Goal: Transaction & Acquisition: Purchase product/service

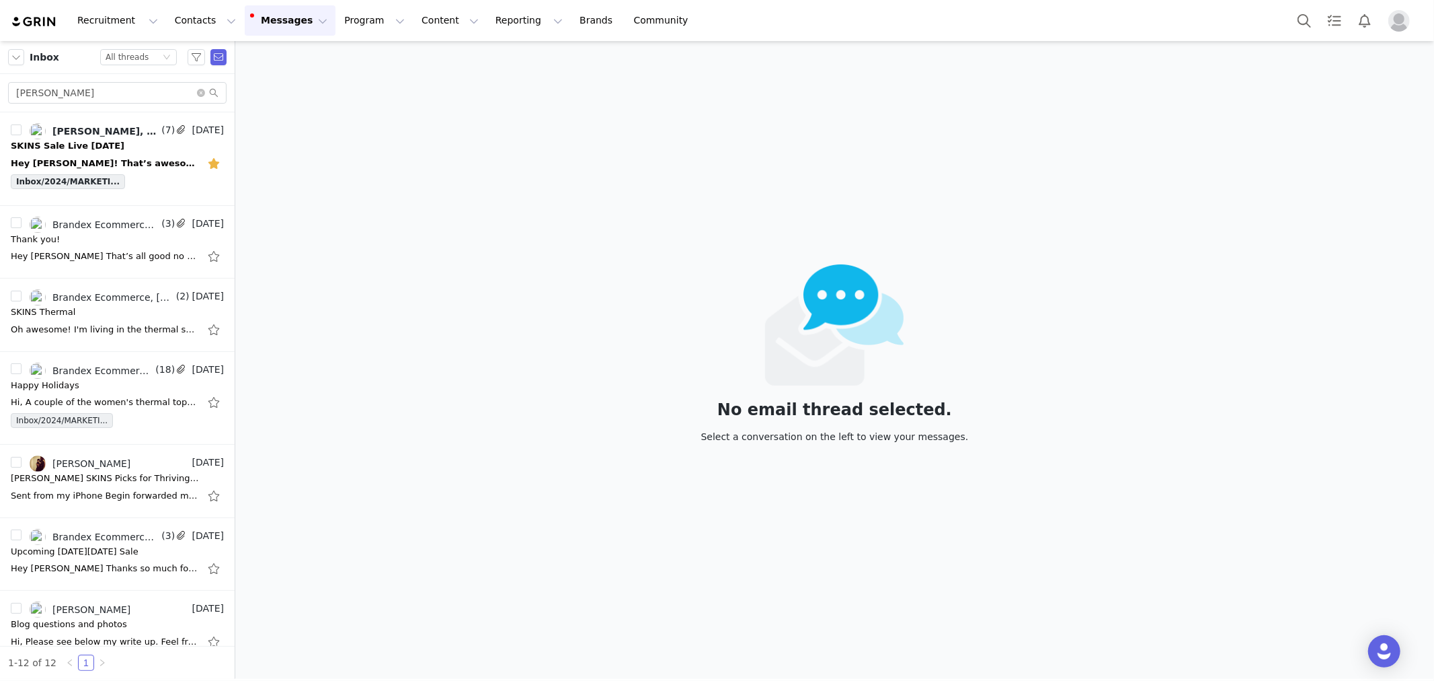
click at [263, 23] on button "Messages Messages" at bounding box center [290, 20] width 91 height 30
click at [266, 24] on button "Messages Messages" at bounding box center [290, 20] width 91 height 30
click at [414, 22] on button "Content Content" at bounding box center [450, 20] width 73 height 30
click at [344, 16] on button "Program Program" at bounding box center [374, 20] width 77 height 30
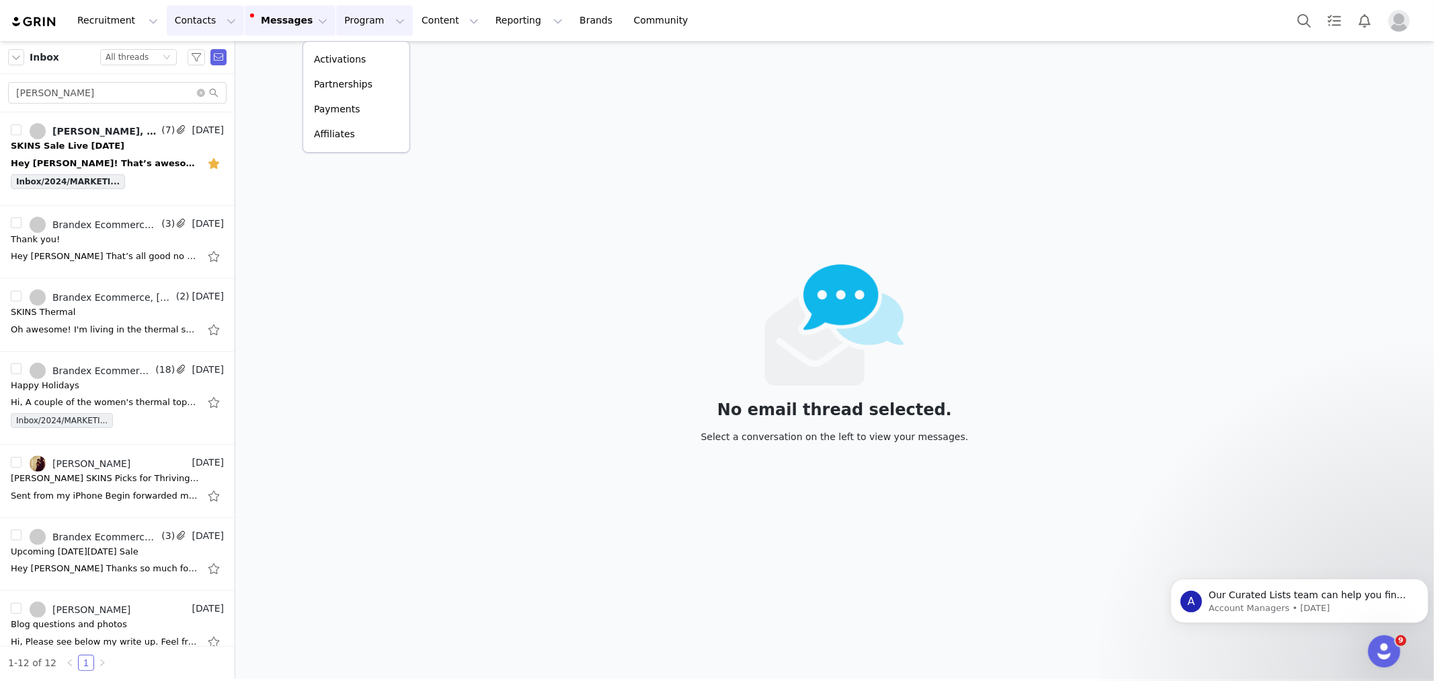
click at [190, 20] on button "Contacts Contacts" at bounding box center [205, 20] width 77 height 30
click at [193, 54] on p "Creators" at bounding box center [185, 59] width 40 height 14
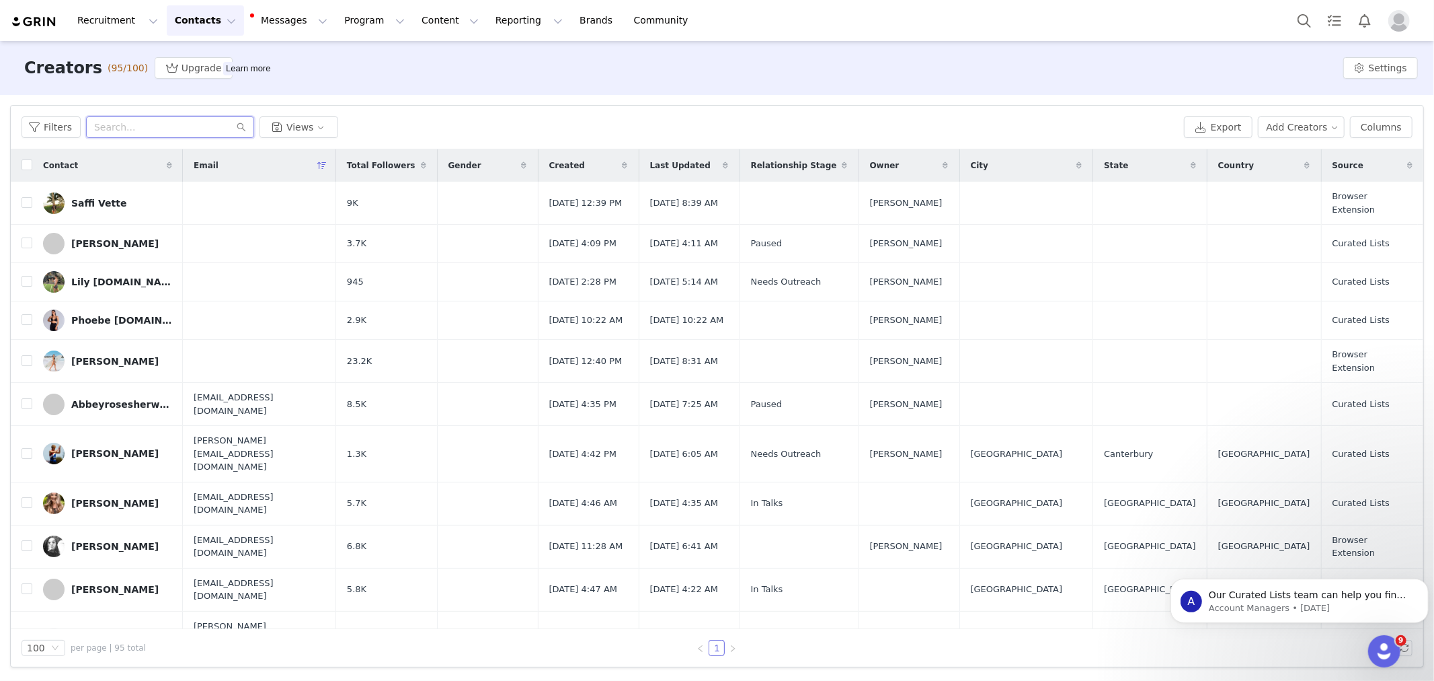
click at [169, 125] on input "text" at bounding box center [170, 127] width 168 height 22
type input "OCEANE"
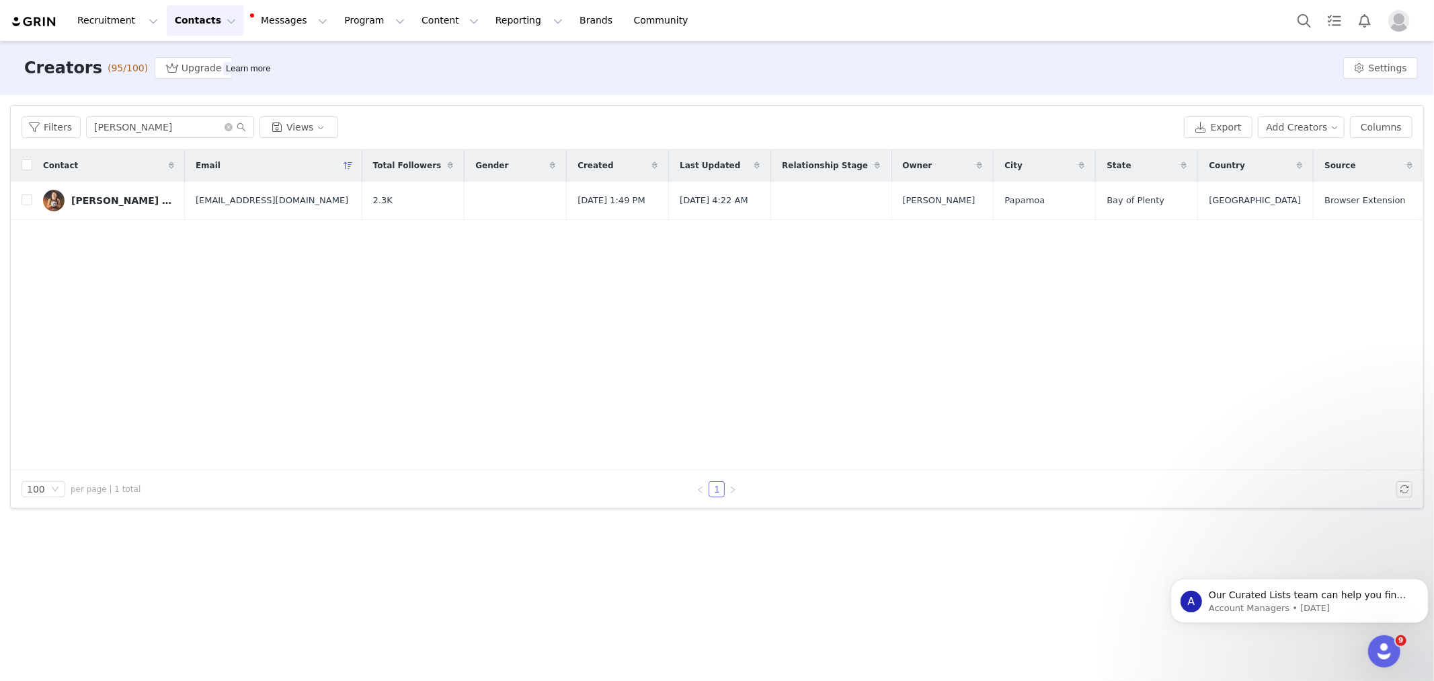
drag, startPoint x: 105, startPoint y: 202, endPoint x: 119, endPoint y: 203, distance: 14.1
click at [105, 202] on div "[PERSON_NAME] Maihi" at bounding box center [121, 200] width 101 height 11
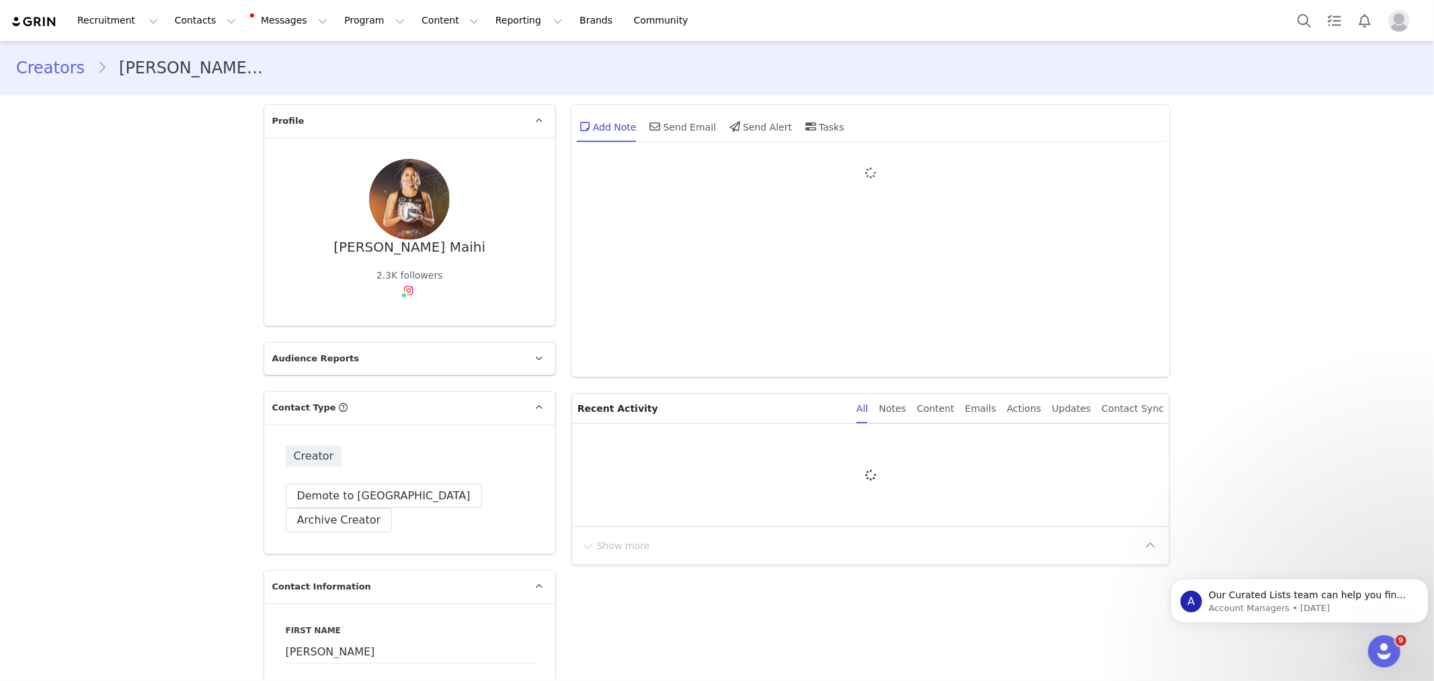
type input "+1 ([GEOGRAPHIC_DATA])"
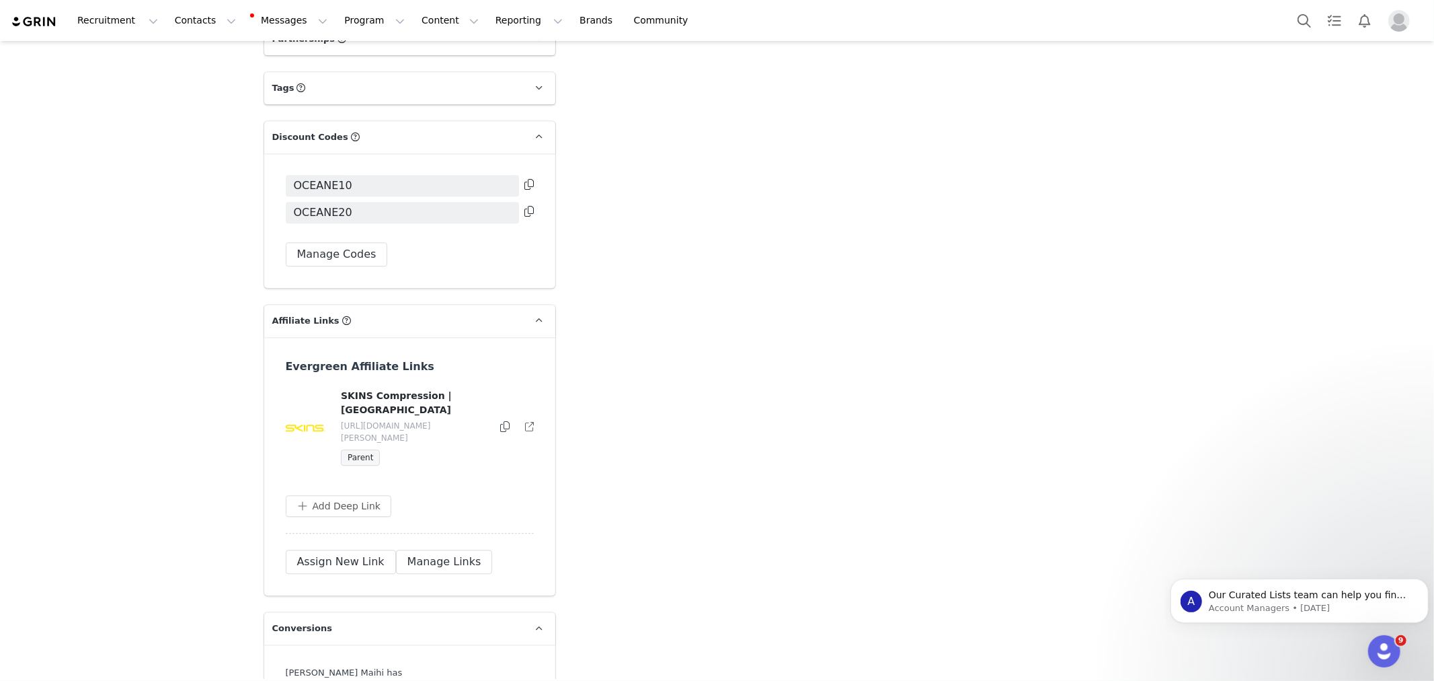
scroll to position [2858, 0]
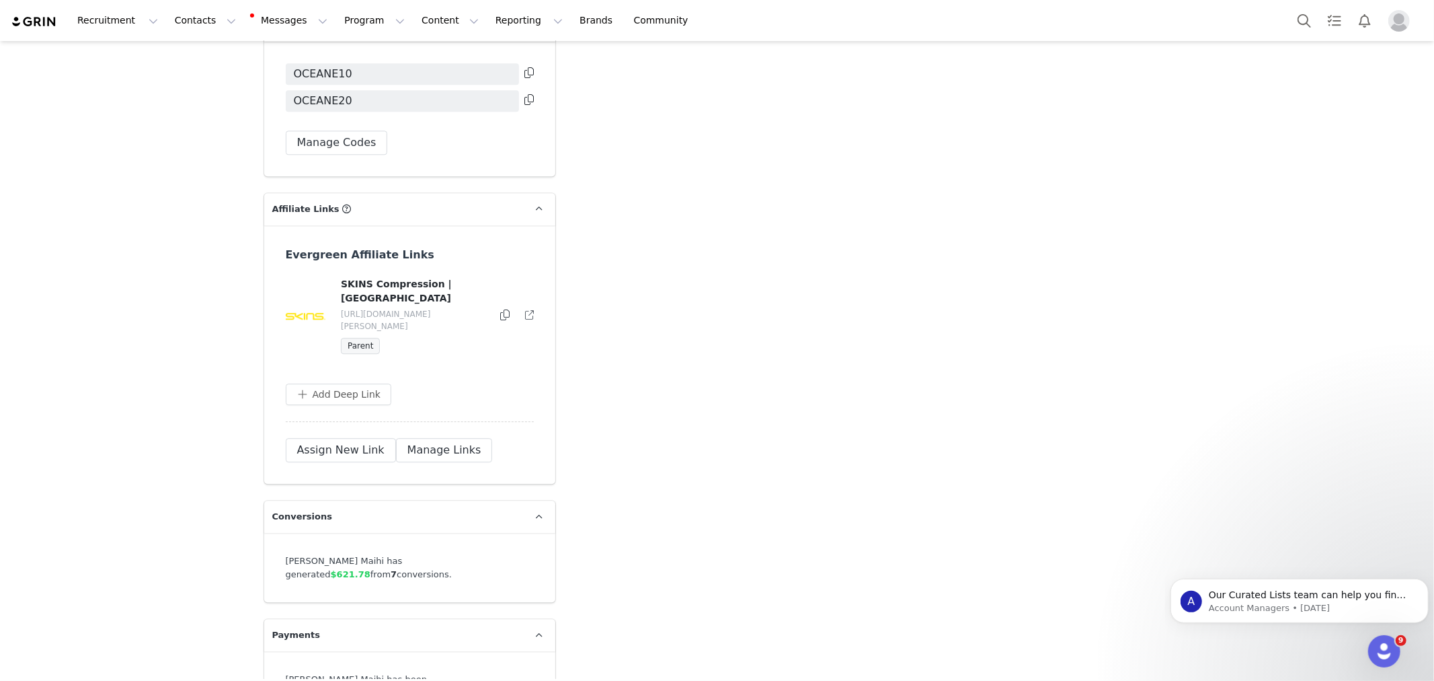
click at [493, 554] on div "Oceane Maihi has generated $621.78 from 7 conversions." at bounding box center [410, 567] width 248 height 26
drag, startPoint x: 512, startPoint y: 507, endPoint x: 640, endPoint y: 461, distance: 135.9
click at [514, 554] on div "Oceane Maihi has generated $621.78 from 7 conversions." at bounding box center [410, 567] width 248 height 26
click at [467, 533] on div "Oceane Maihi has generated $621.78 from 7 conversions." at bounding box center [409, 567] width 291 height 69
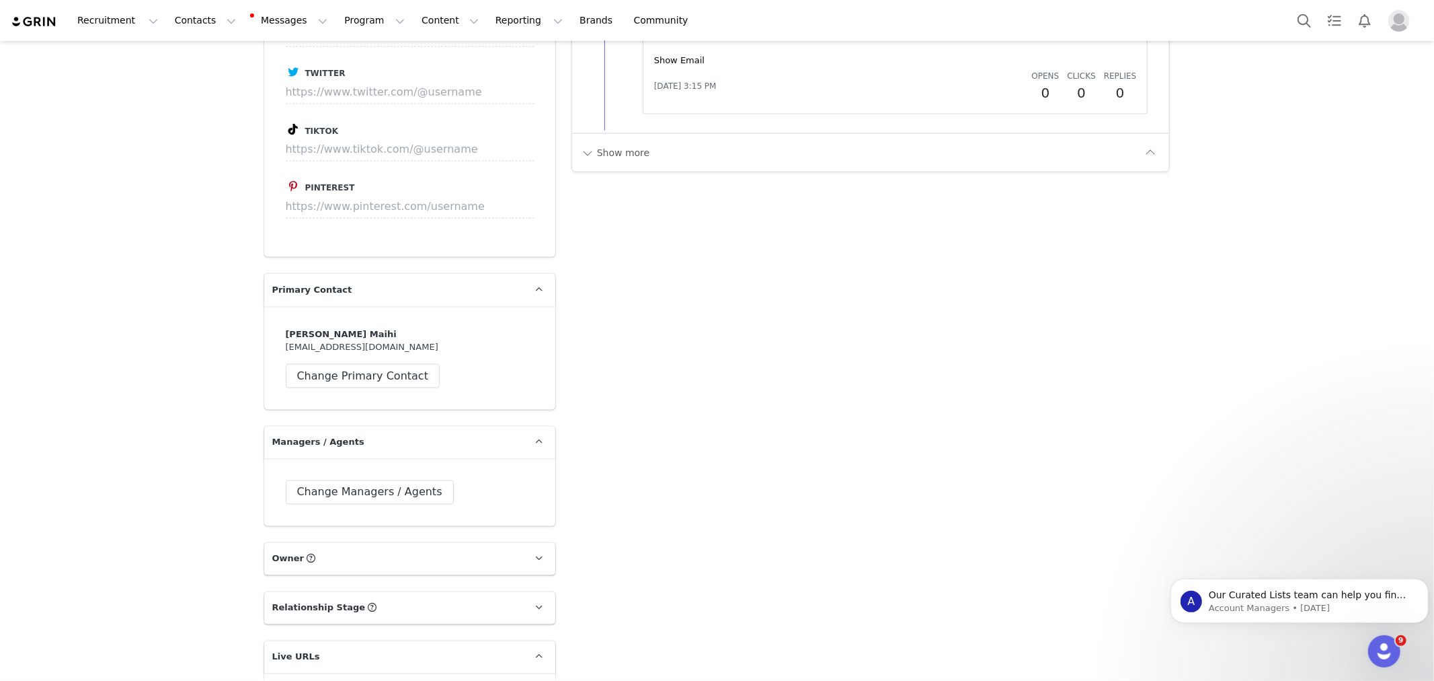
scroll to position [1438, 0]
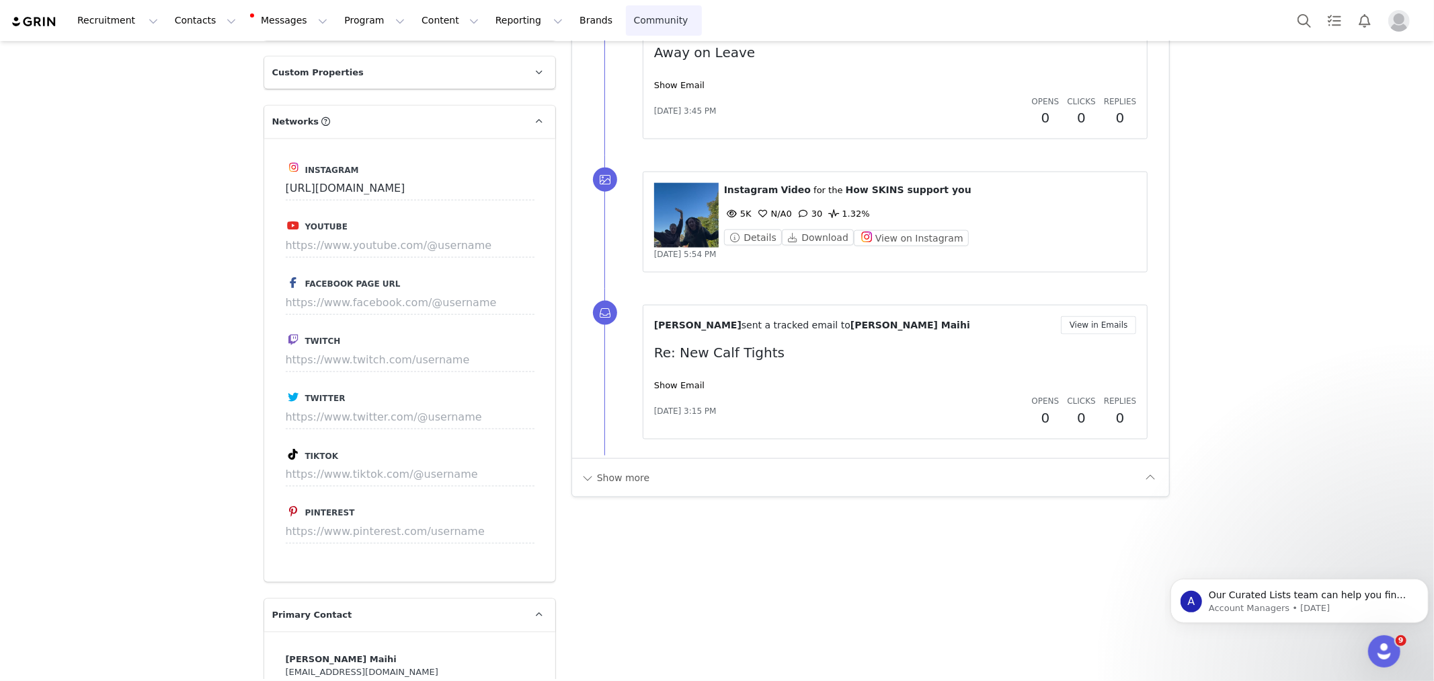
click at [626, 20] on link "Community Community" at bounding box center [664, 20] width 77 height 30
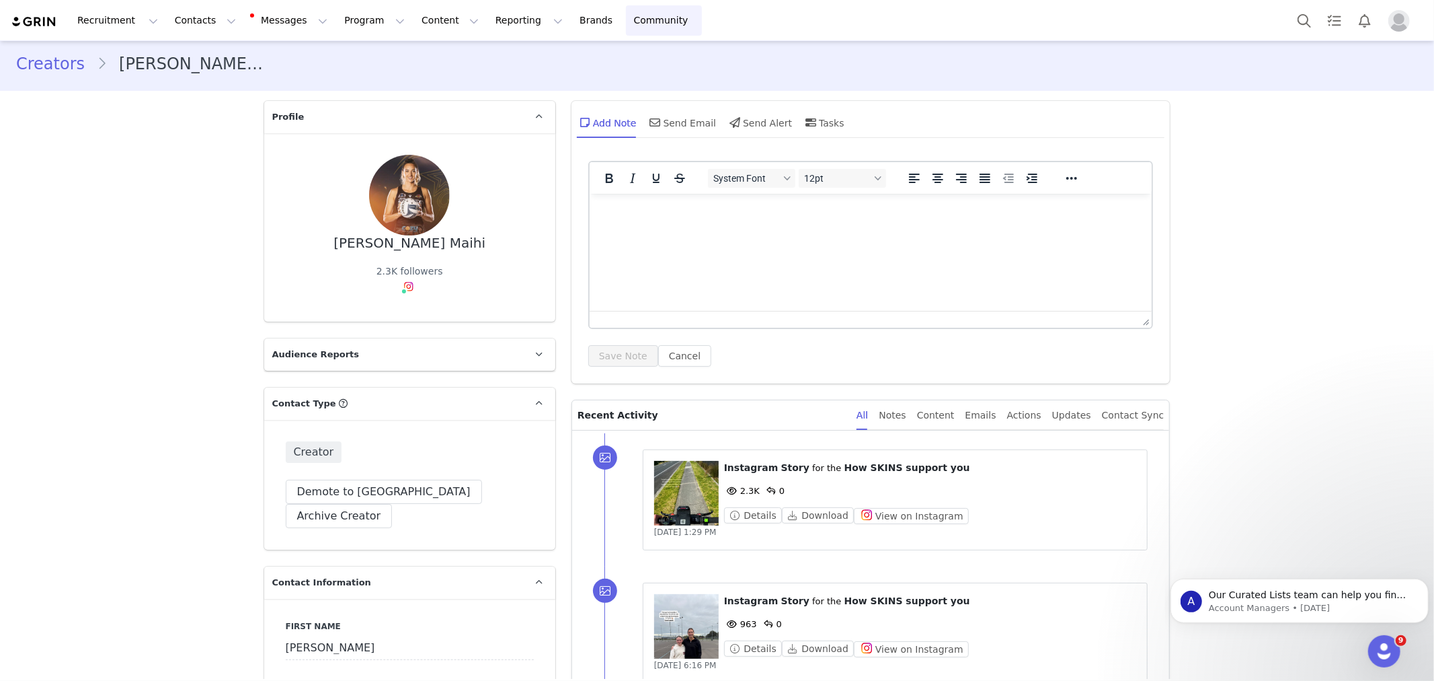
scroll to position [0, 0]
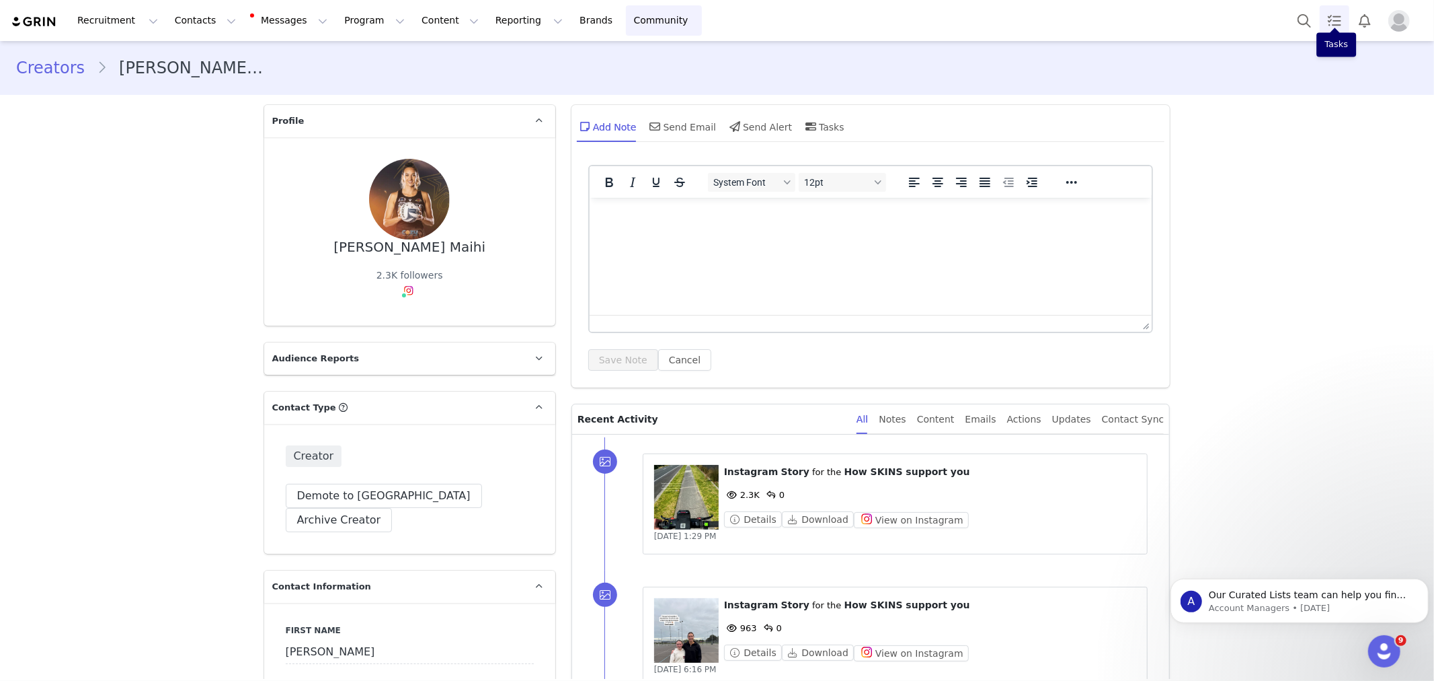
click at [1336, 17] on link "Tasks" at bounding box center [1335, 20] width 30 height 30
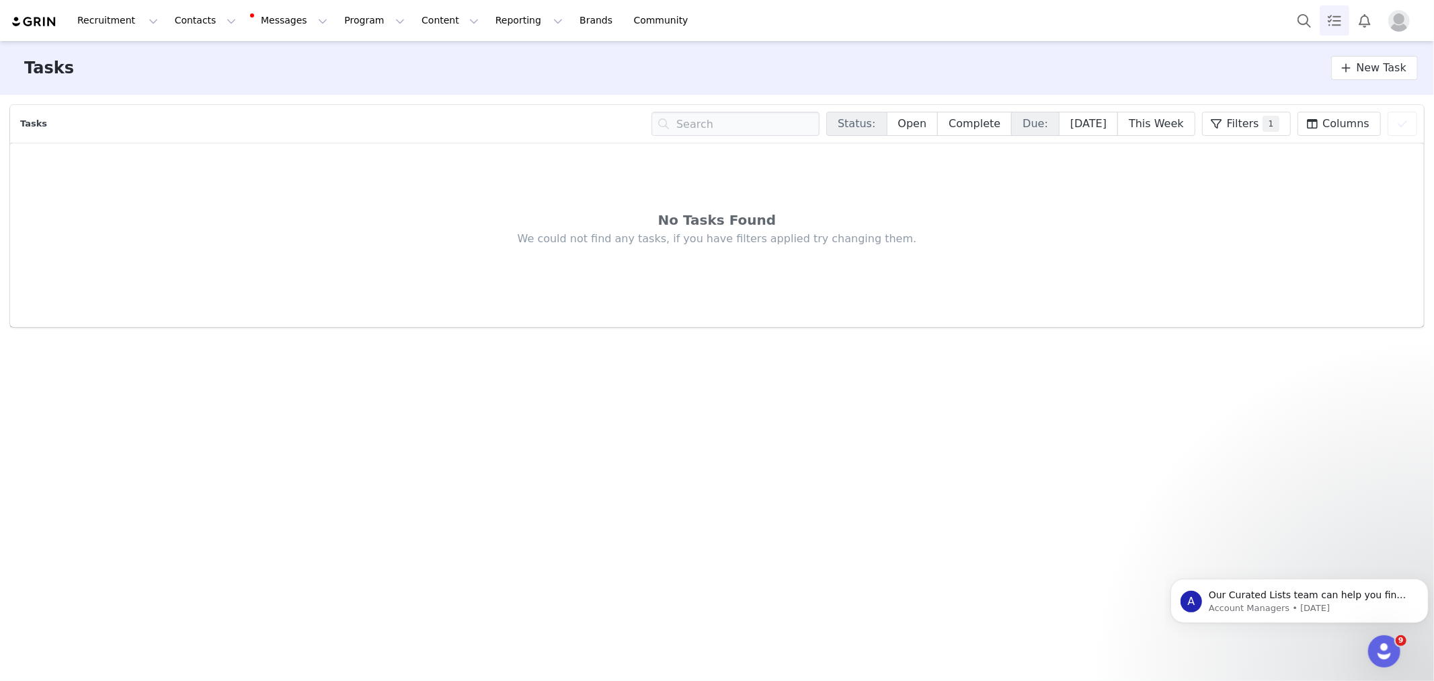
click at [1399, 20] on img "Profile" at bounding box center [1400, 21] width 22 height 22
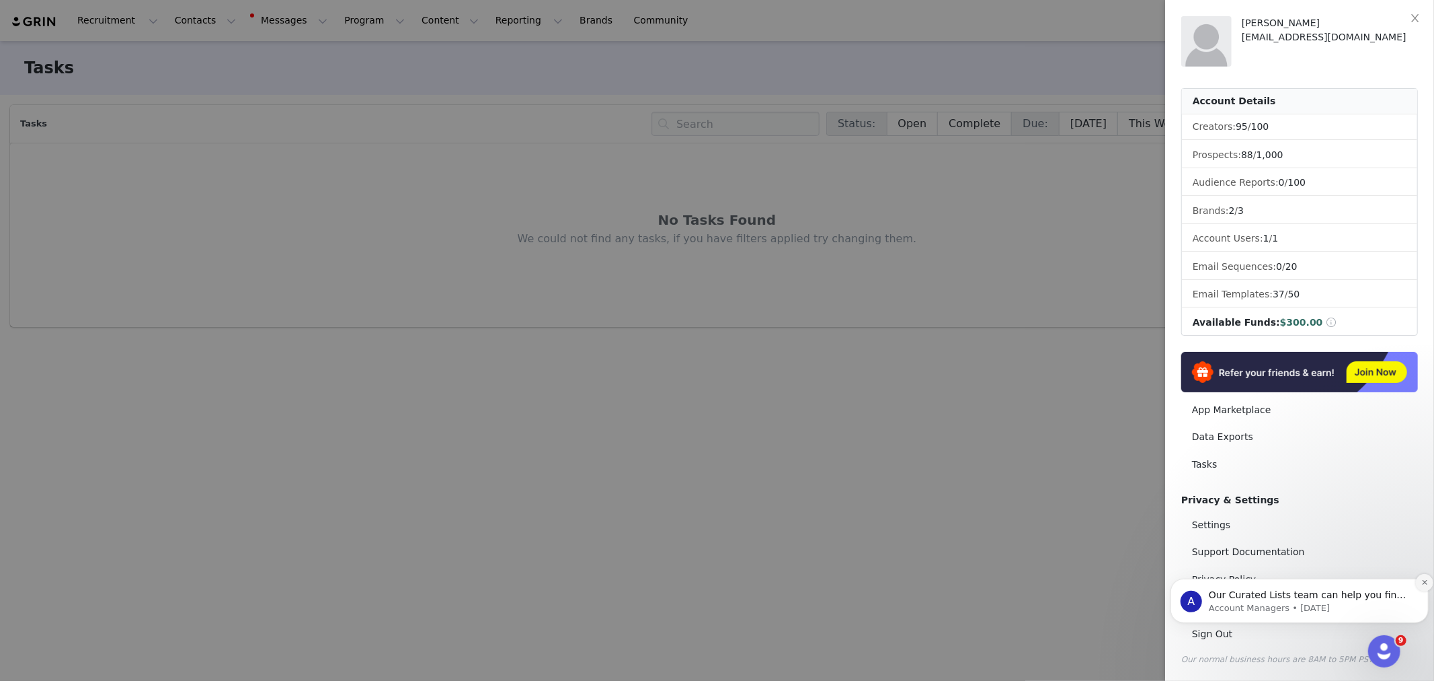
click at [1419, 577] on button "Dismiss notification" at bounding box center [1424, 581] width 17 height 17
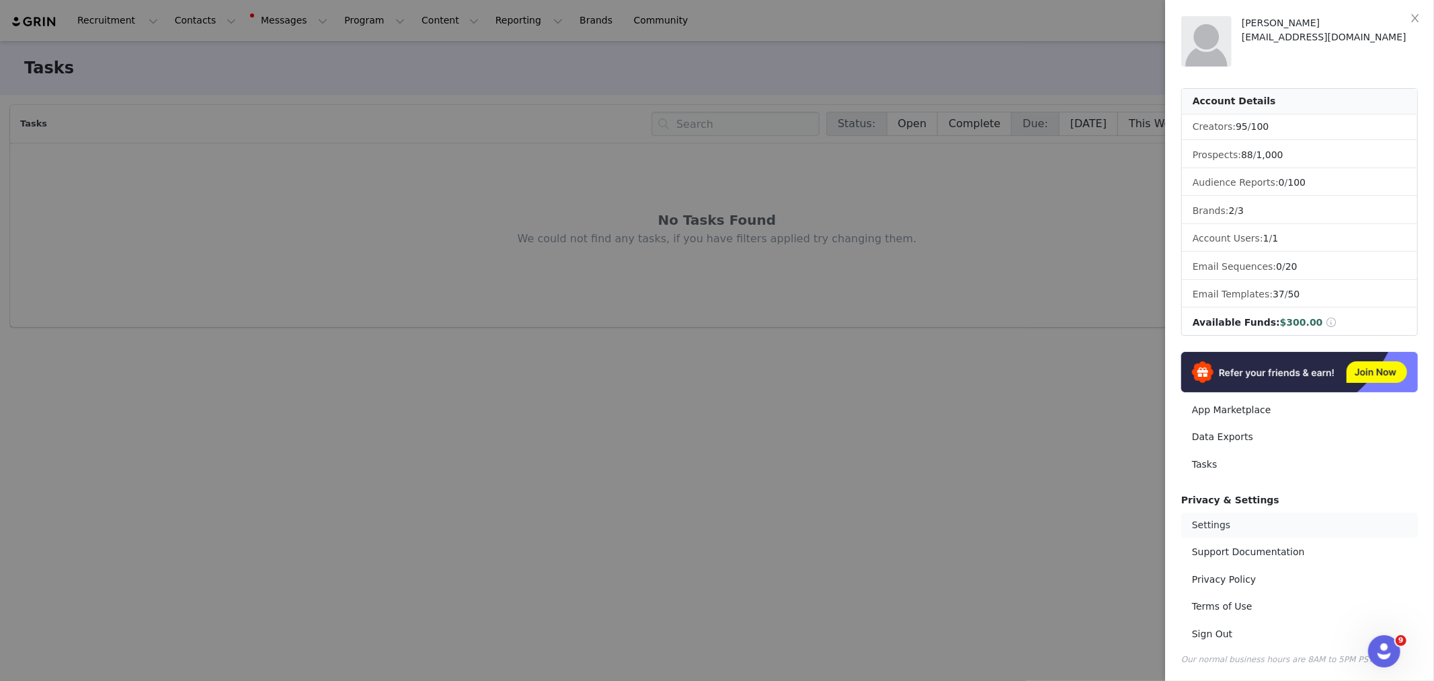
click at [1219, 525] on link "Settings" at bounding box center [1300, 524] width 237 height 25
select select "Pacific/Auckland"
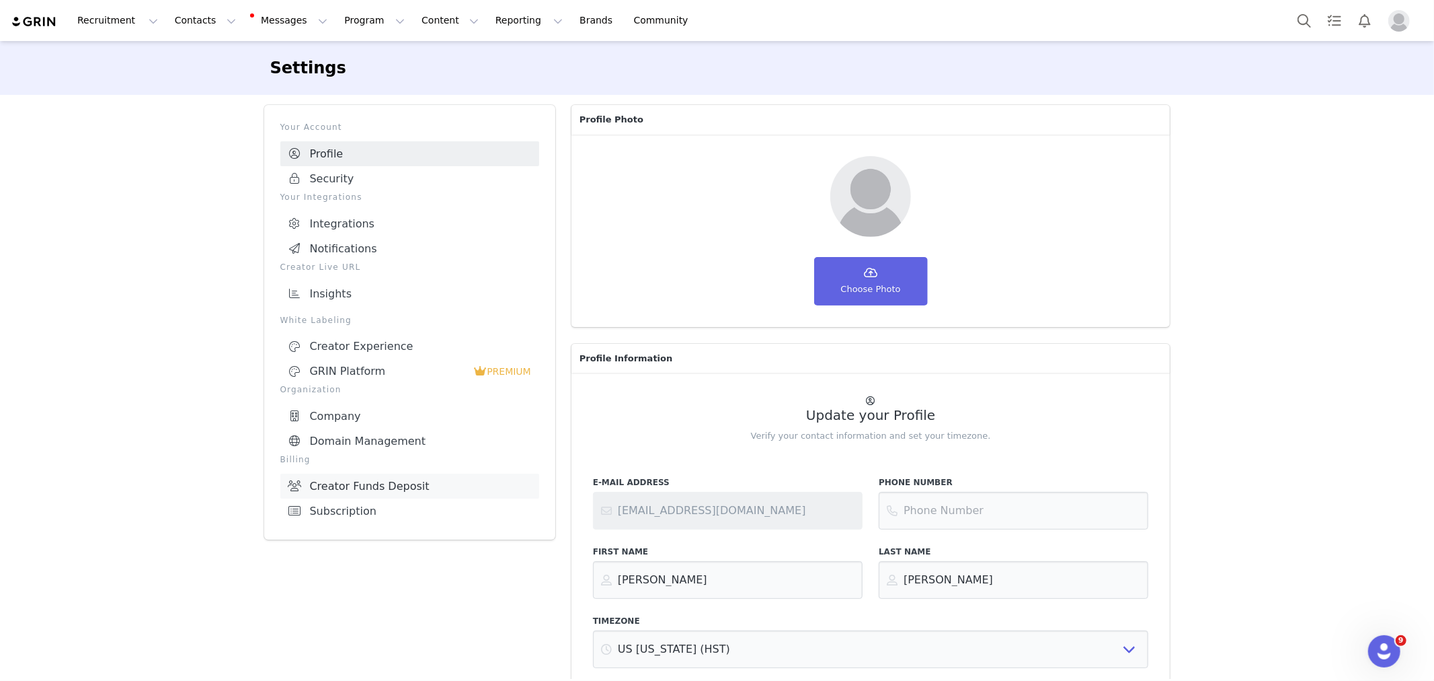
click at [313, 492] on link "Creator Funds Deposit" at bounding box center [409, 485] width 259 height 25
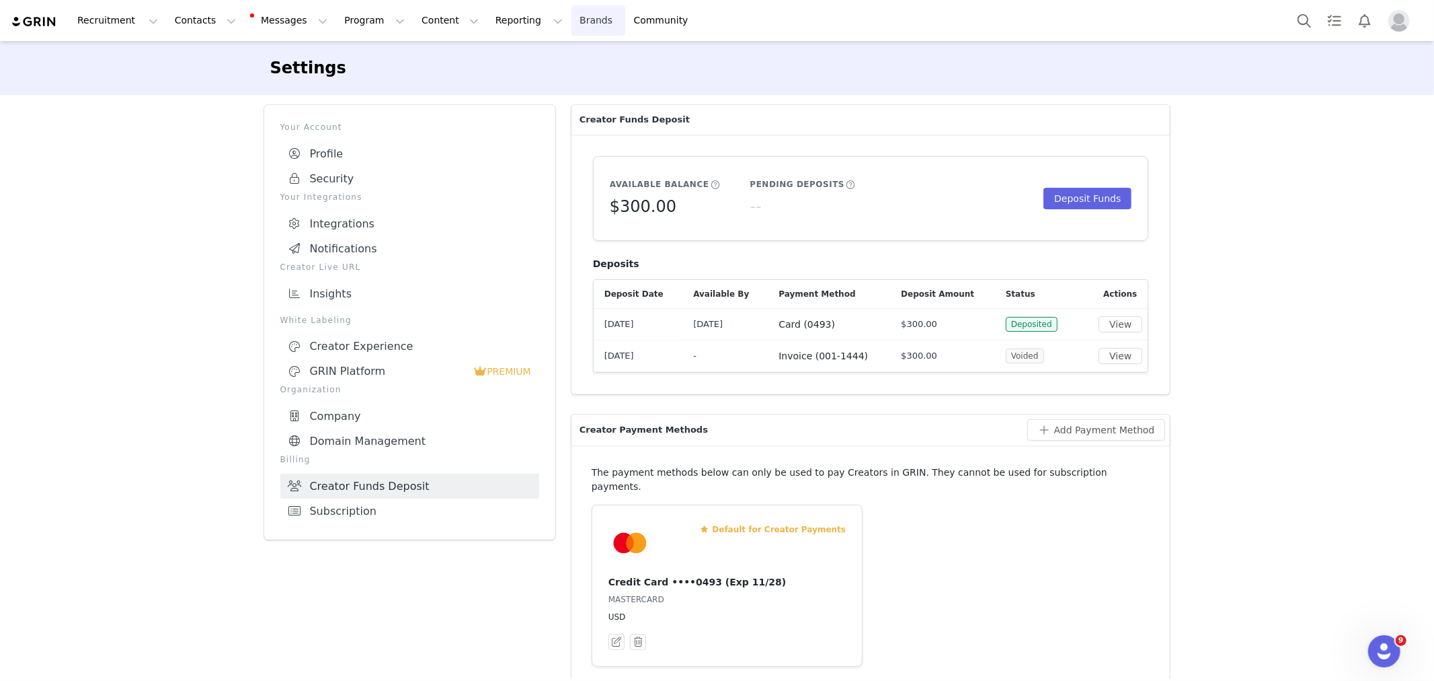
click at [572, 23] on link "Brands Brands" at bounding box center [598, 20] width 53 height 30
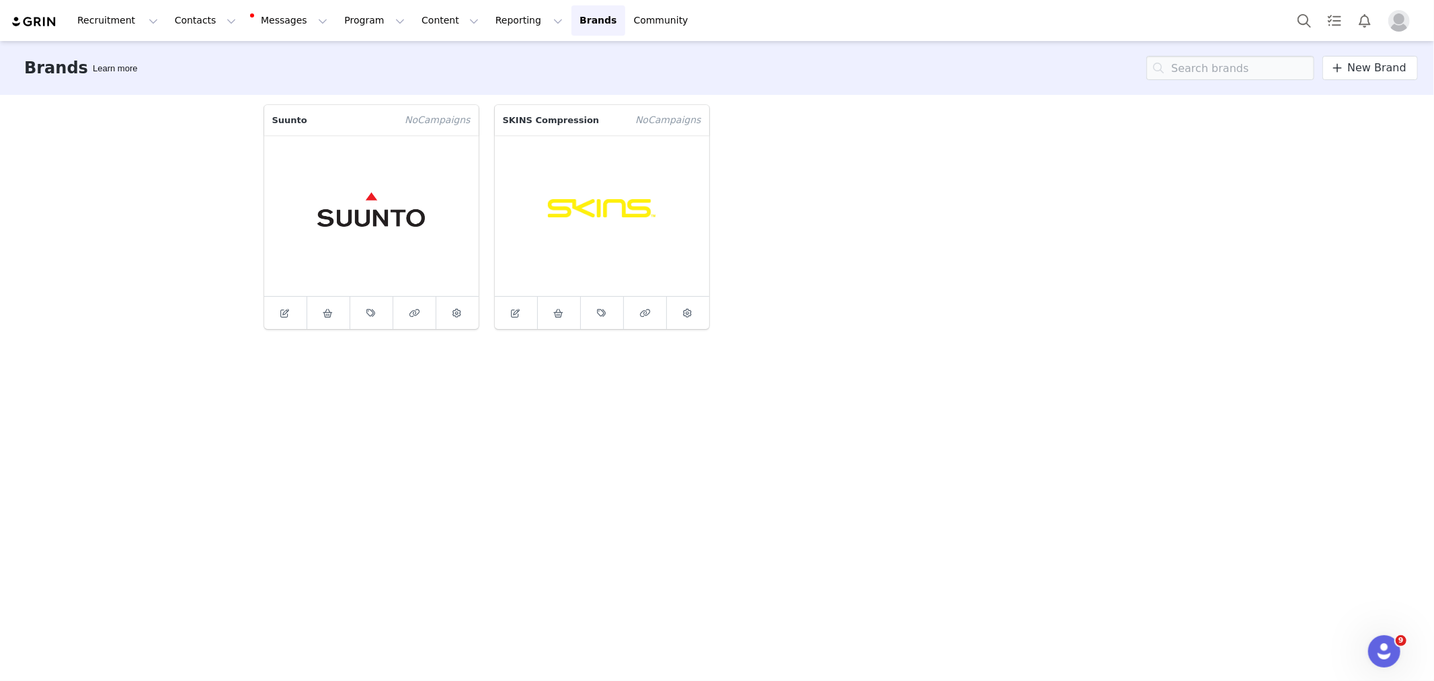
click at [574, 196] on figure at bounding box center [602, 215] width 215 height 161
click at [337, 20] on button "Program Program" at bounding box center [374, 20] width 77 height 30
click at [361, 110] on div "Payments" at bounding box center [356, 109] width 90 height 14
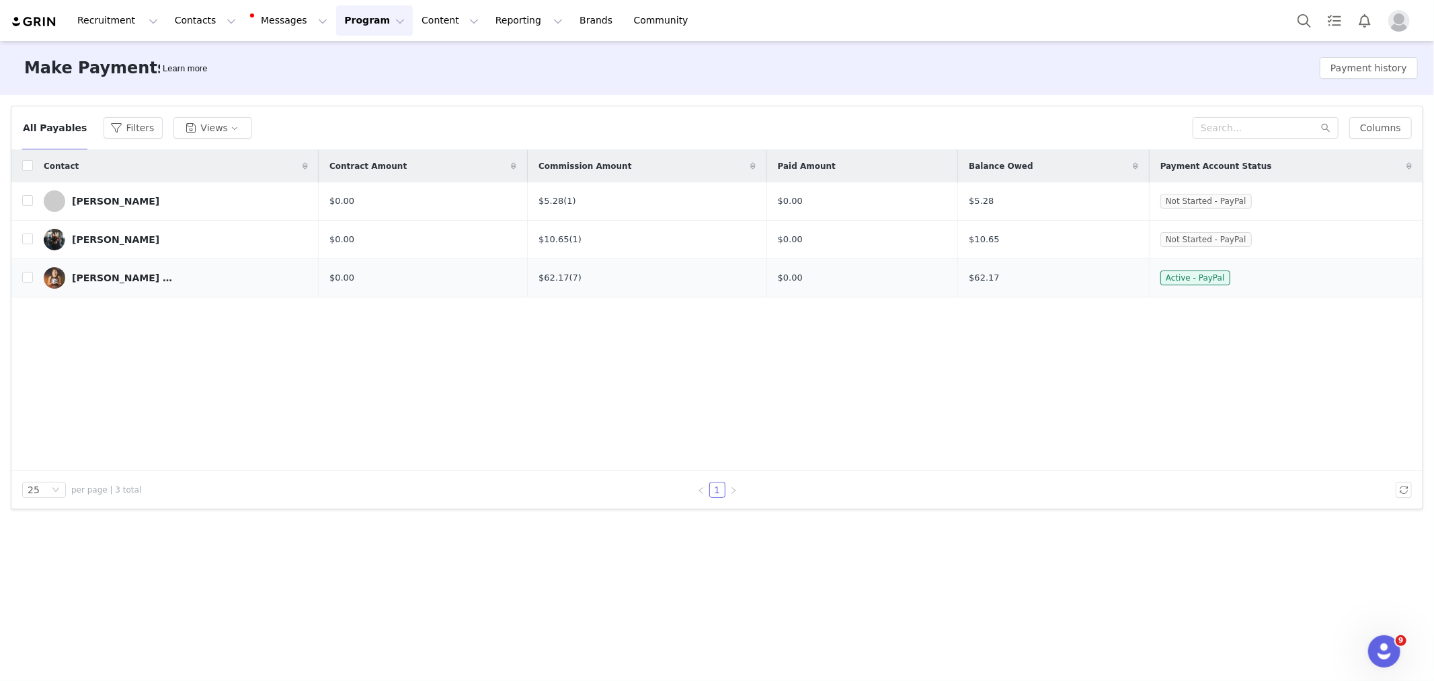
click at [95, 276] on div "[PERSON_NAME] Maihi" at bounding box center [122, 277] width 101 height 11
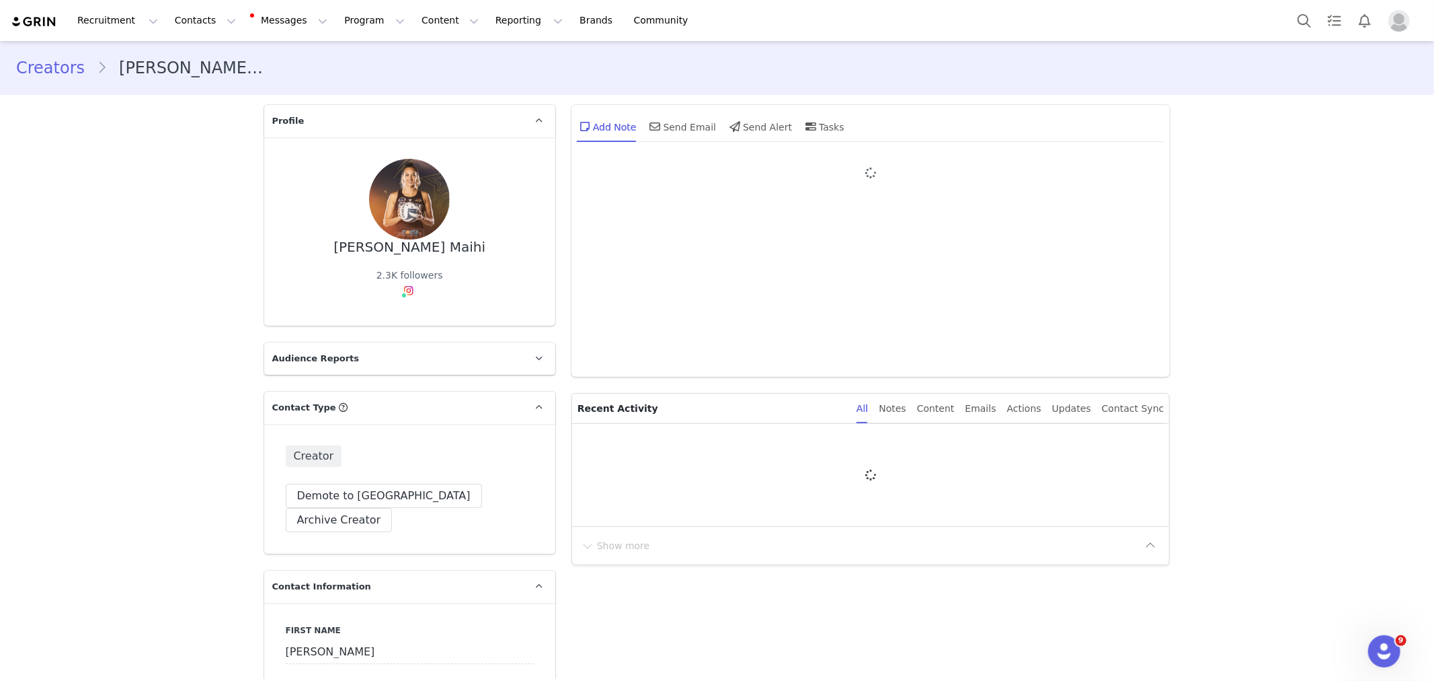
type input "+1 ([GEOGRAPHIC_DATA])"
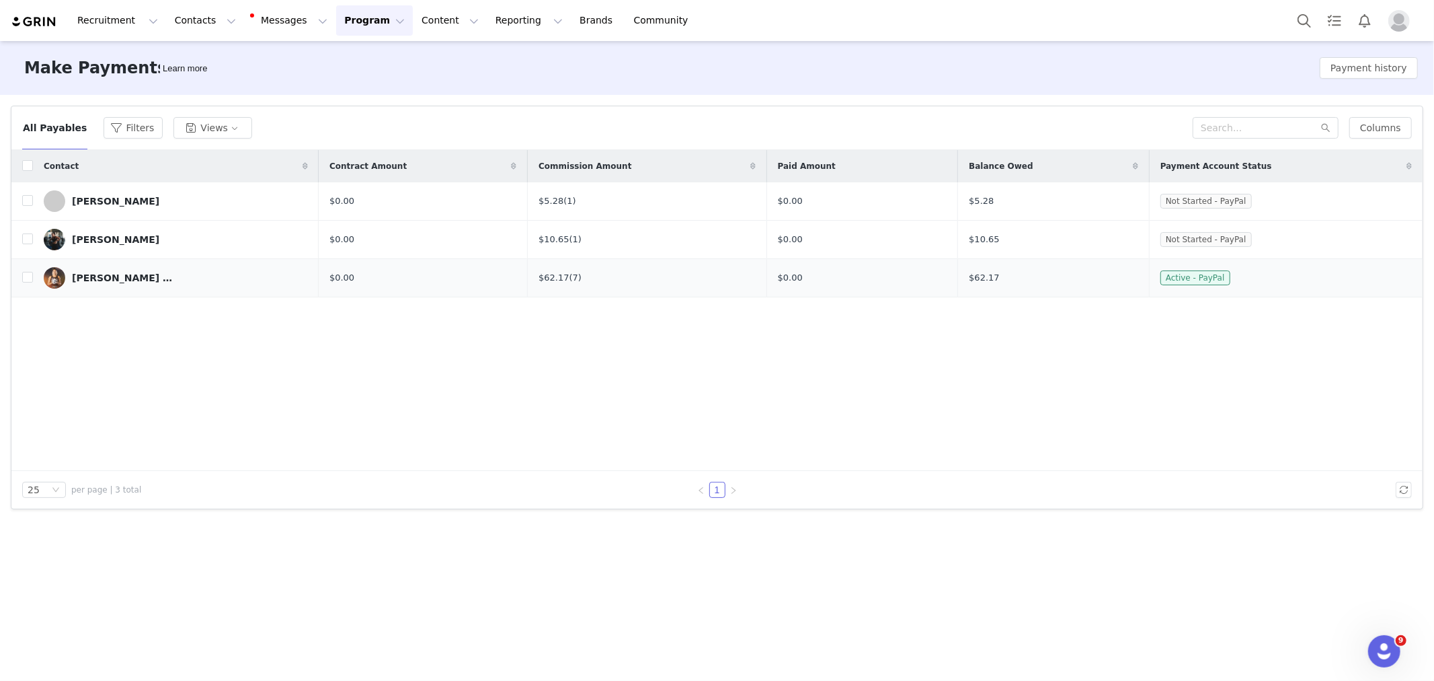
click at [1194, 274] on span "Active - PayPal" at bounding box center [1196, 277] width 70 height 15
click at [24, 282] on input "checkbox" at bounding box center [27, 277] width 11 height 11
checkbox input "true"
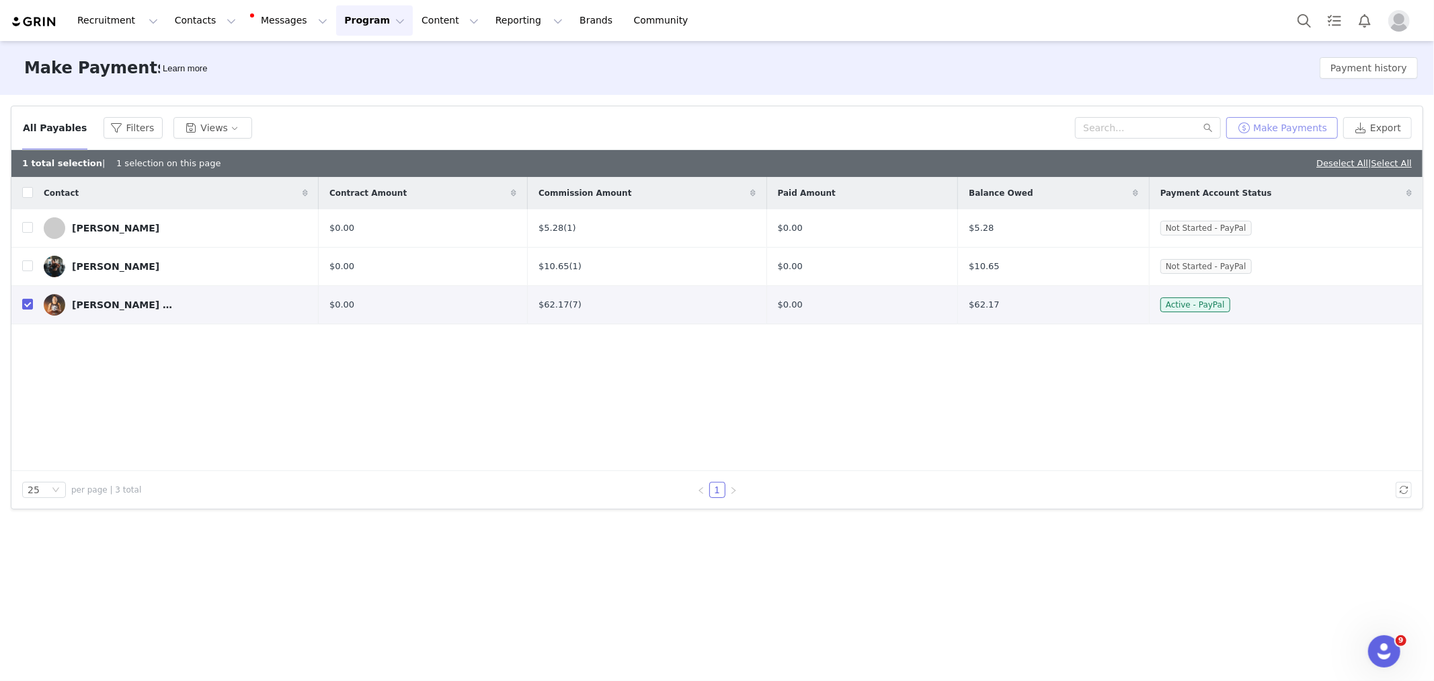
click at [1274, 124] on button "Make Payments" at bounding box center [1283, 128] width 112 height 22
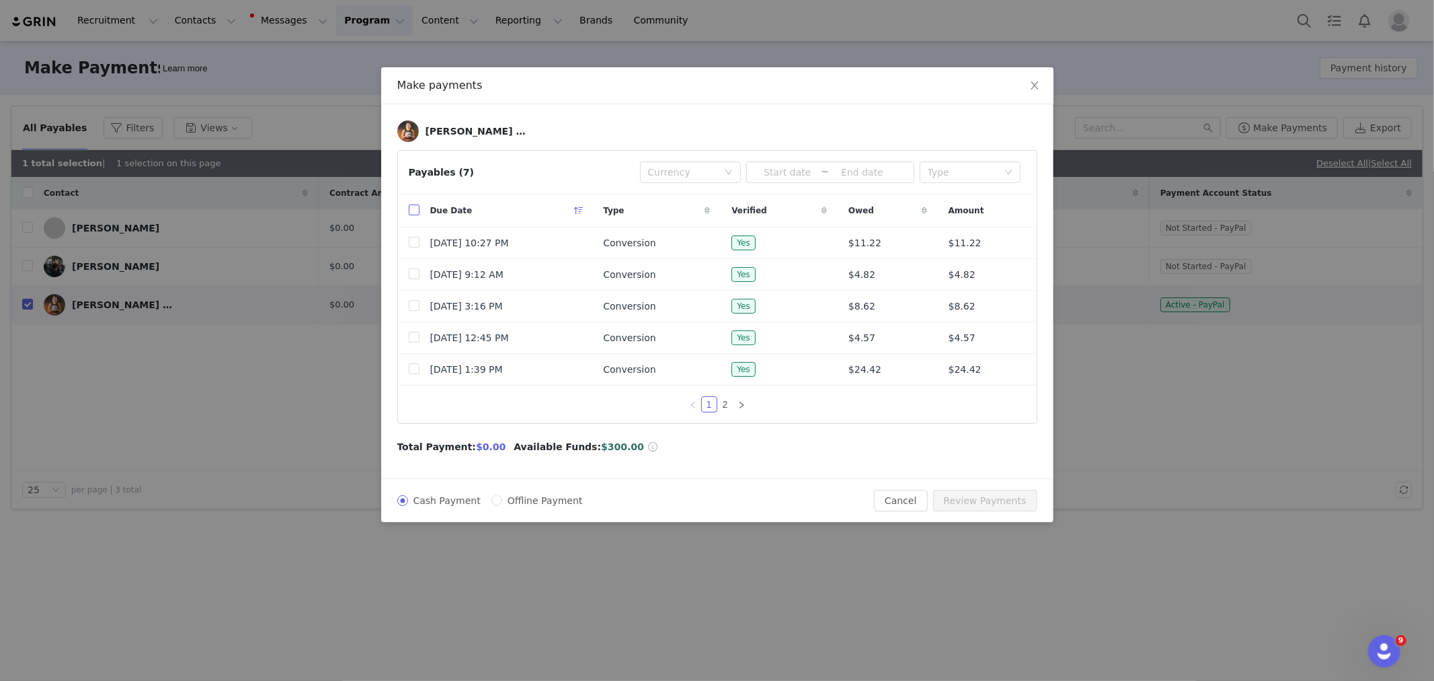
click at [412, 210] on input "checkbox" at bounding box center [414, 209] width 11 height 11
checkbox input "true"
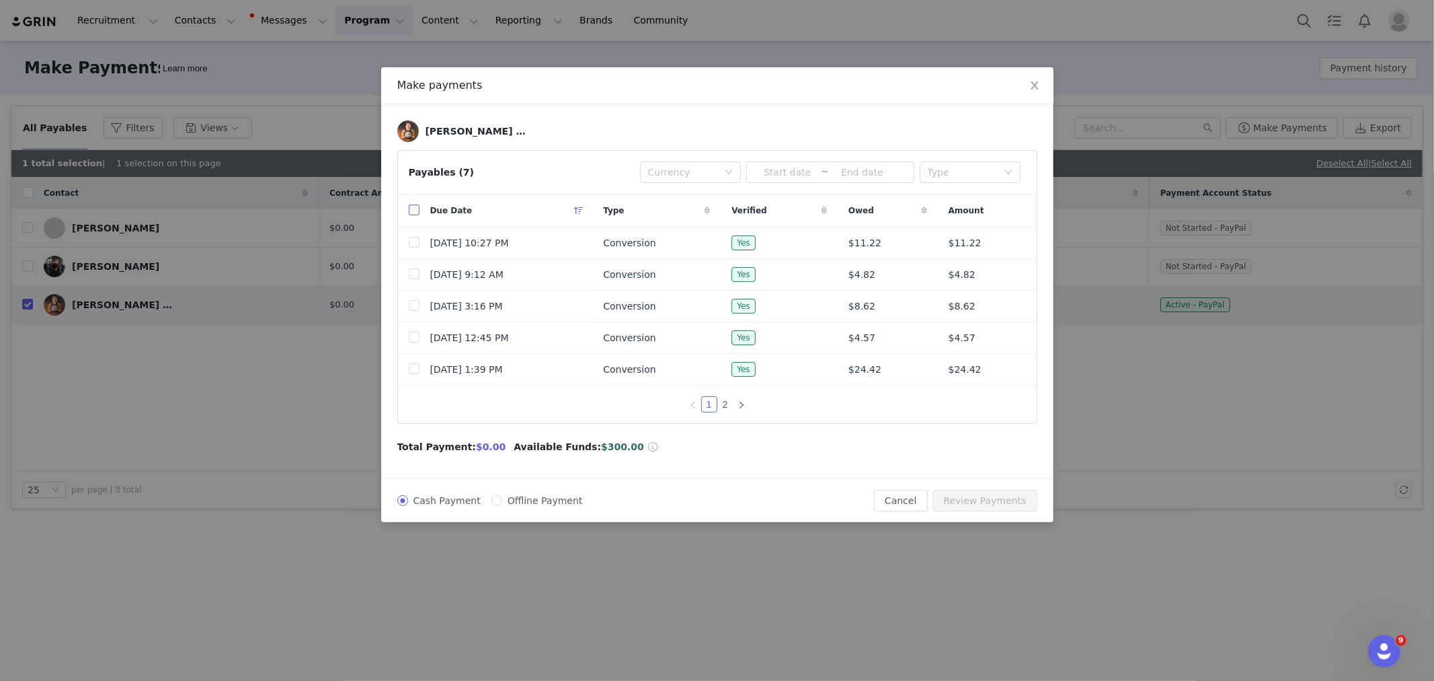
checkbox input "true"
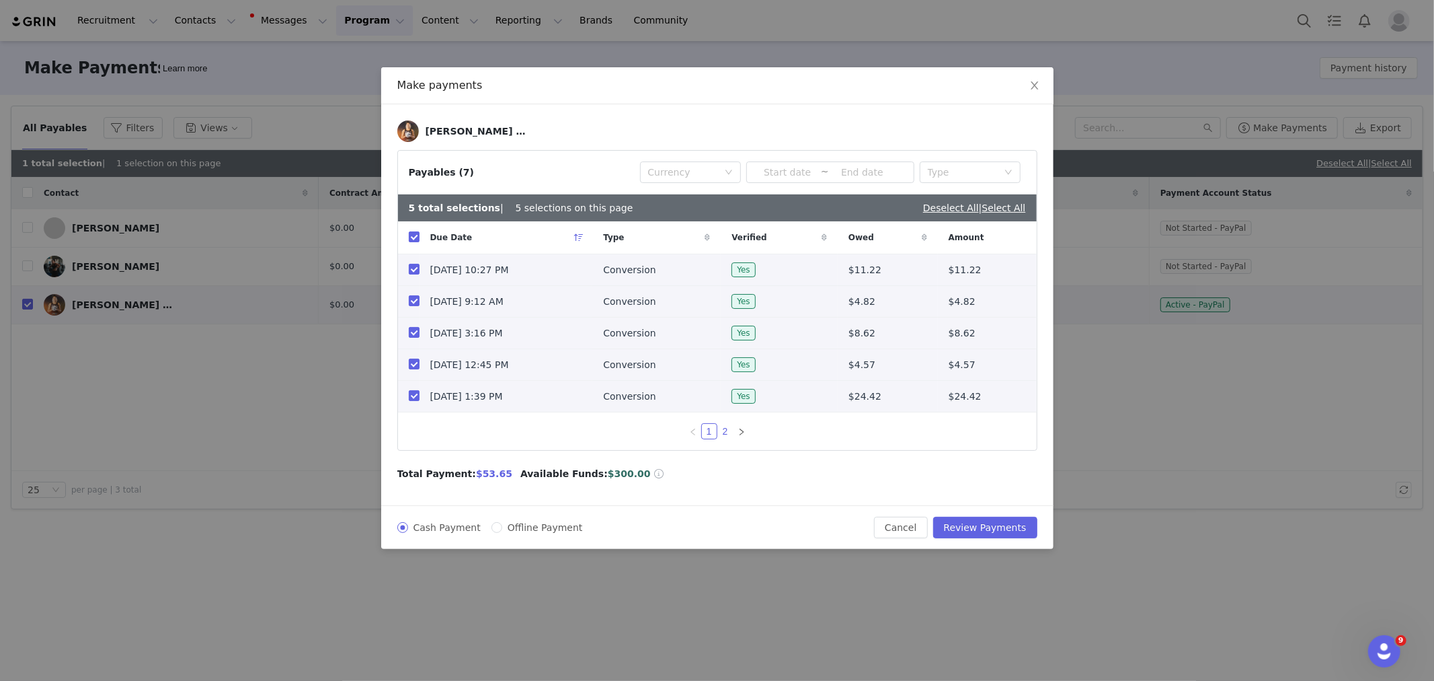
click at [724, 432] on link "2" at bounding box center [725, 431] width 15 height 15
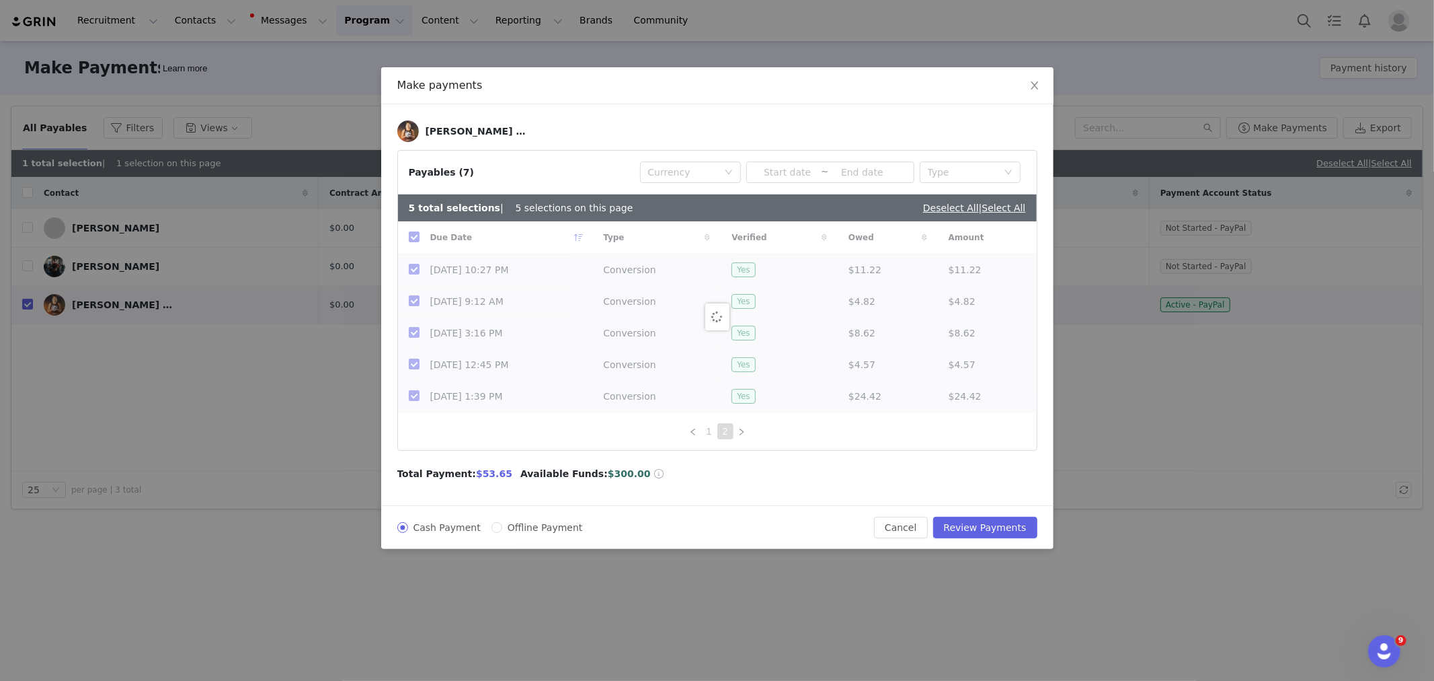
checkbox input "false"
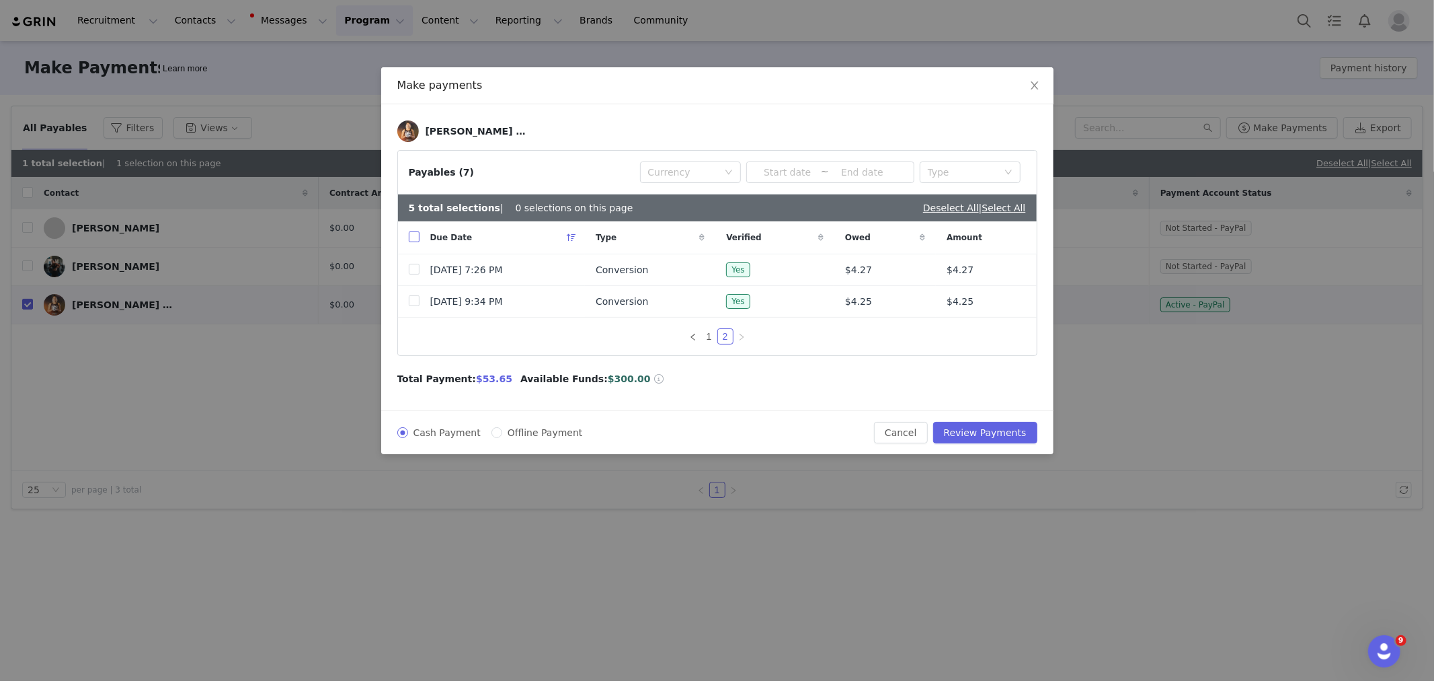
click at [415, 235] on input "checkbox" at bounding box center [414, 236] width 11 height 11
checkbox input "true"
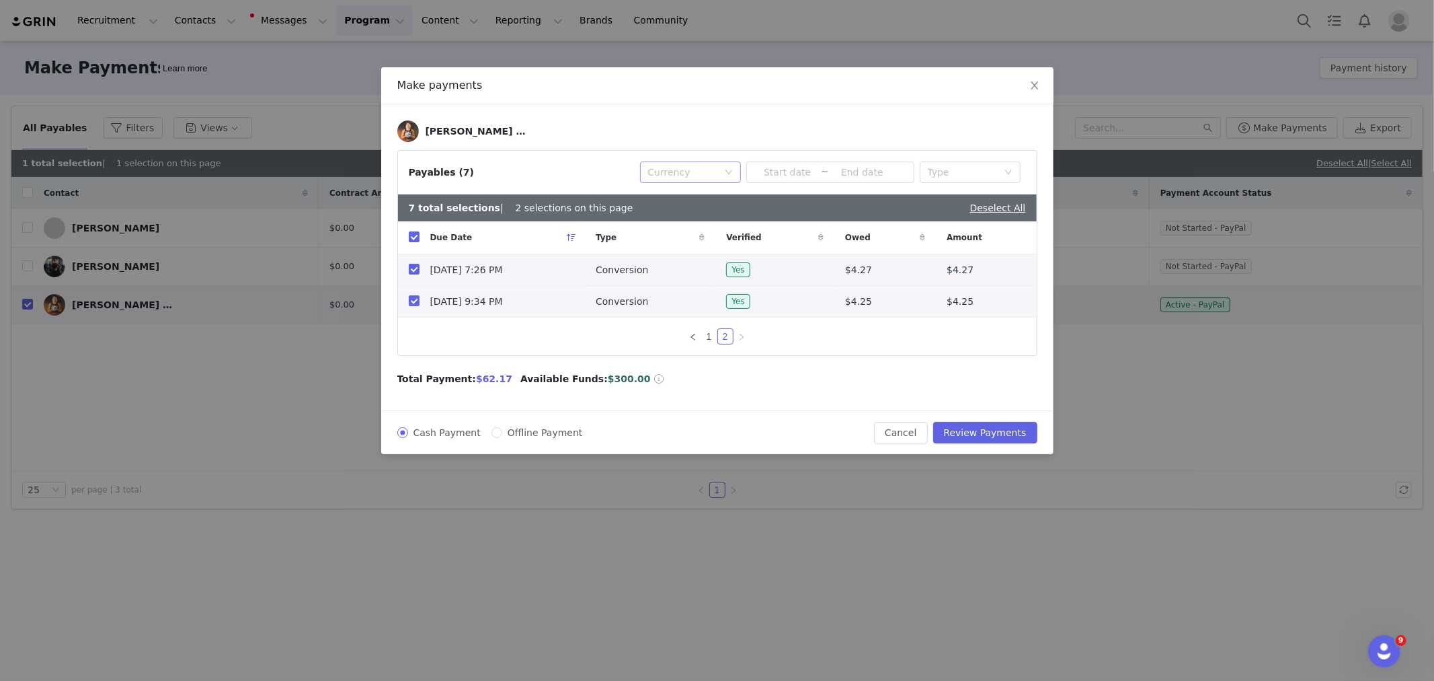
click at [688, 171] on div "Currency" at bounding box center [683, 171] width 70 height 13
click at [687, 172] on div "Currency" at bounding box center [683, 171] width 70 height 13
click at [966, 171] on div "Type" at bounding box center [963, 171] width 70 height 13
click at [965, 171] on div "Type" at bounding box center [963, 171] width 70 height 13
click at [990, 429] on button "Review Payments" at bounding box center [985, 433] width 104 height 22
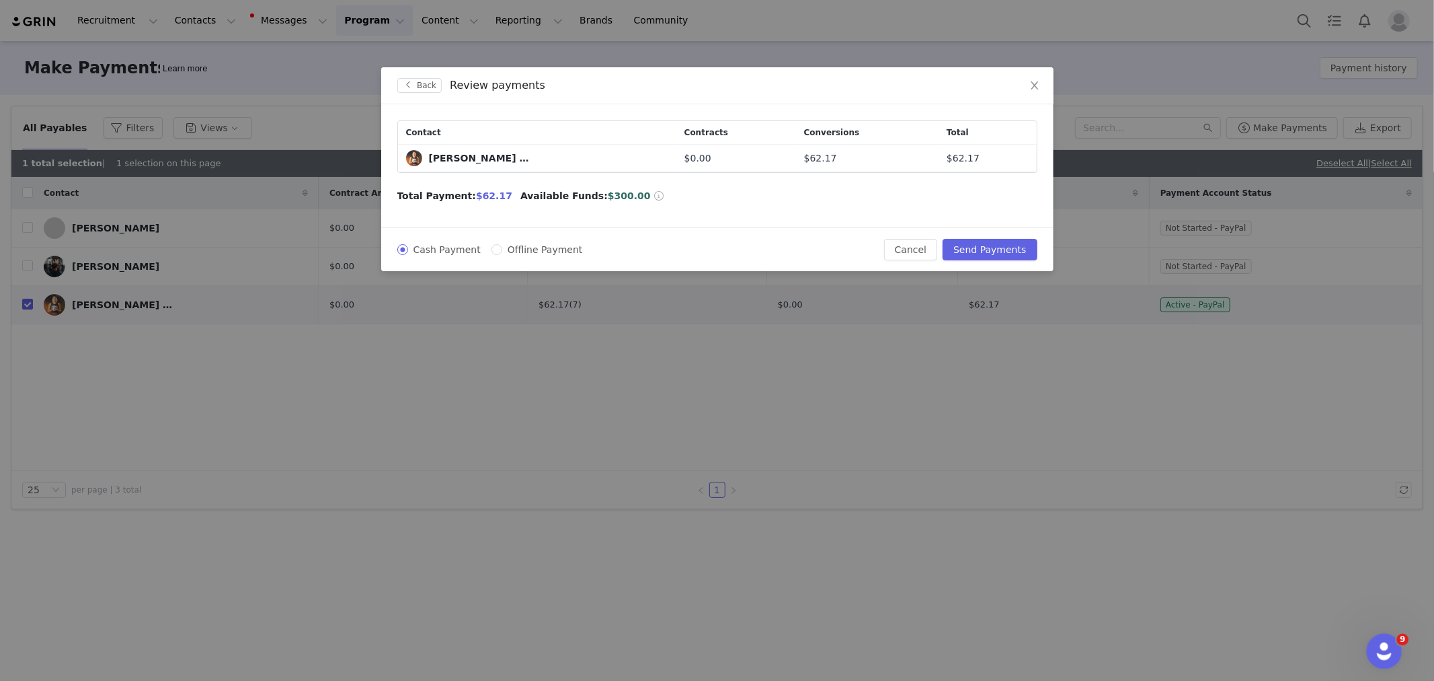
click at [1379, 646] on icon "Open Intercom Messenger" at bounding box center [1383, 649] width 22 height 22
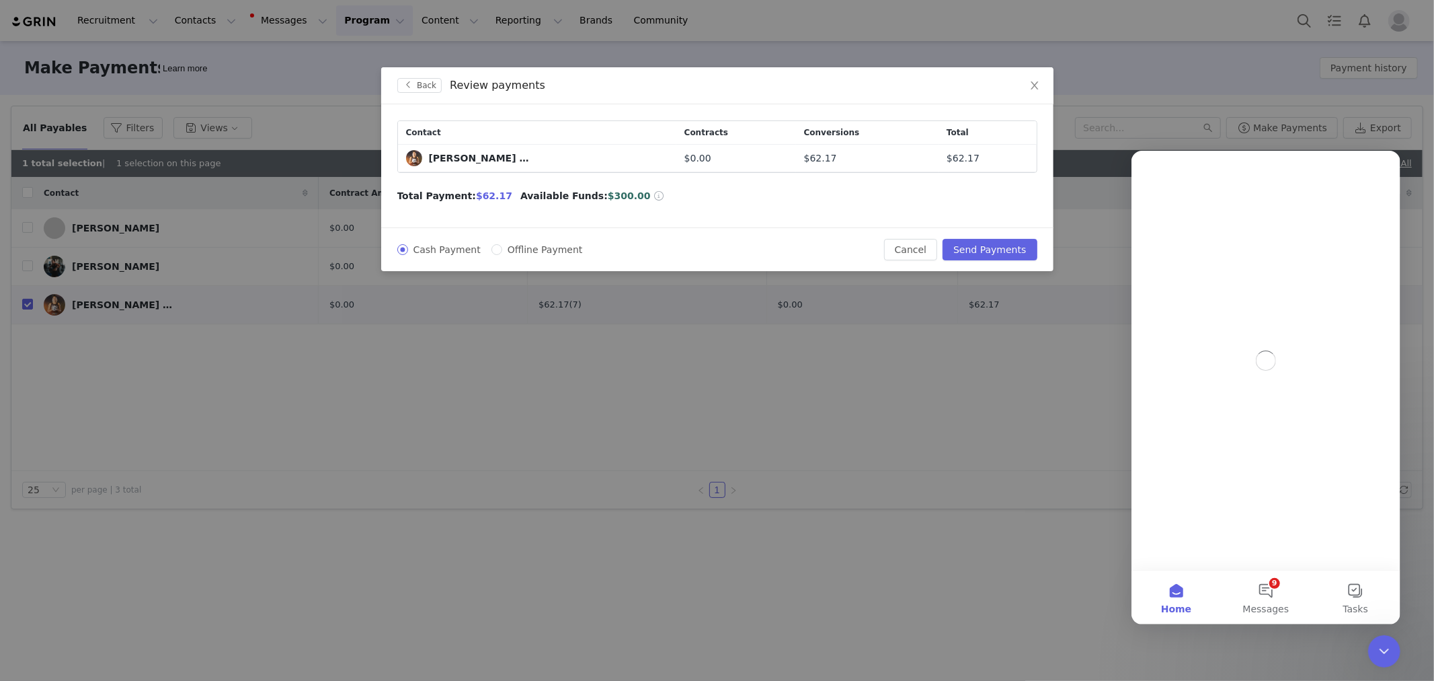
click at [740, 180] on div "Contact Contracts Conversions Total Oceane Maihi $0.00 $62.17 $62.17 Total Paym…" at bounding box center [717, 165] width 672 height 123
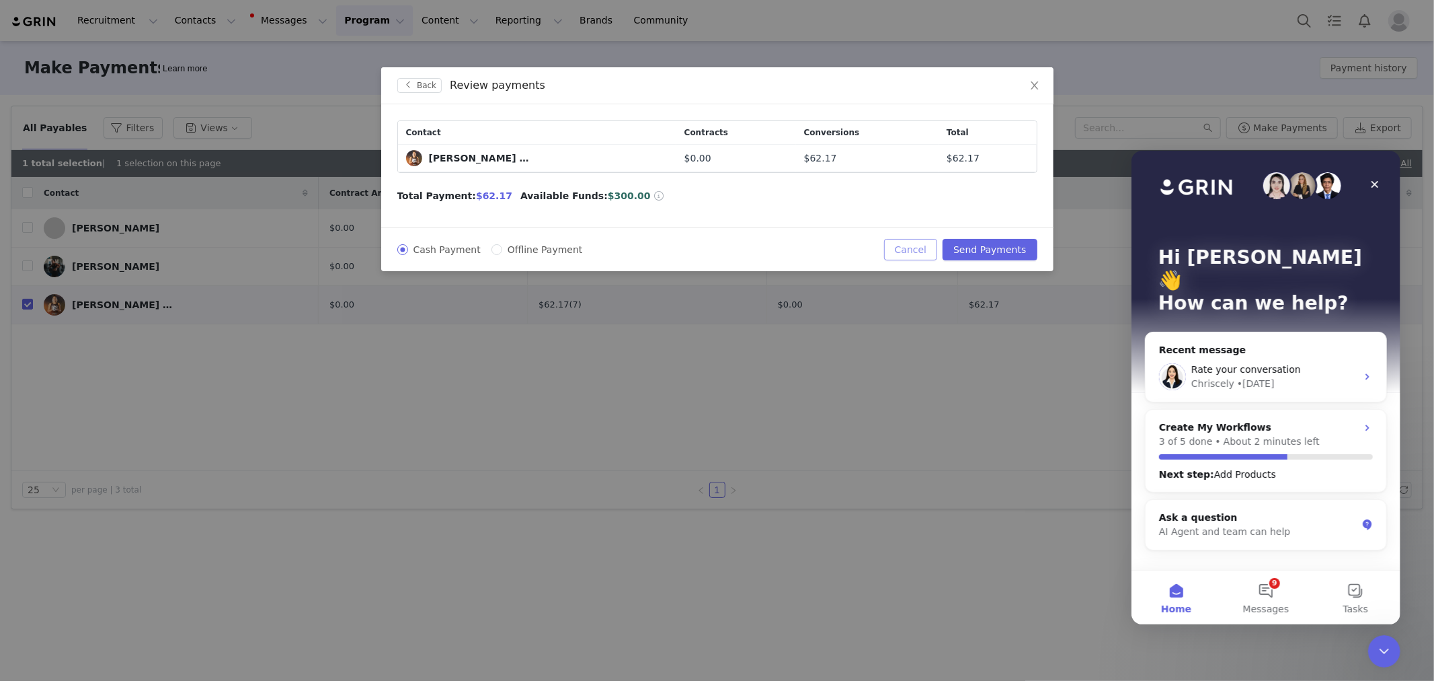
click at [922, 241] on button "Cancel" at bounding box center [910, 250] width 53 height 22
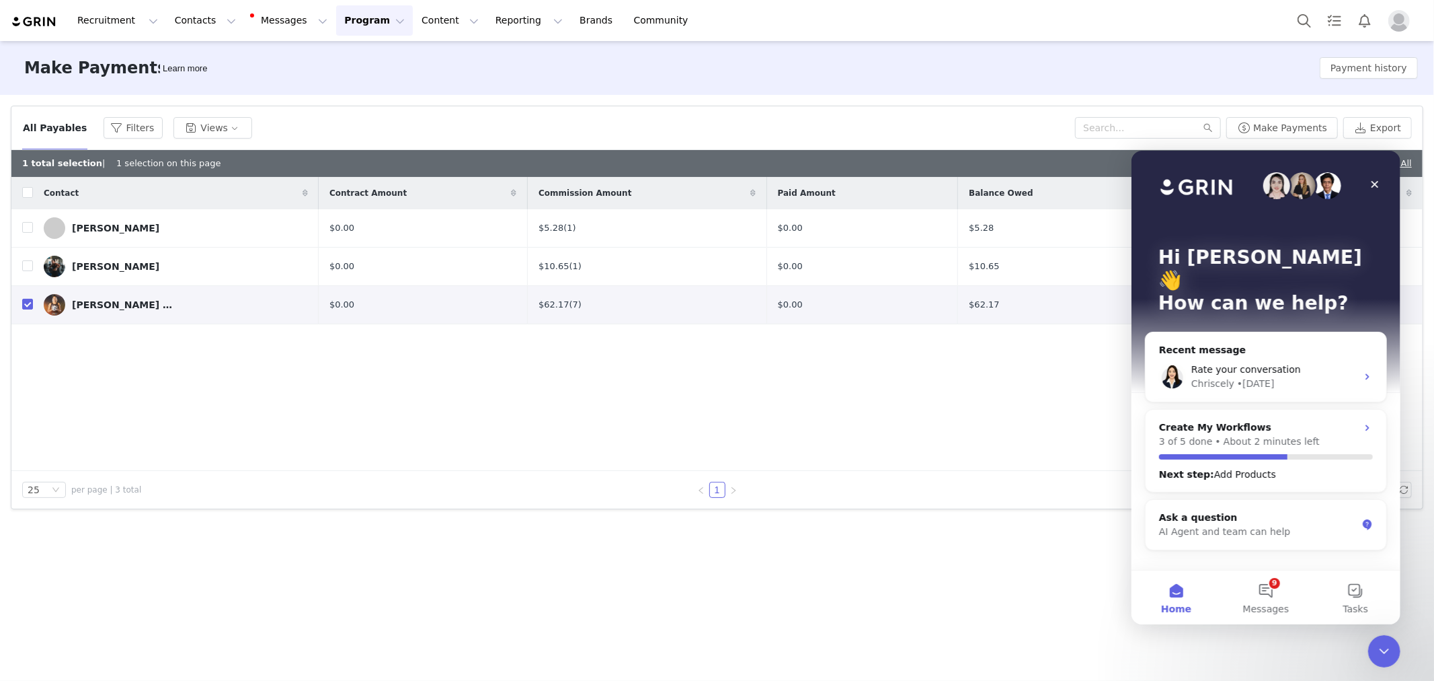
drag, startPoint x: 662, startPoint y: 367, endPoint x: 784, endPoint y: 371, distance: 122.5
click at [662, 367] on div "Contact Contract Amount Commission Amount Paid Amount Balance Owed Payment Acco…" at bounding box center [716, 324] width 1411 height 294
click at [1391, 642] on div "Close Intercom Messenger" at bounding box center [1382, 649] width 32 height 32
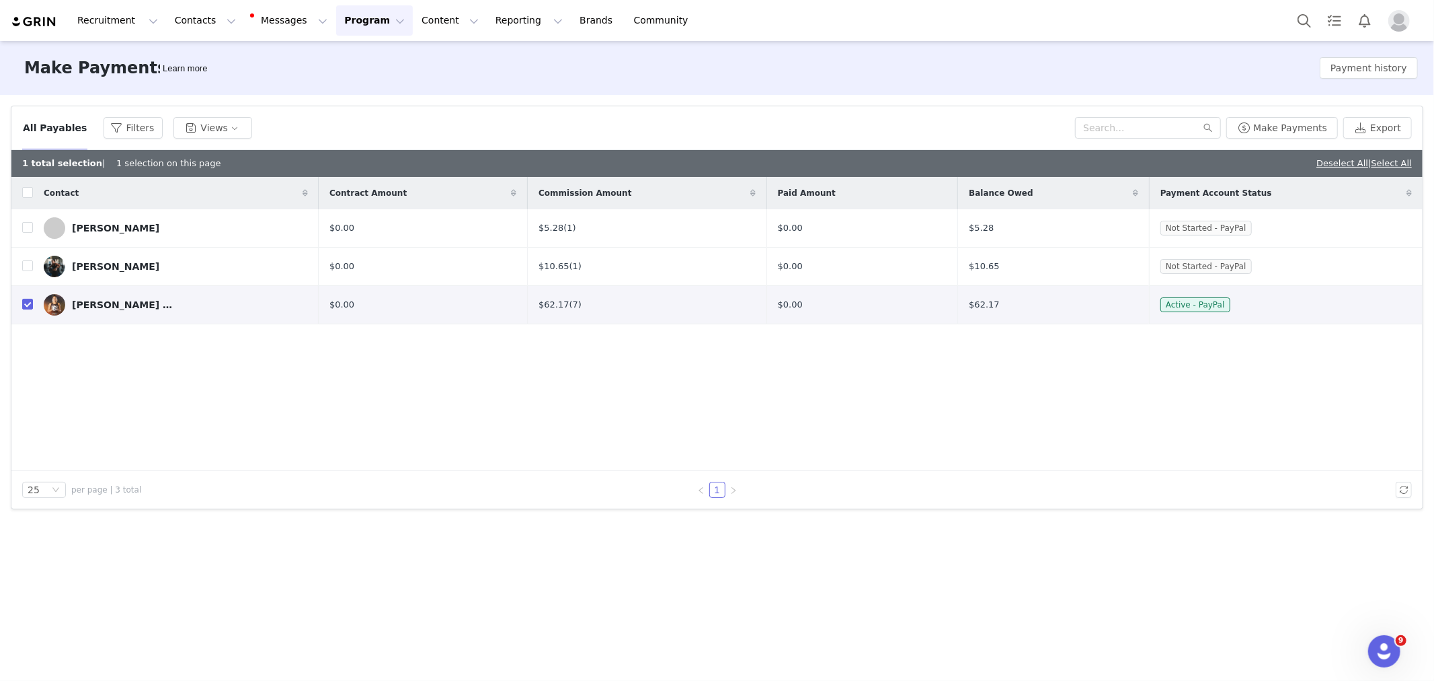
click at [1411, 648] on div "Make Payments Learn more Payment history Filters Filter Logic And Or Activated …" at bounding box center [717, 359] width 1434 height 637
click at [1389, 648] on icon "Open Intercom Messenger" at bounding box center [1383, 649] width 22 height 22
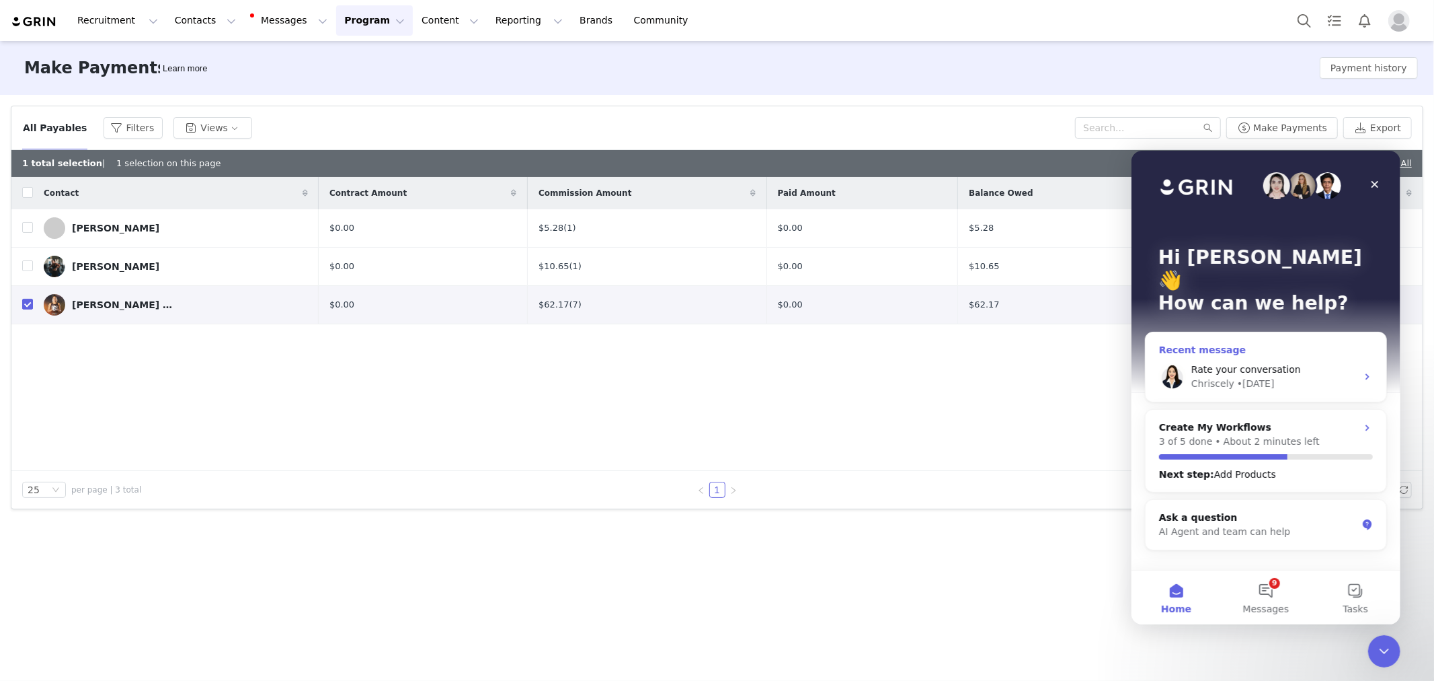
click at [1258, 376] on div "• 3d ago" at bounding box center [1256, 383] width 38 height 14
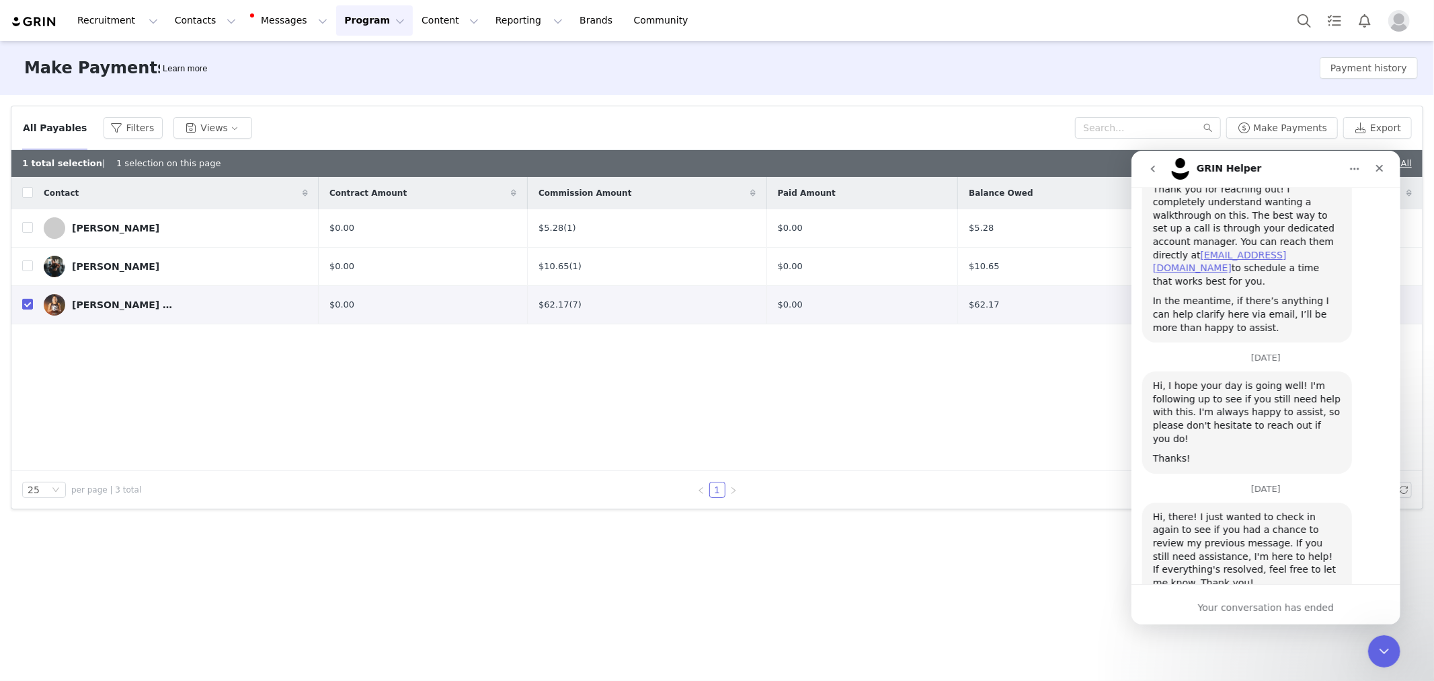
scroll to position [3291, 0]
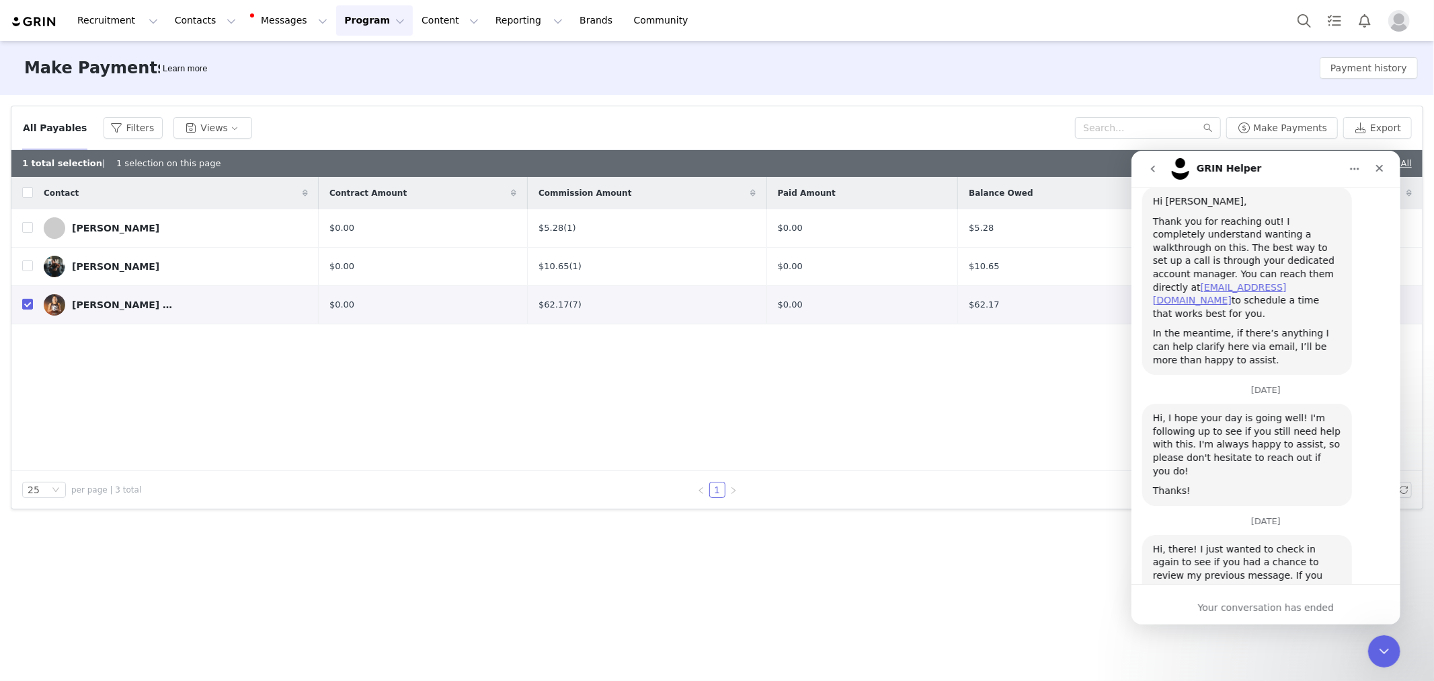
click at [1355, 169] on icon "Home" at bounding box center [1354, 168] width 11 height 11
click at [1147, 169] on icon "go back" at bounding box center [1152, 168] width 11 height 11
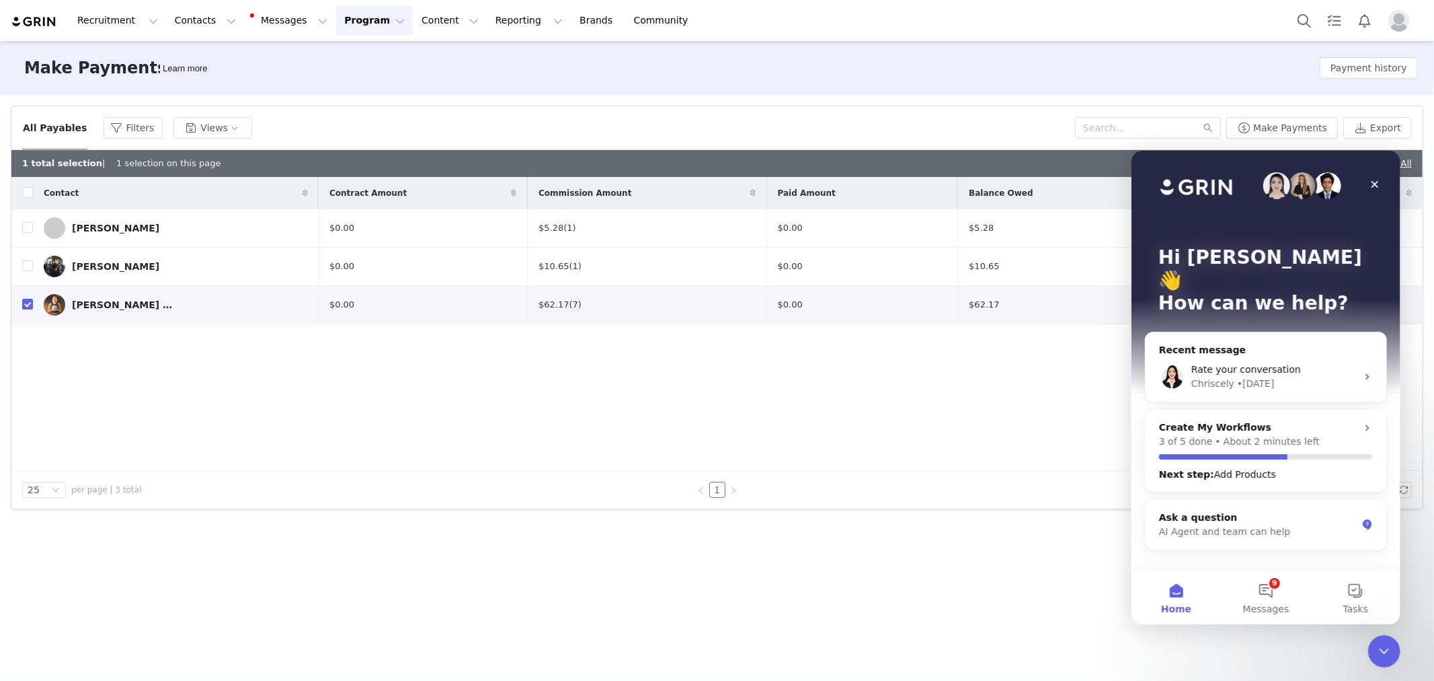
scroll to position [0, 0]
click at [1276, 603] on span "Messages" at bounding box center [1266, 607] width 46 height 9
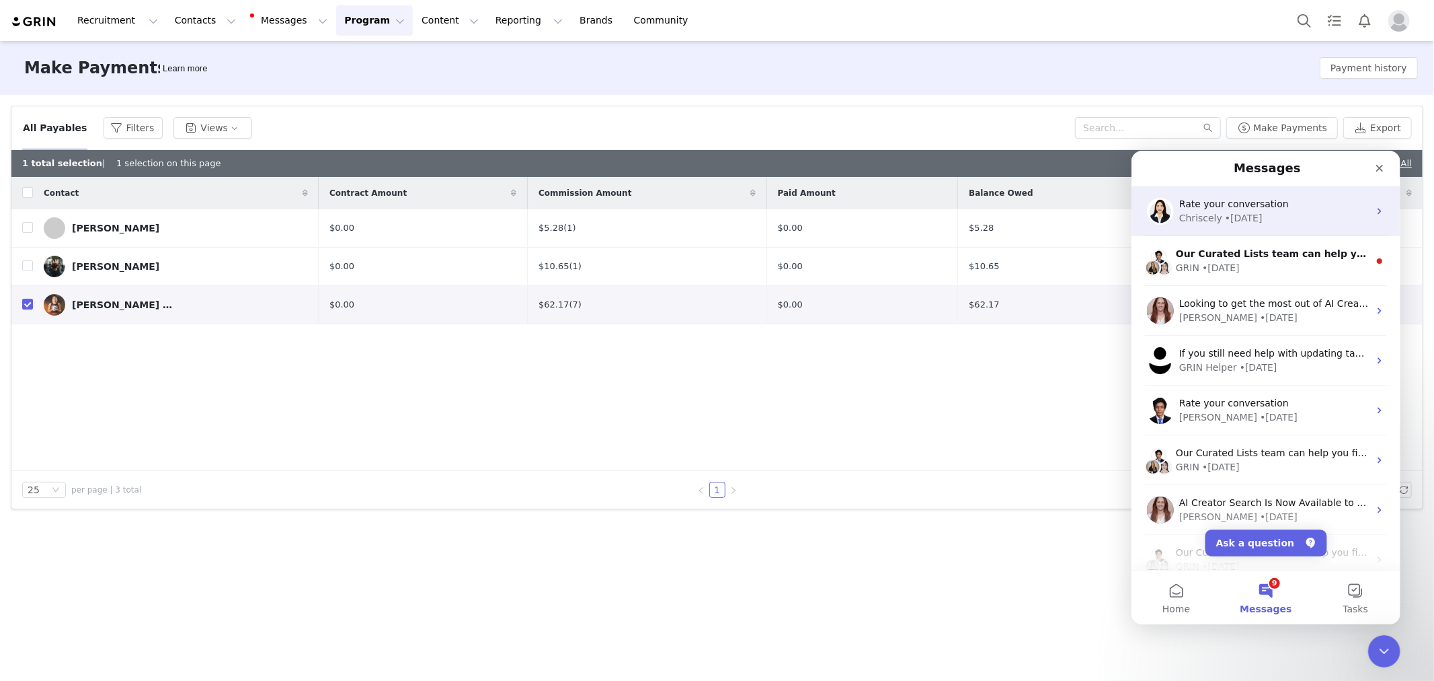
click at [1253, 217] on div "• 3d ago" at bounding box center [1244, 217] width 38 height 14
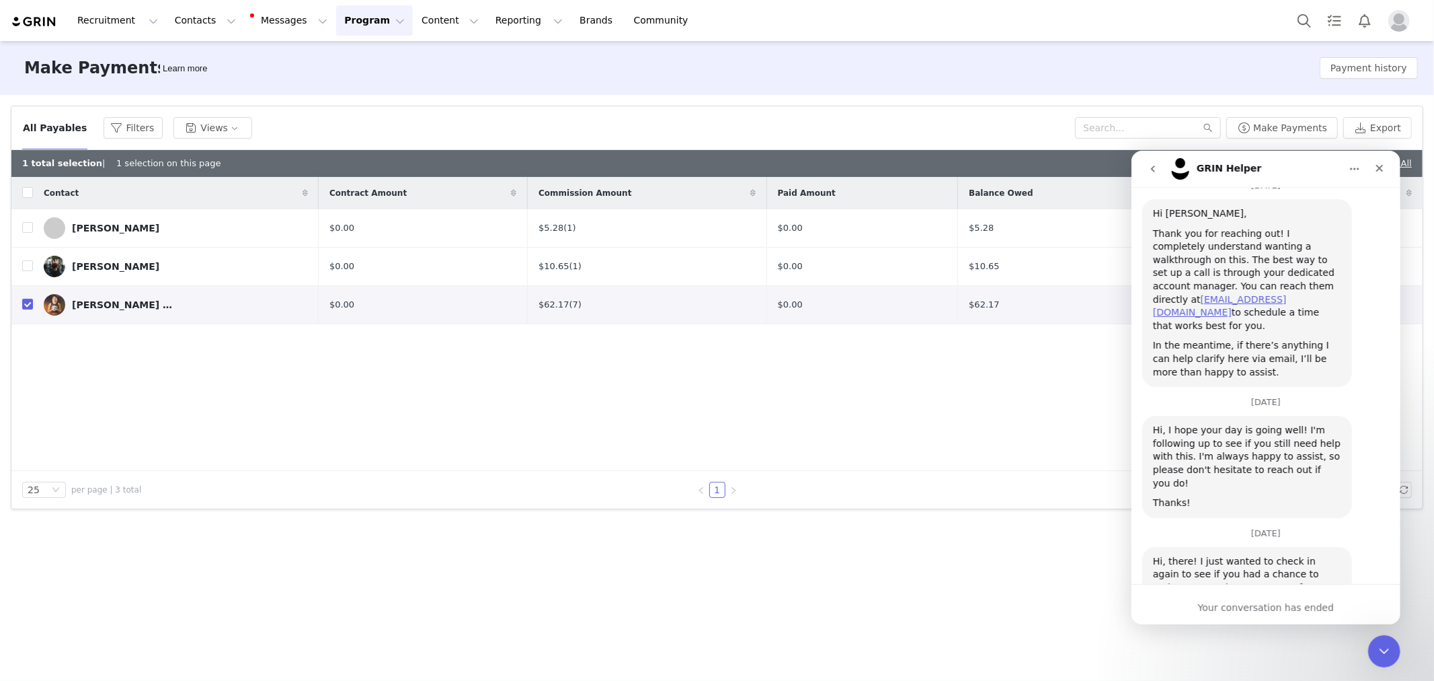
scroll to position [3291, 0]
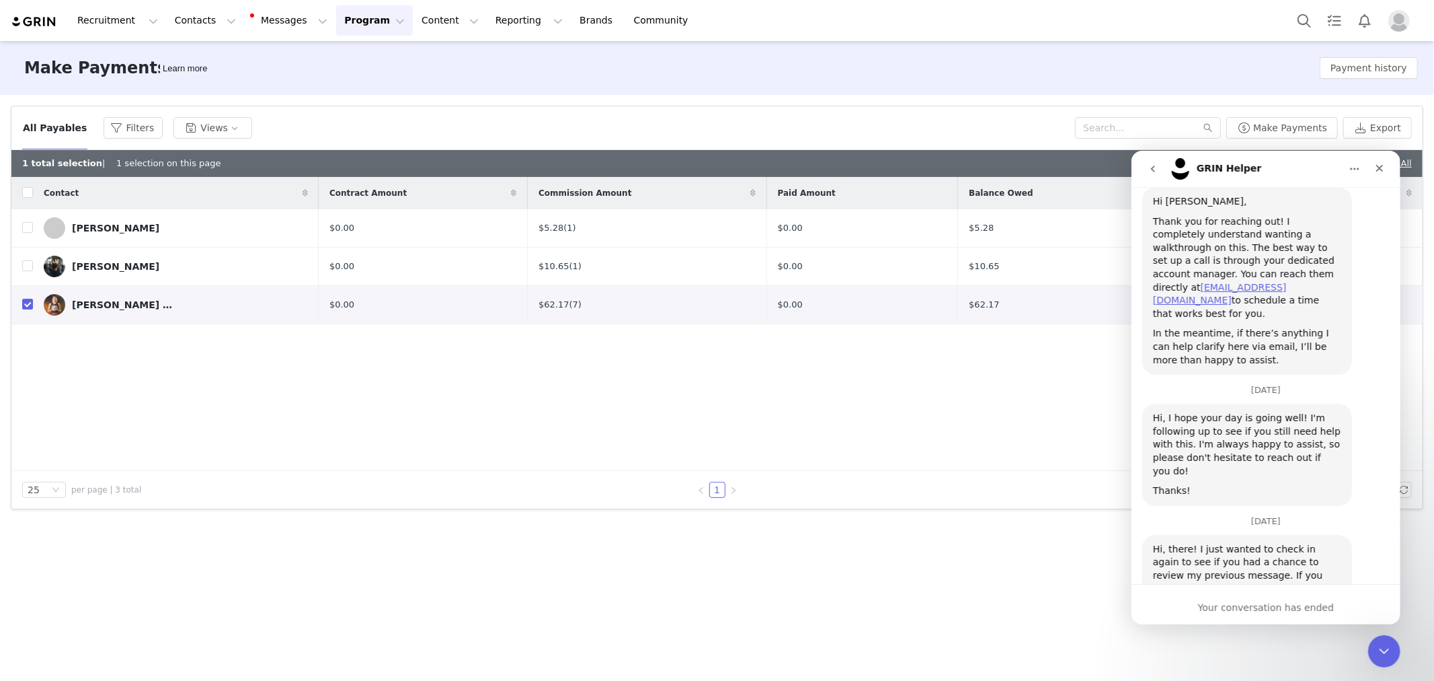
click at [1158, 173] on button "go back" at bounding box center [1153, 168] width 26 height 26
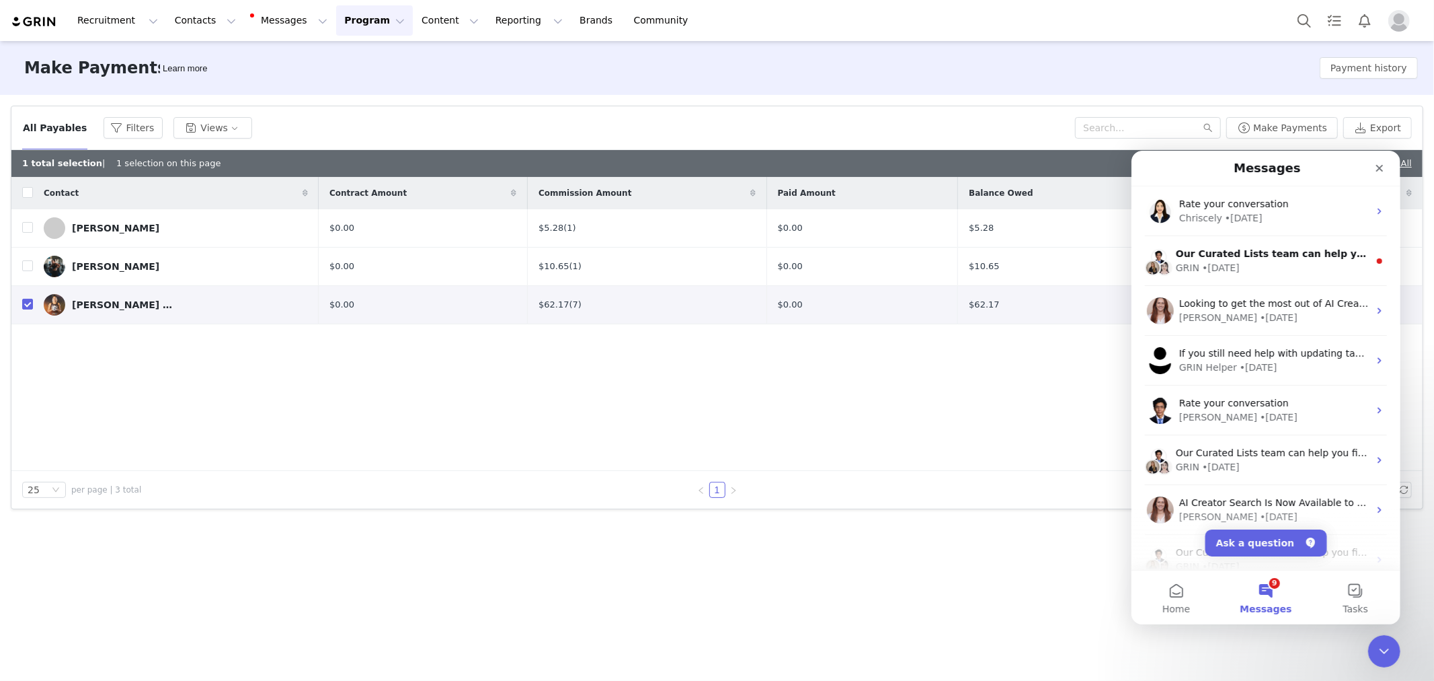
scroll to position [0, 0]
click at [1272, 543] on button "Ask a question" at bounding box center [1266, 542] width 122 height 27
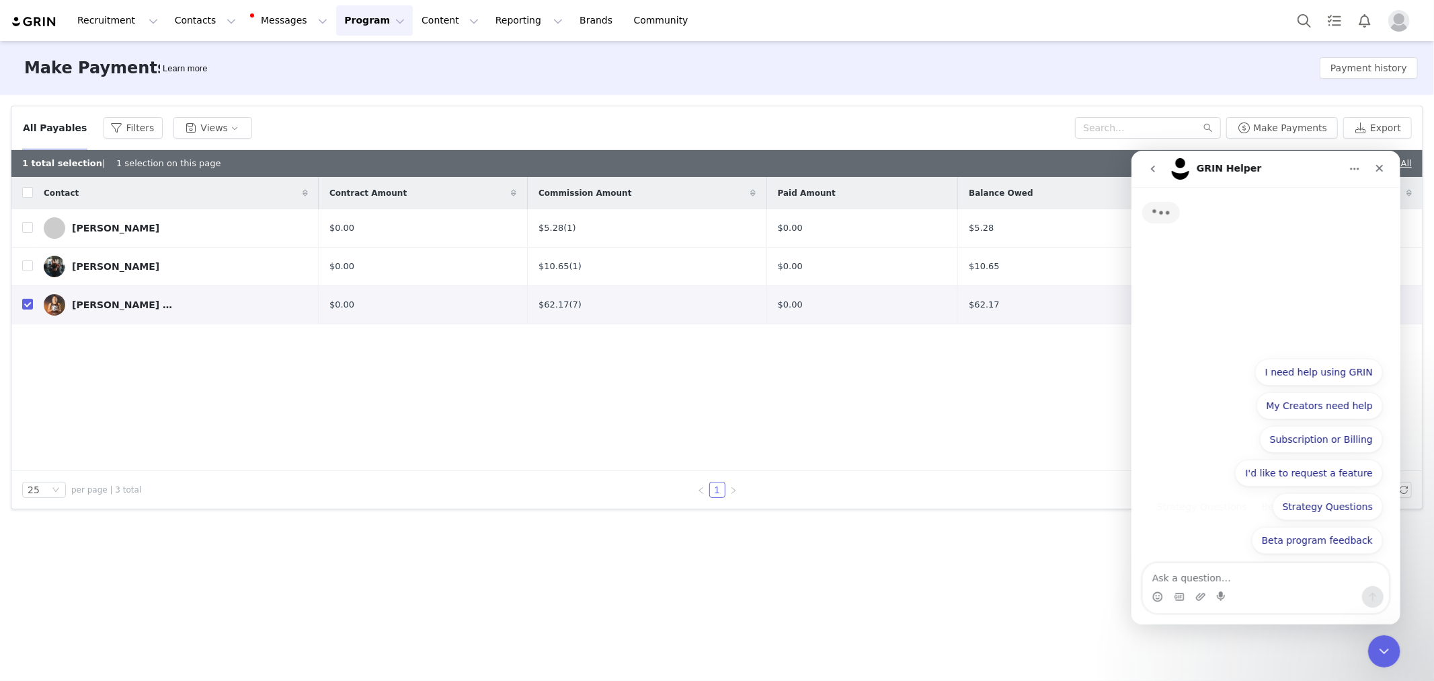
click at [1244, 578] on textarea "Ask a question…" at bounding box center [1266, 573] width 246 height 23
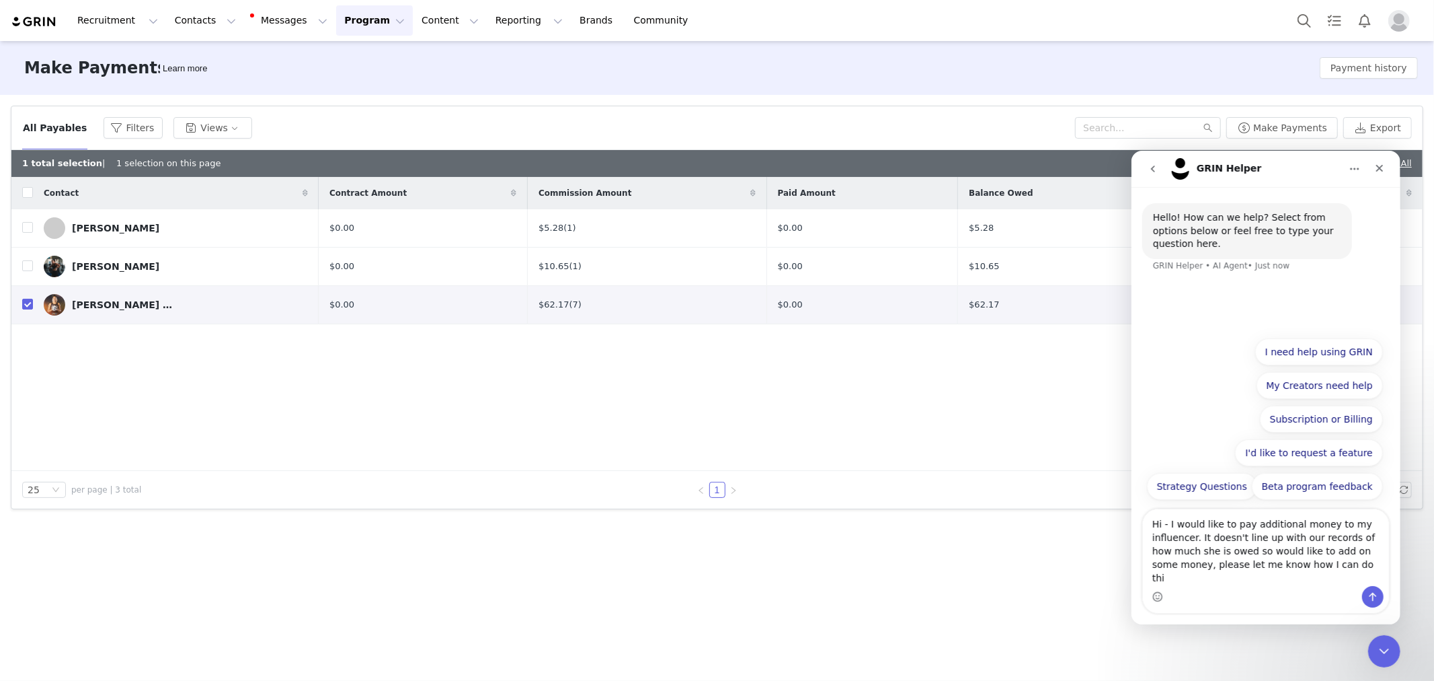
type textarea "Hi - I would like to pay additional money to my influencer. It doesn't line up …"
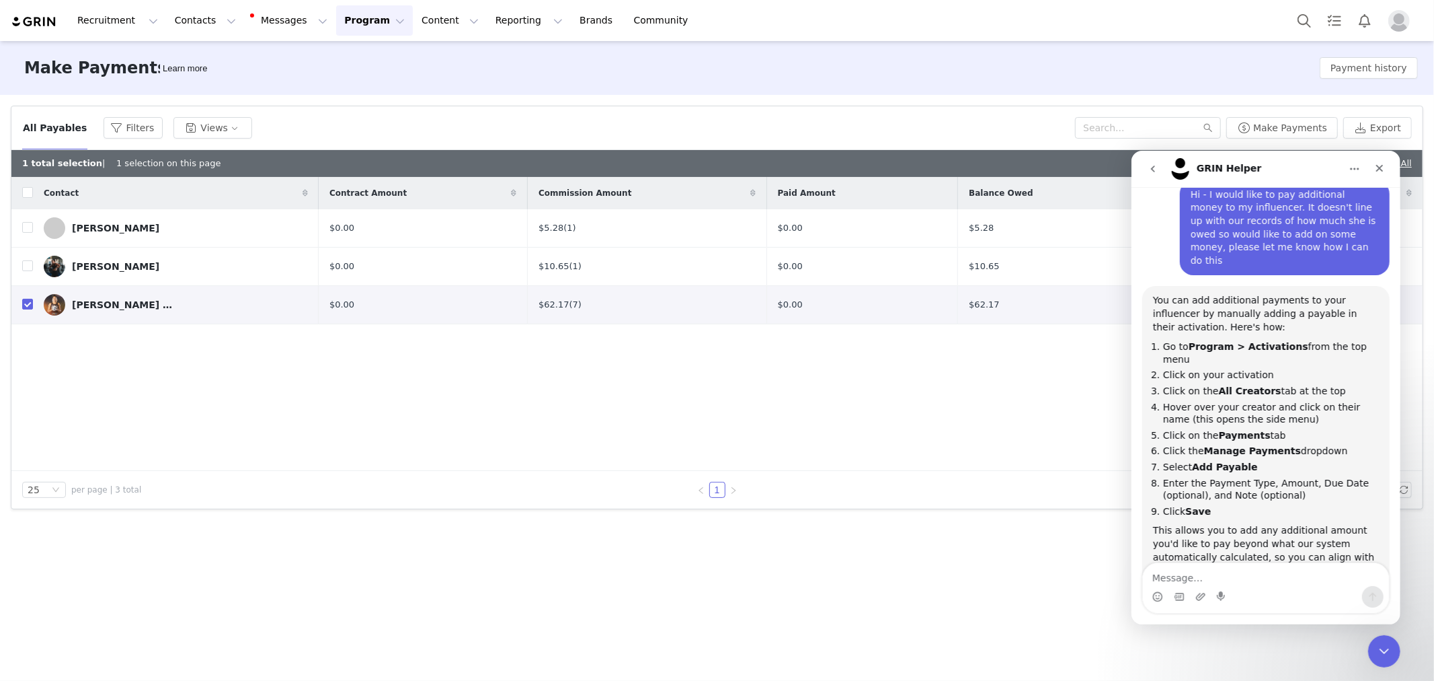
scroll to position [131, 0]
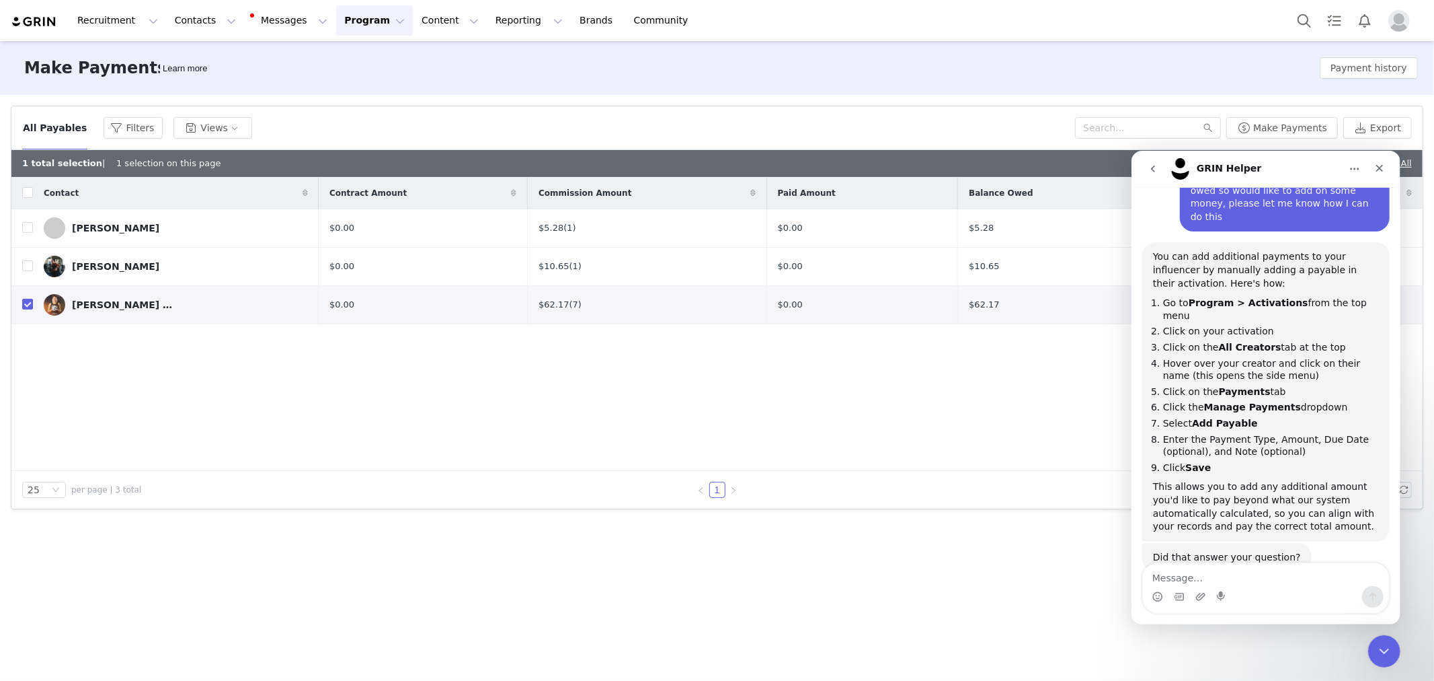
drag, startPoint x: 327, startPoint y: 20, endPoint x: 315, endPoint y: 17, distance: 13.2
click at [336, 17] on button "Program Program" at bounding box center [374, 20] width 77 height 30
click at [336, 14] on button "Program Program" at bounding box center [374, 20] width 77 height 30
click at [336, 15] on button "Program Program" at bounding box center [374, 20] width 77 height 30
click at [478, 385] on div "Contact Contract Amount Commission Amount Paid Amount Balance Owed Payment Acco…" at bounding box center [716, 324] width 1411 height 294
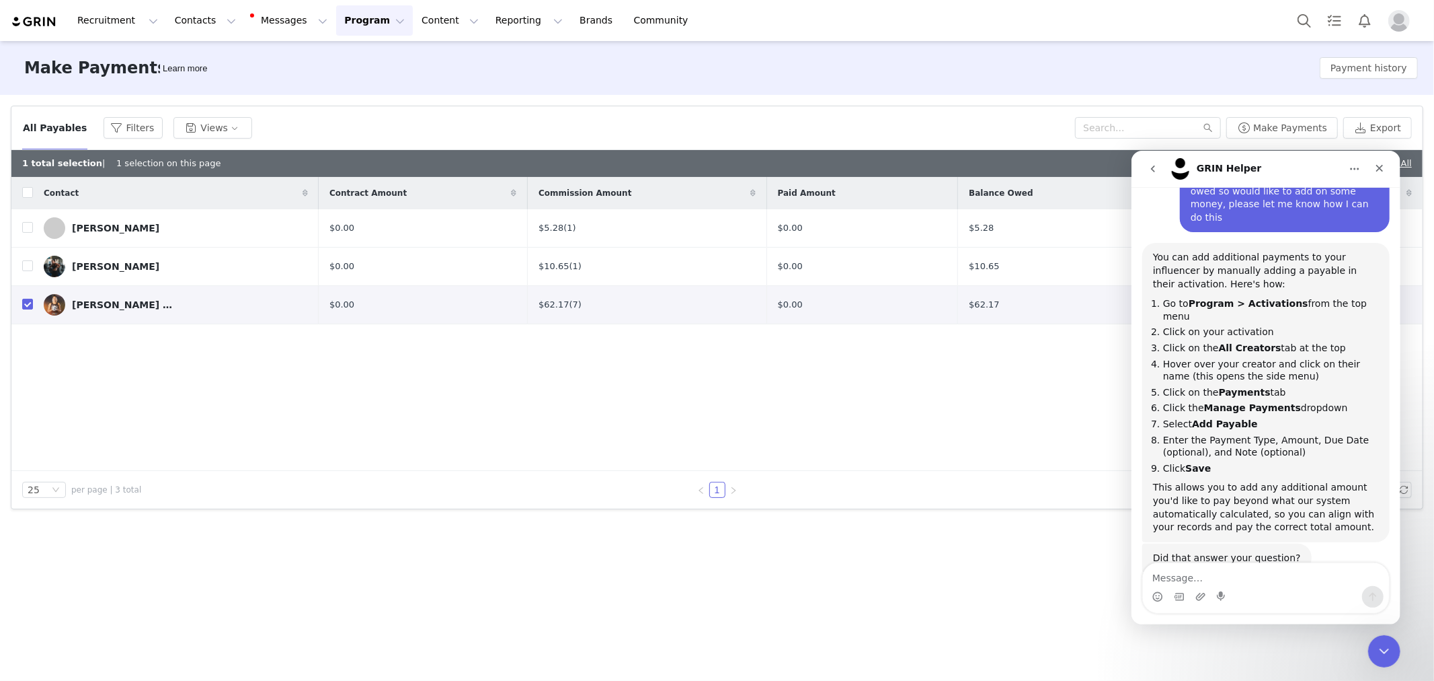
scroll to position [153, 0]
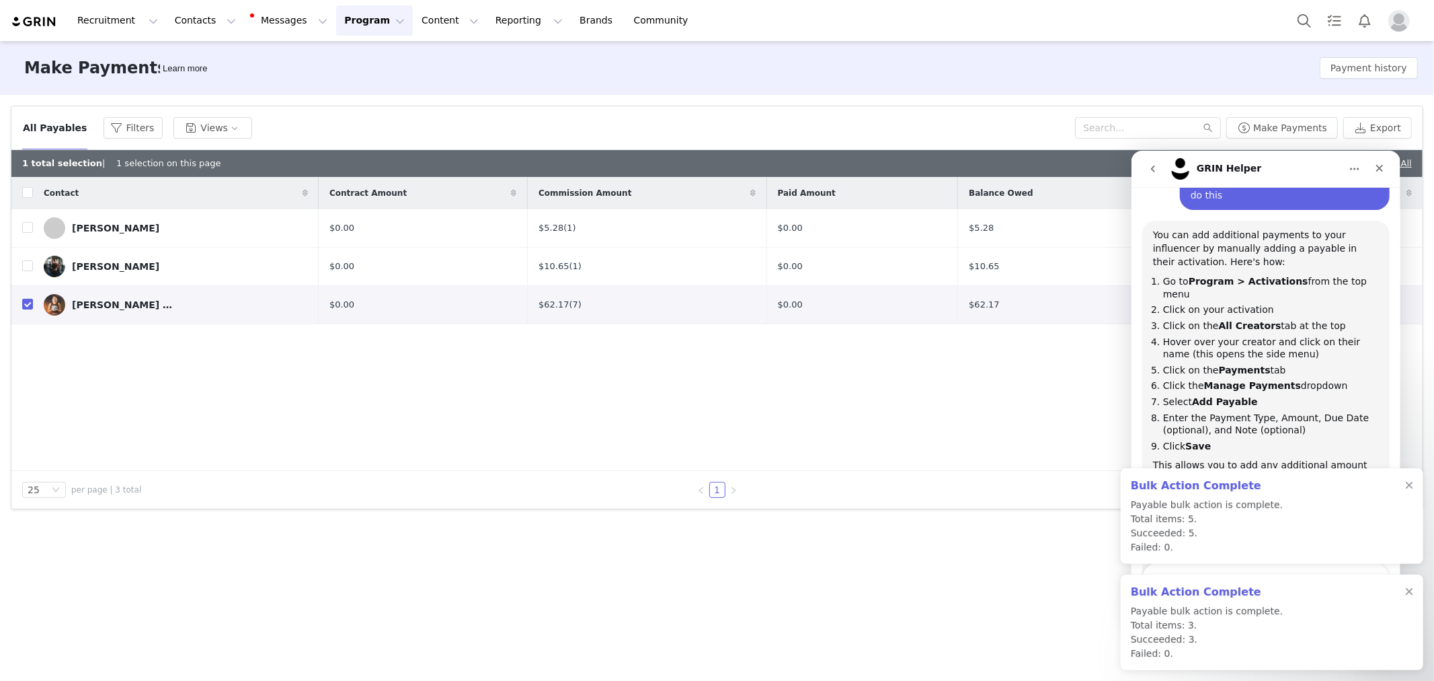
drag, startPoint x: 1407, startPoint y: 484, endPoint x: 1414, endPoint y: 465, distance: 20.0
click at [1407, 484] on div at bounding box center [1409, 485] width 8 height 11
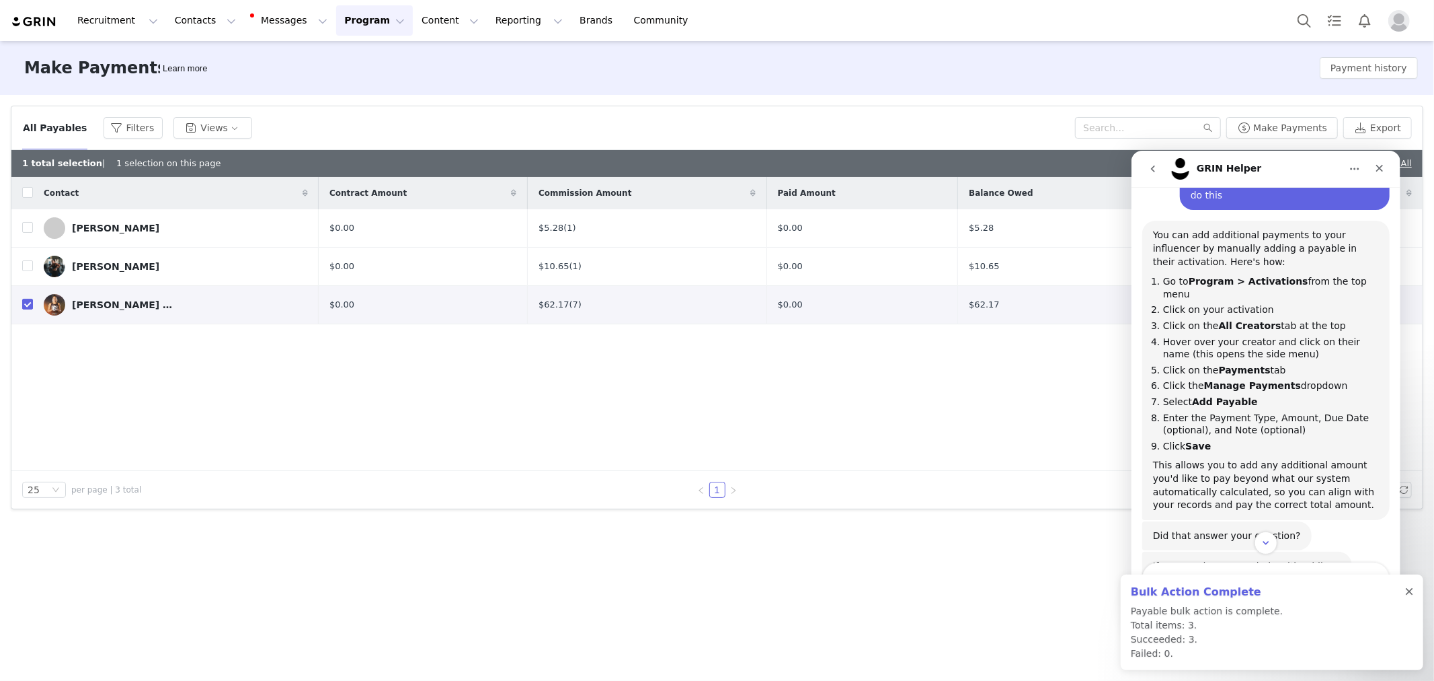
click at [1411, 596] on div at bounding box center [1409, 591] width 8 height 11
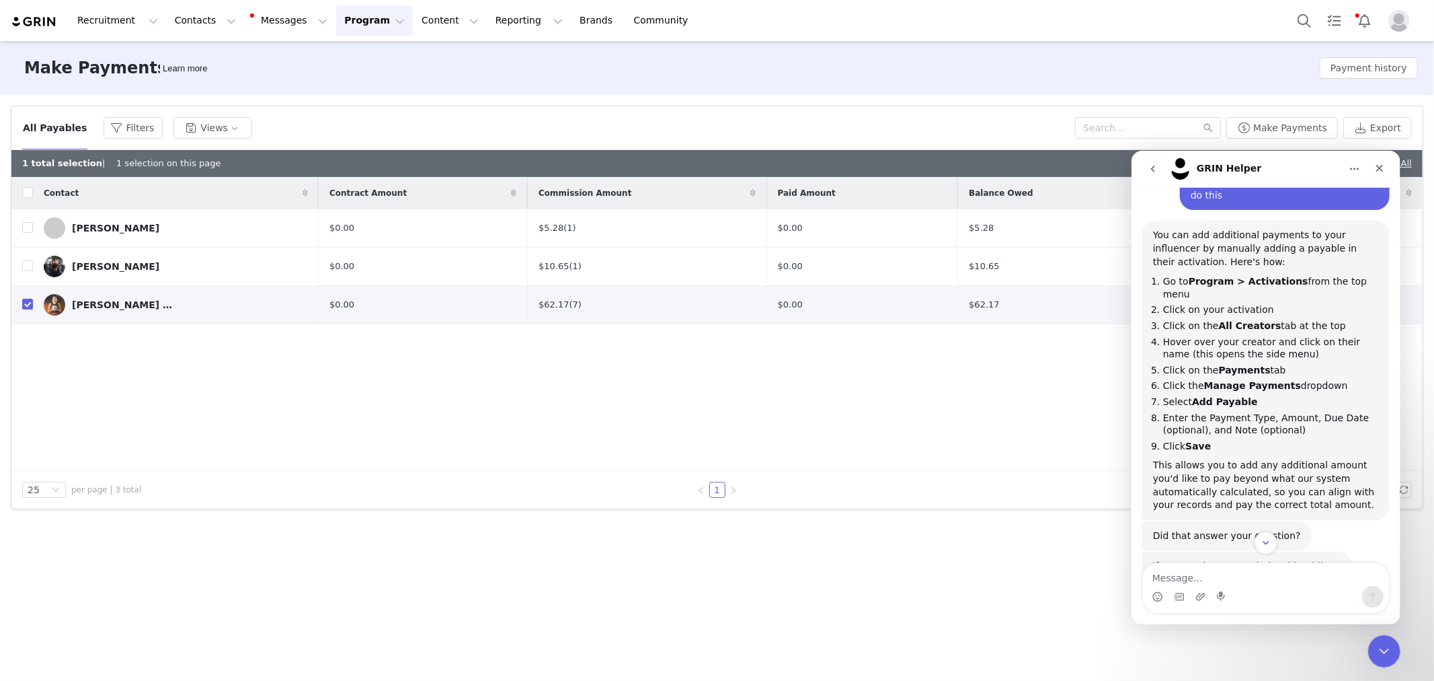
click at [412, 444] on div "Contact Contract Amount Commission Amount Paid Amount Balance Owed Payment Acco…" at bounding box center [716, 324] width 1411 height 294
click at [102, 260] on link "[PERSON_NAME]" at bounding box center [176, 267] width 264 height 22
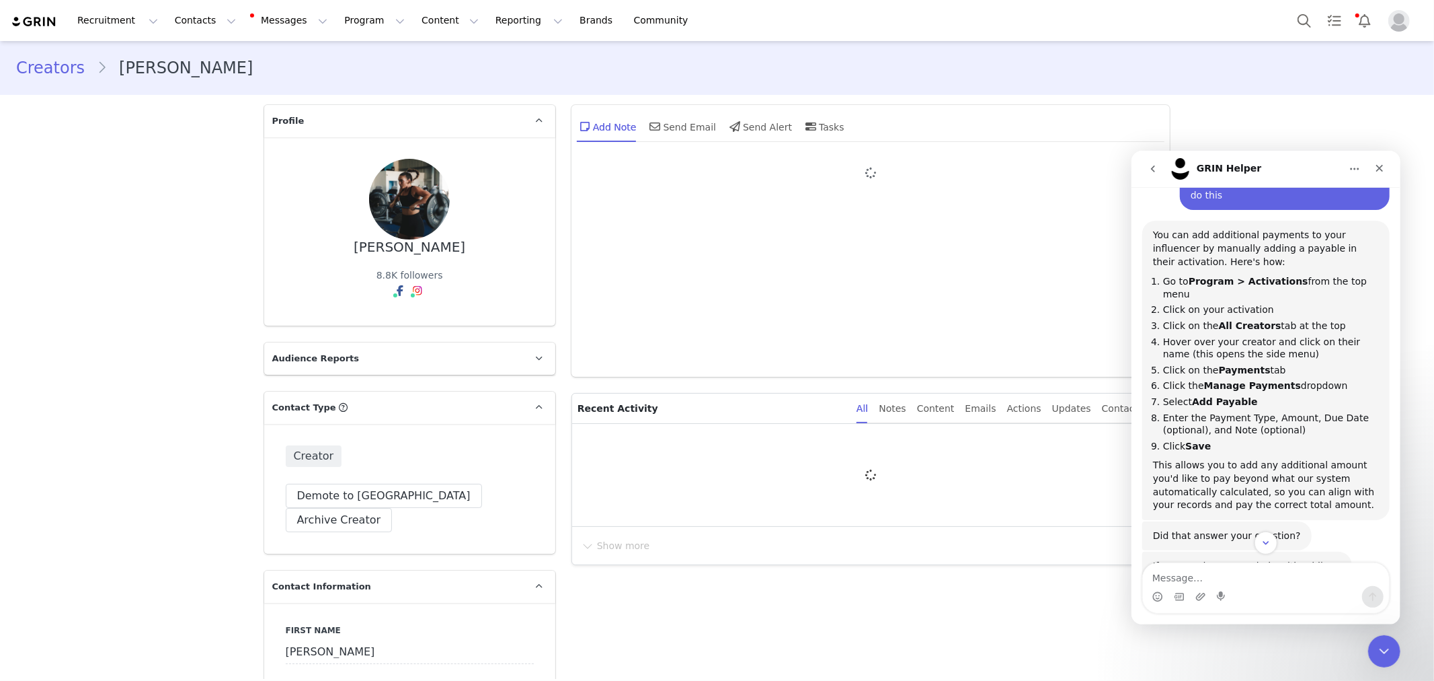
type input "+64 ([GEOGRAPHIC_DATA])"
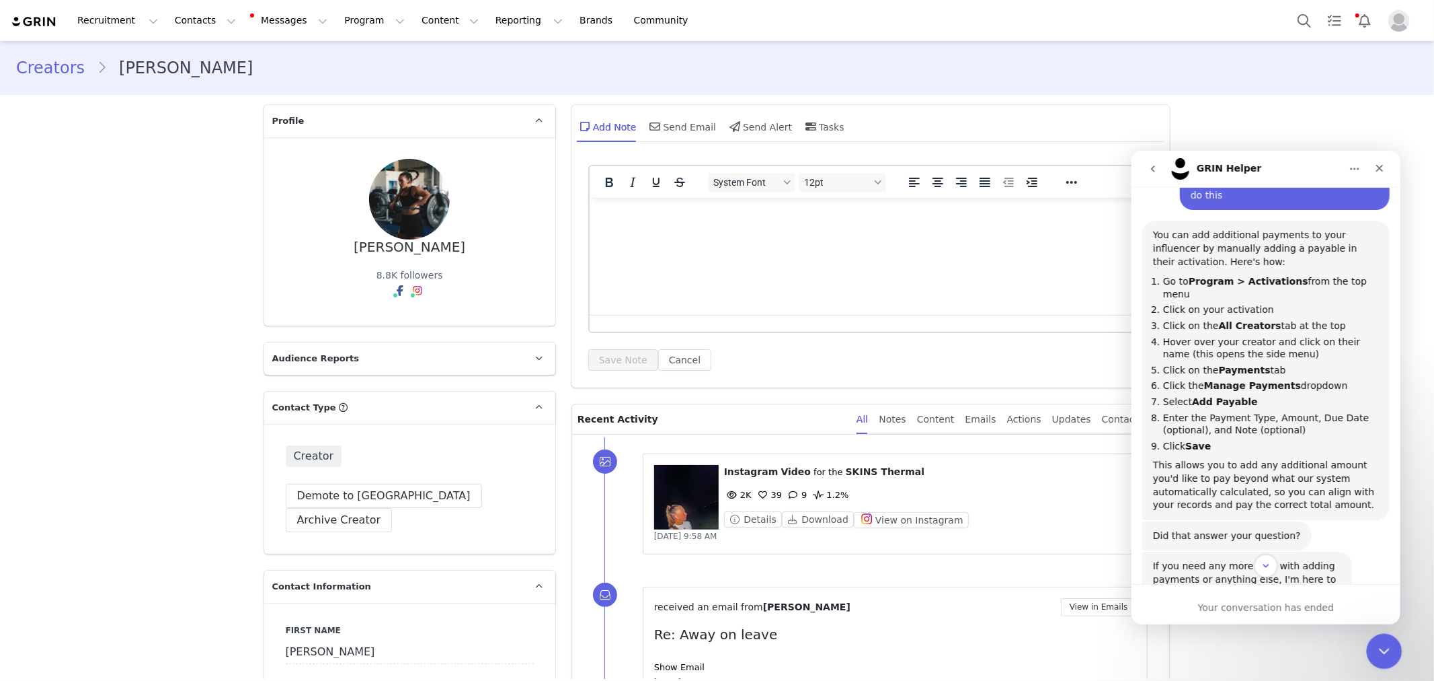
drag, startPoint x: 1381, startPoint y: 641, endPoint x: 2561, endPoint y: 1232, distance: 1319.9
click at [1381, 640] on div "Close Intercom Messenger" at bounding box center [1382, 649] width 32 height 32
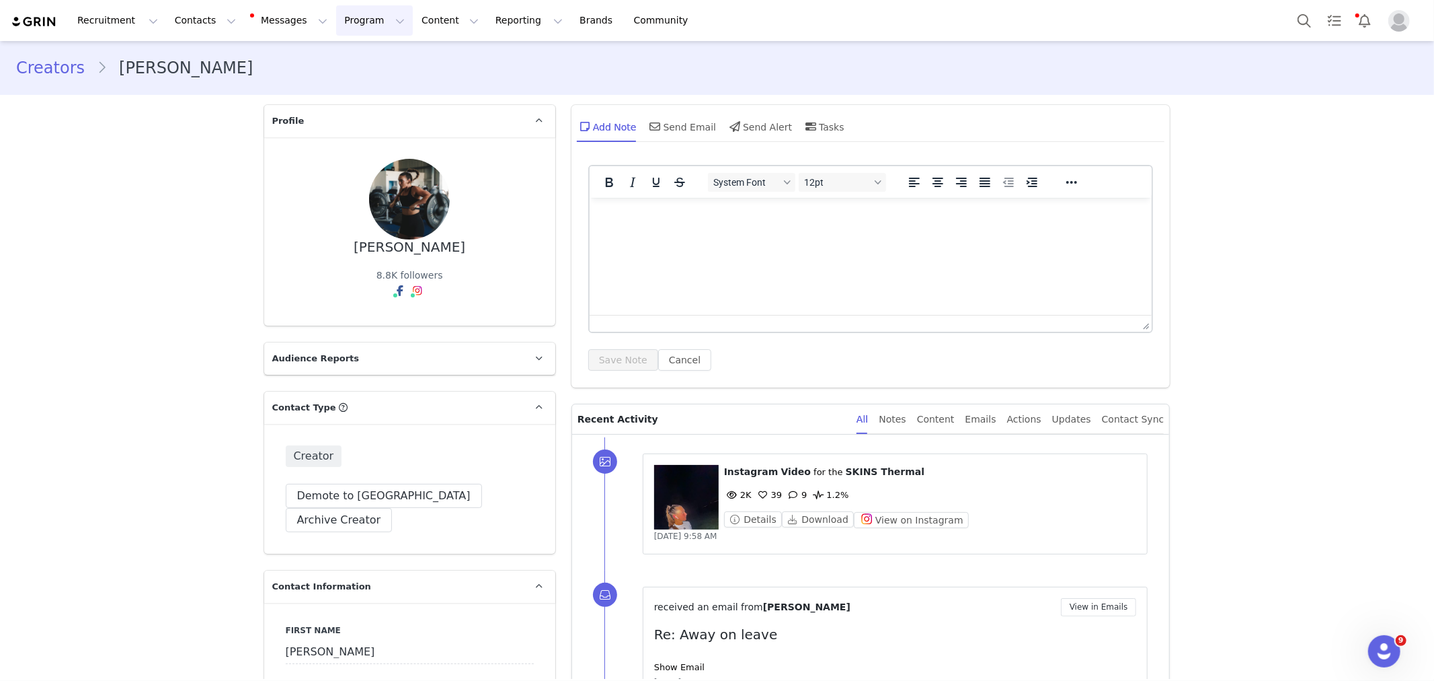
click at [346, 13] on button "Program Program" at bounding box center [374, 20] width 77 height 30
click at [345, 58] on p "Activations" at bounding box center [340, 59] width 52 height 14
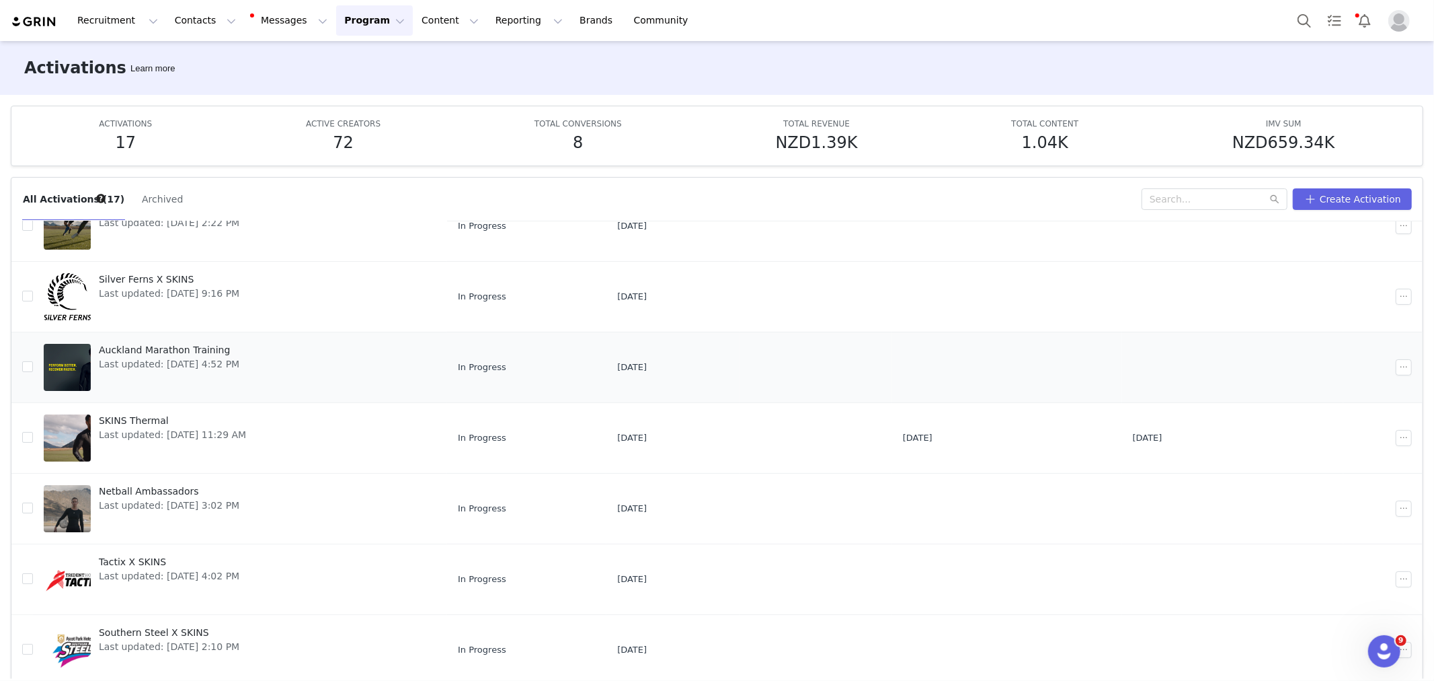
scroll to position [224, 0]
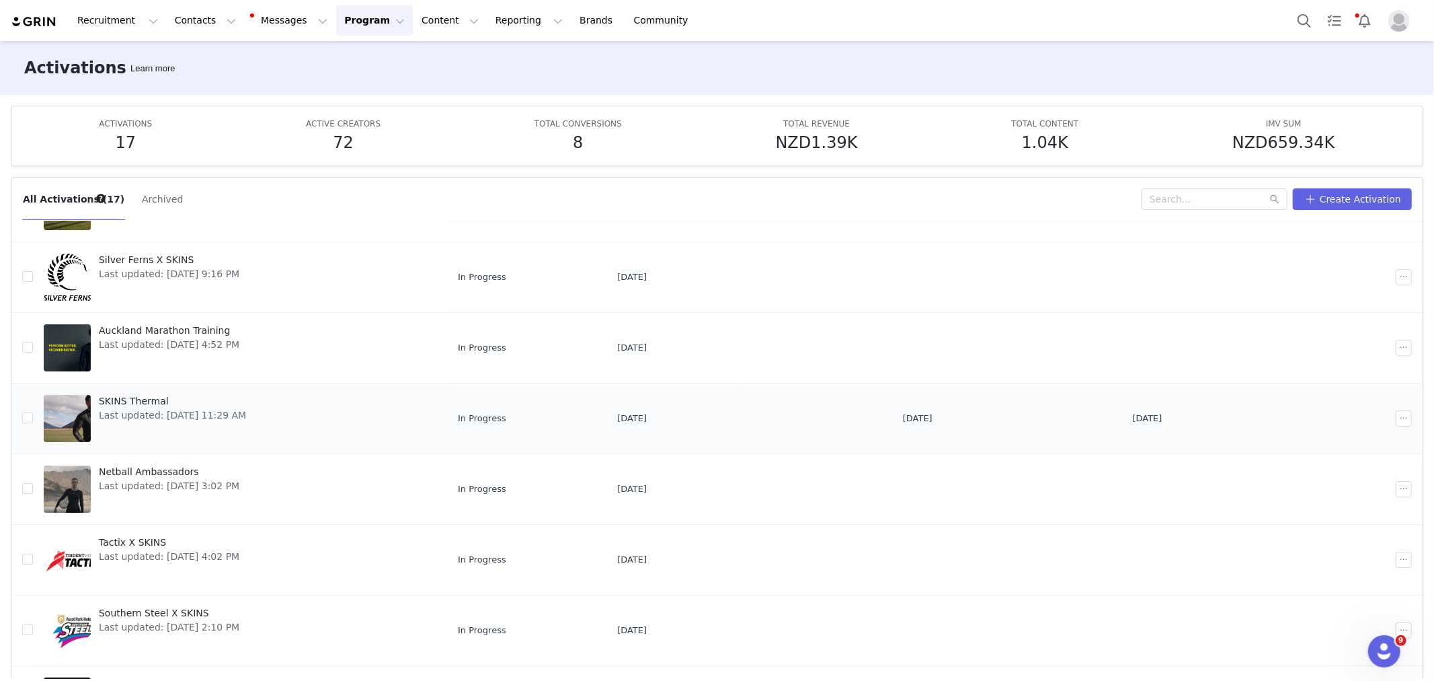
click at [184, 426] on div "SKINS Thermal Last updated: [DATE] 11:29 AM" at bounding box center [172, 418] width 163 height 54
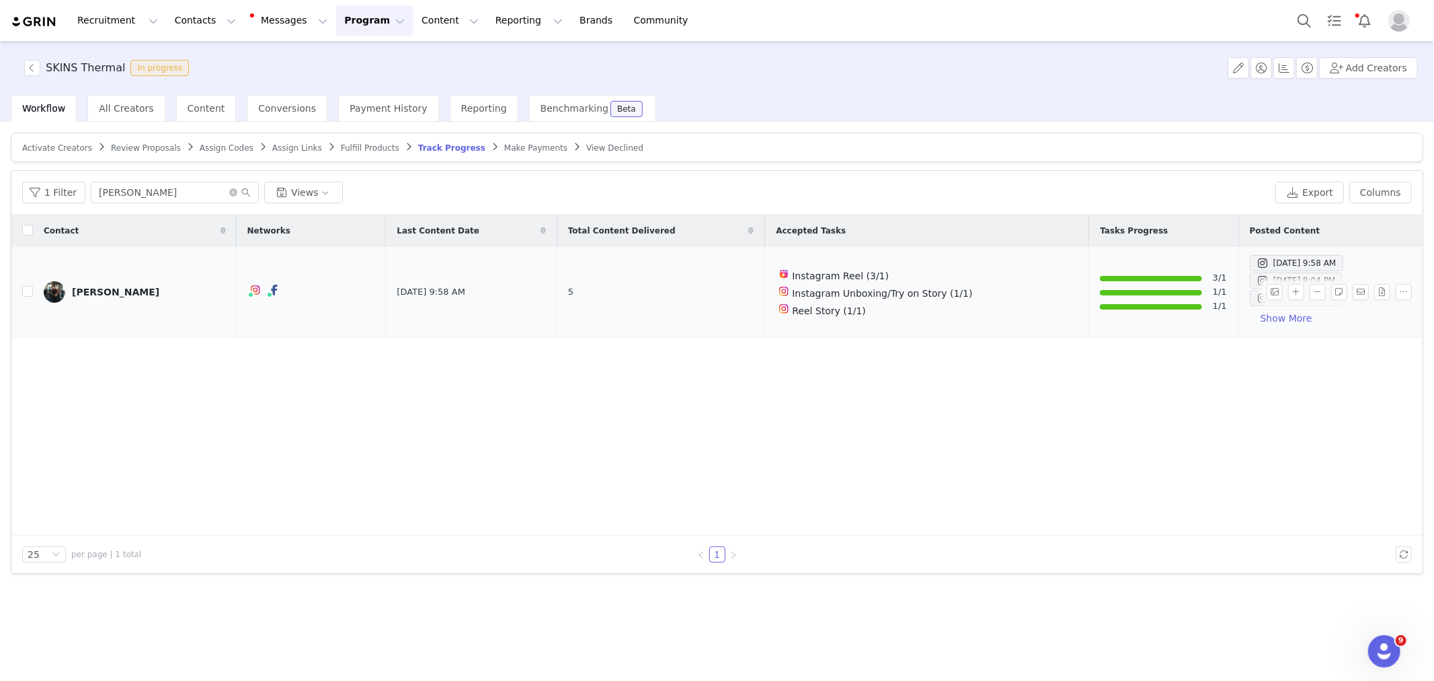
click at [112, 301] on link "[PERSON_NAME]" at bounding box center [135, 292] width 182 height 22
click at [118, 285] on link "[PERSON_NAME]" at bounding box center [135, 292] width 182 height 22
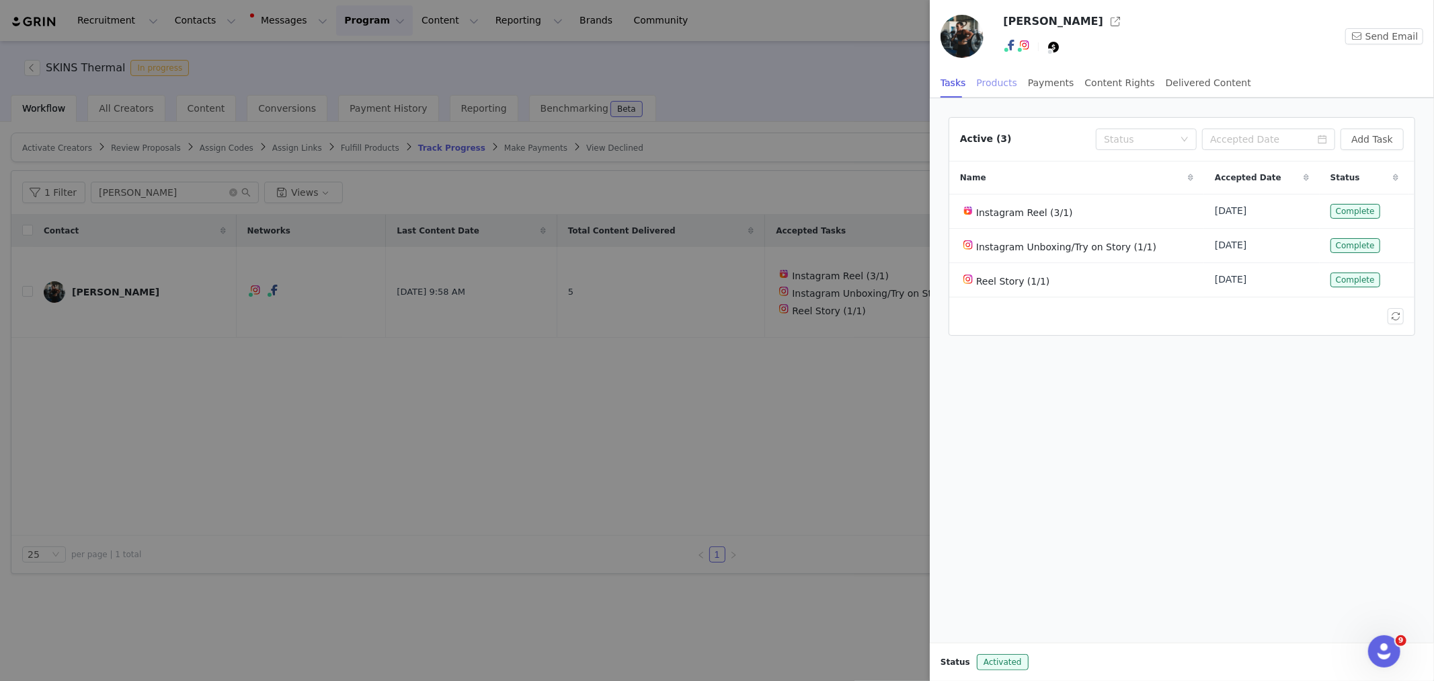
click at [982, 79] on div "Products" at bounding box center [997, 83] width 40 height 30
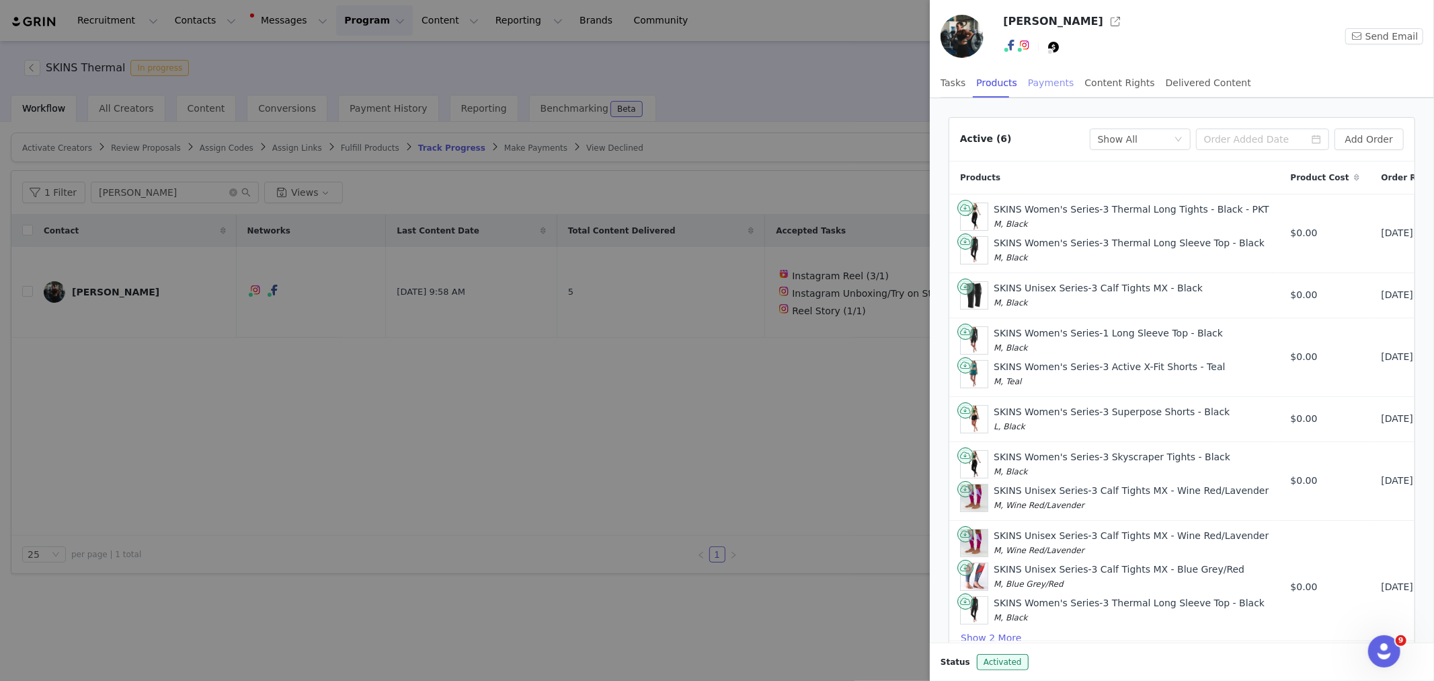
click at [1054, 77] on div "Payments" at bounding box center [1051, 83] width 46 height 30
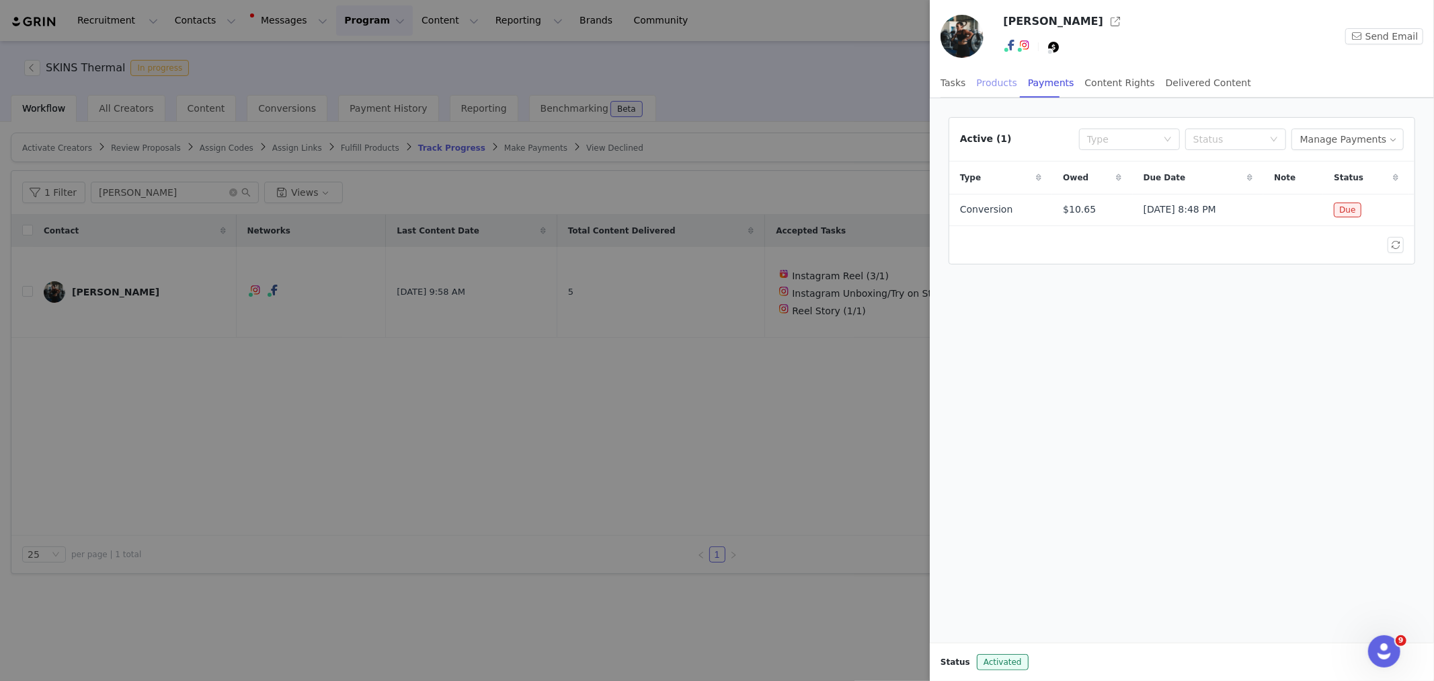
click at [995, 81] on div "Products" at bounding box center [997, 83] width 40 height 30
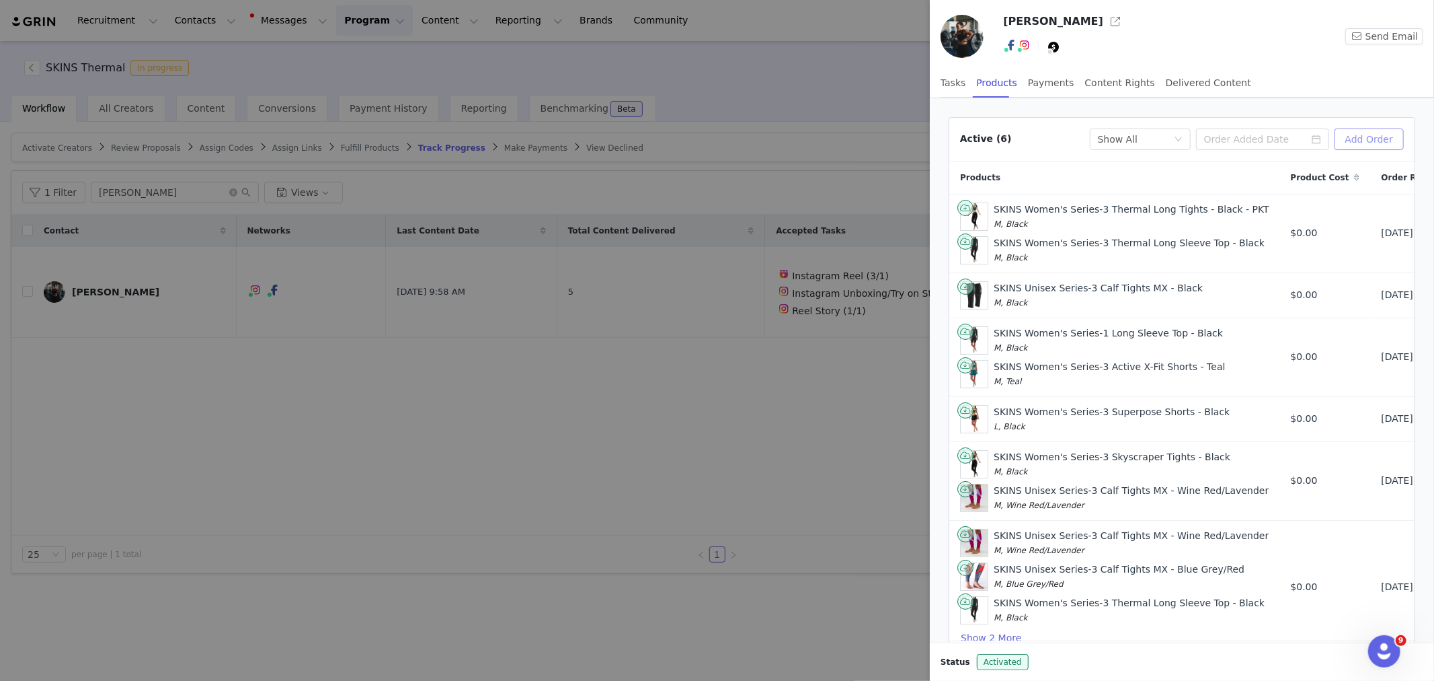
click at [1368, 141] on button "Add Order" at bounding box center [1369, 139] width 69 height 22
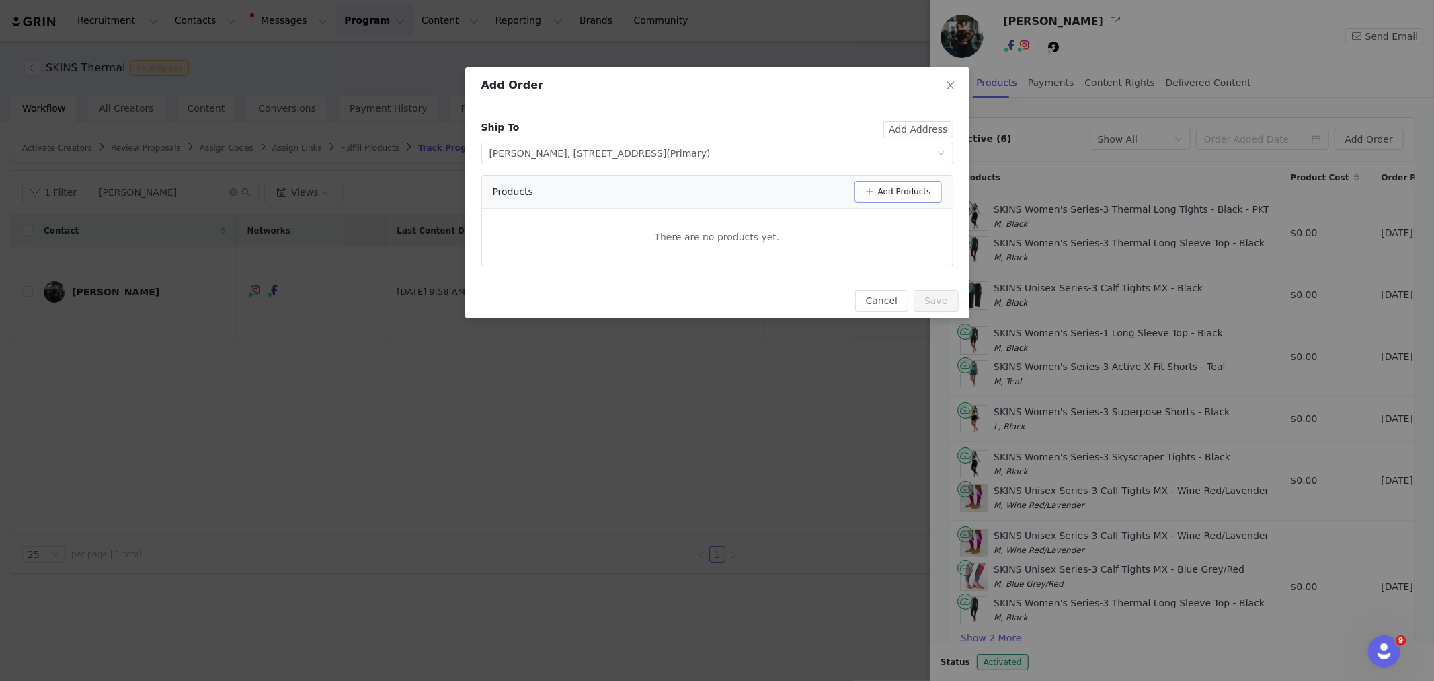
click at [898, 184] on button "Add Products" at bounding box center [898, 192] width 87 height 22
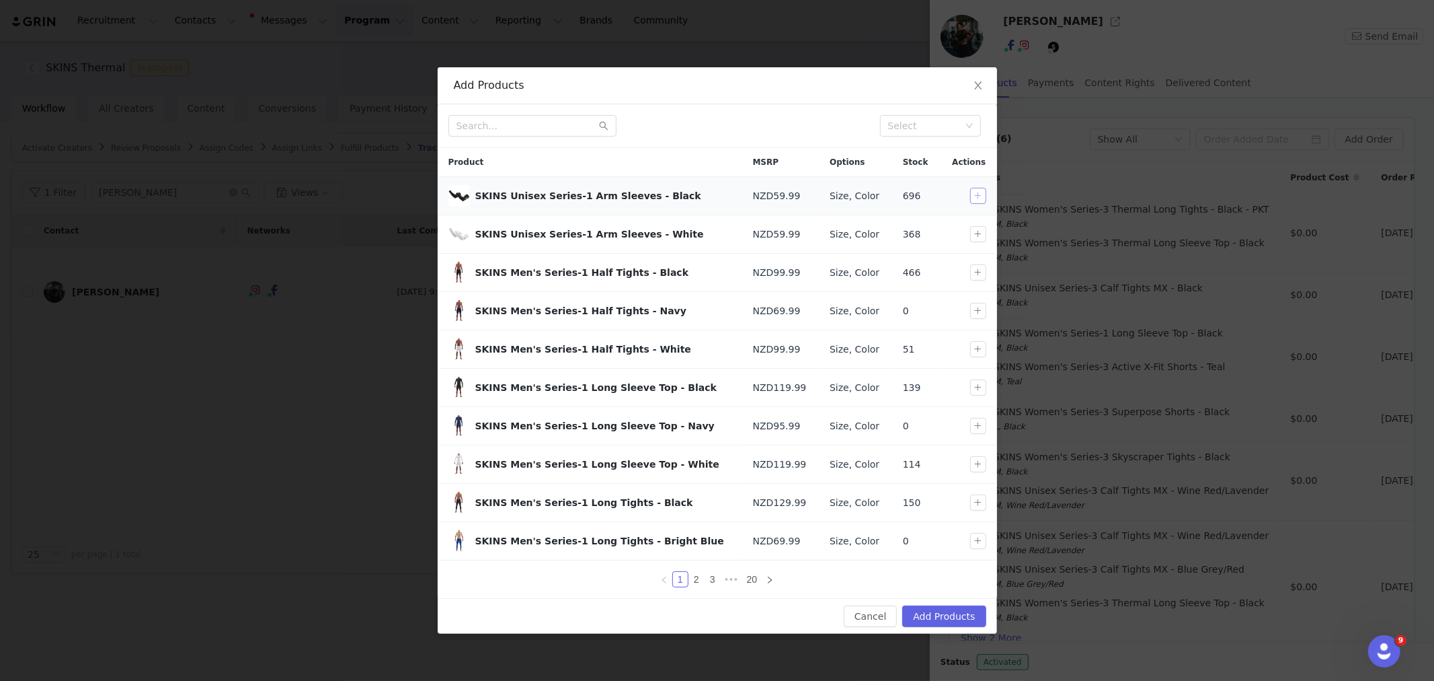
click at [977, 194] on button "button" at bounding box center [978, 196] width 16 height 16
click at [985, 234] on button "button" at bounding box center [978, 234] width 16 height 16
click at [933, 617] on button "Add Products" at bounding box center [943, 616] width 83 height 22
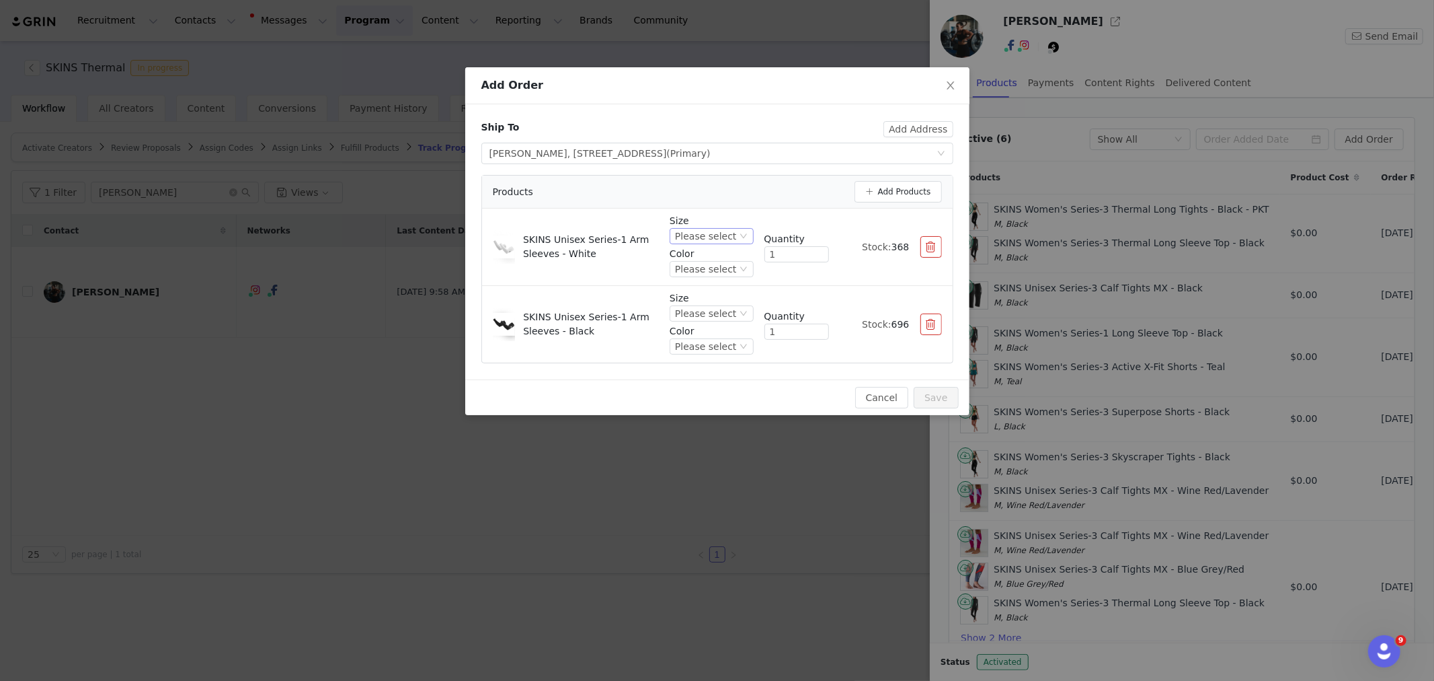
click at [747, 238] on icon "icon: down" at bounding box center [744, 236] width 8 height 8
click at [716, 325] on li "M" at bounding box center [716, 325] width 75 height 22
click at [744, 264] on div "Please select" at bounding box center [711, 269] width 83 height 16
click at [713, 310] on li "White" at bounding box center [716, 315] width 75 height 22
click at [744, 311] on icon "icon: down" at bounding box center [744, 313] width 8 height 8
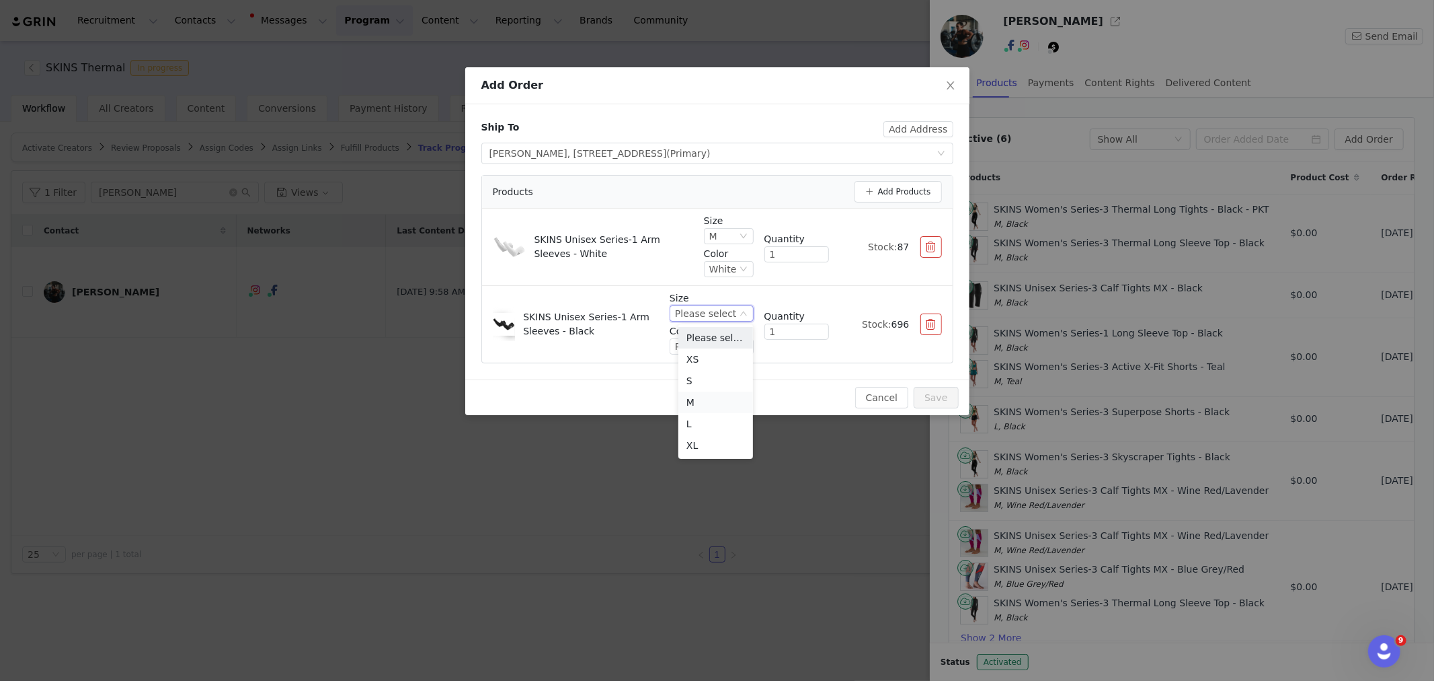
click at [710, 395] on li "M" at bounding box center [716, 402] width 75 height 22
click at [725, 335] on p "Color" at bounding box center [711, 331] width 83 height 14
drag, startPoint x: 720, startPoint y: 348, endPoint x: 716, endPoint y: 356, distance: 9.0
click at [718, 348] on div "Please select" at bounding box center [705, 346] width 61 height 15
click at [709, 389] on li "Black" at bounding box center [716, 392] width 75 height 22
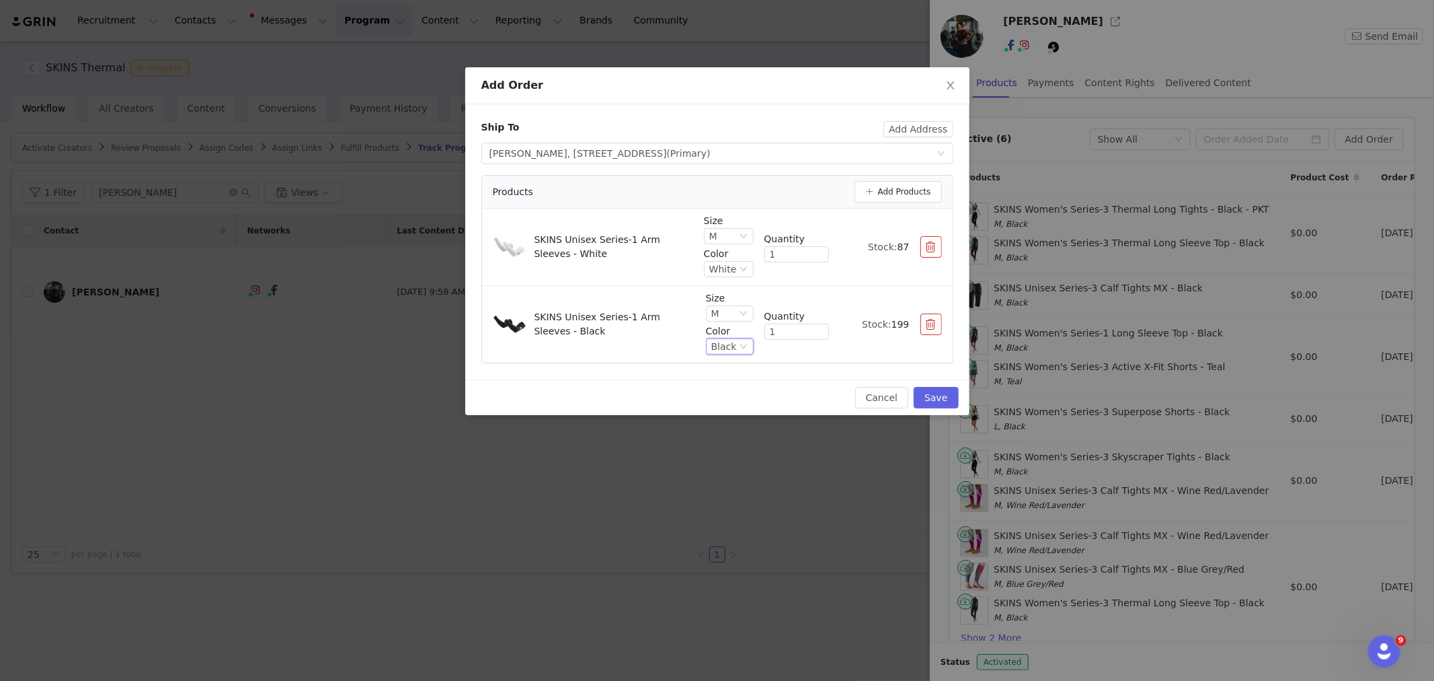
click at [828, 354] on div "Size M Color Black Quantity 1 Stock: 199" at bounding box center [824, 324] width 236 height 66
click at [937, 399] on button "Save" at bounding box center [936, 398] width 44 height 22
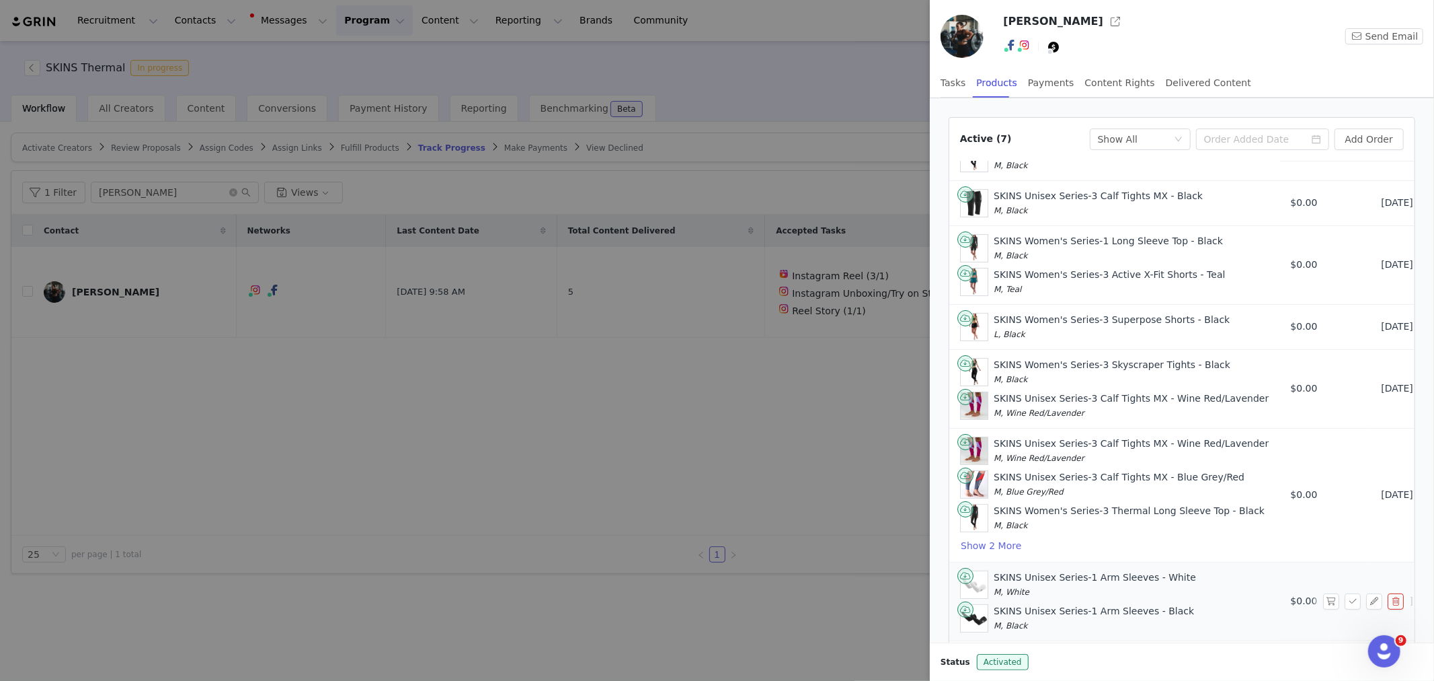
scroll to position [105, 0]
click at [1323, 593] on button "button" at bounding box center [1331, 601] width 16 height 16
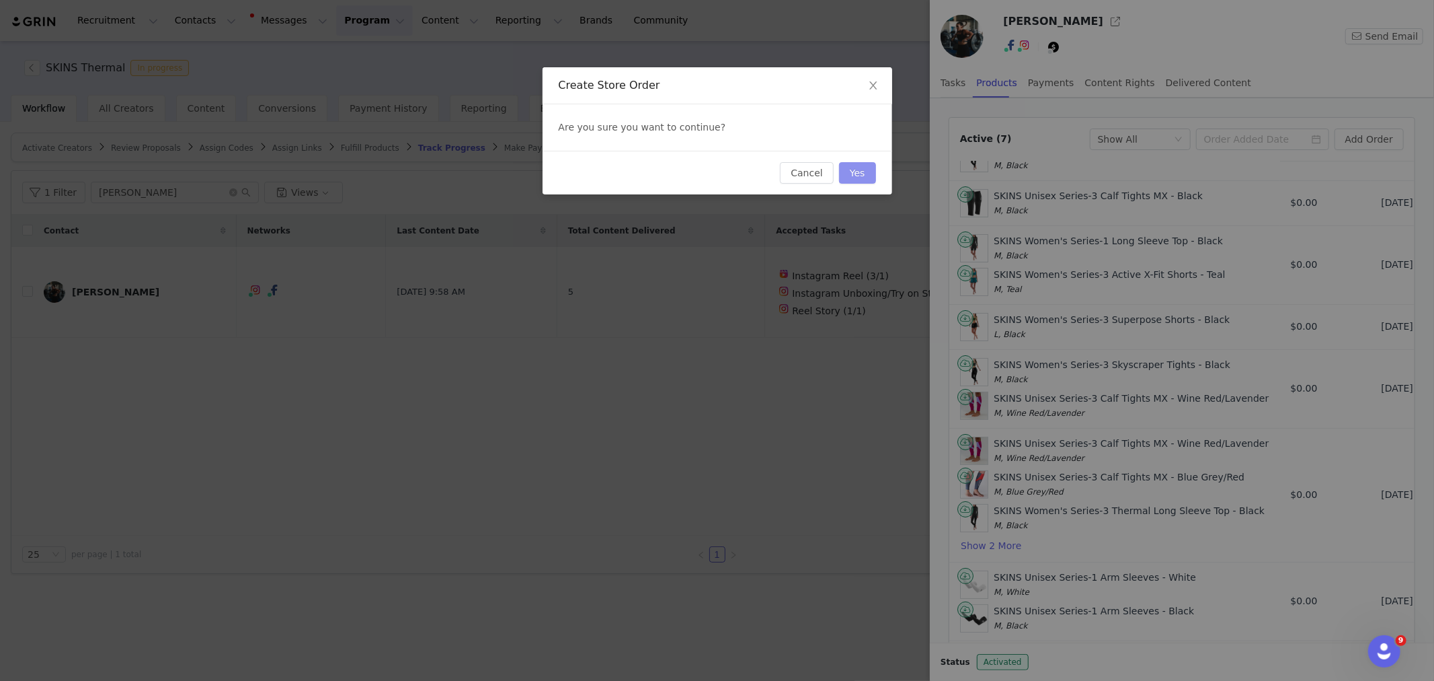
click at [863, 176] on button "Yes" at bounding box center [857, 173] width 37 height 22
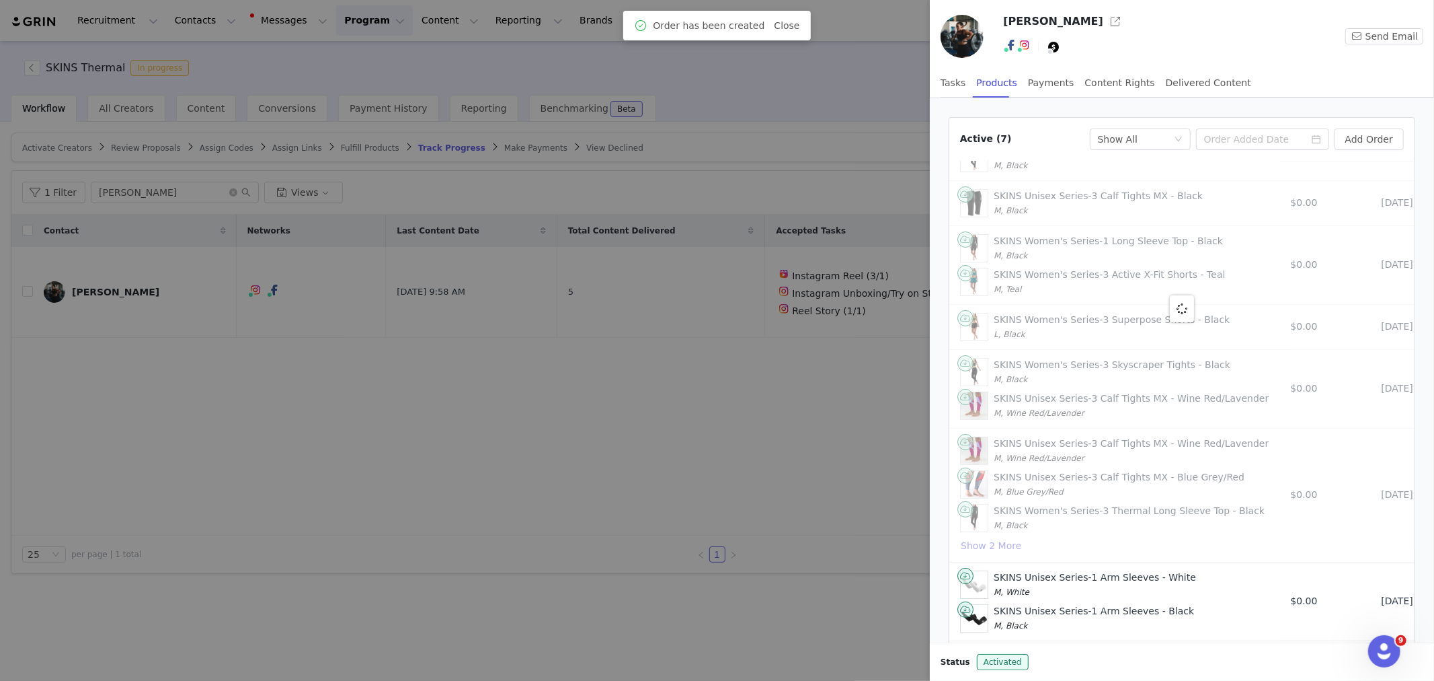
scroll to position [0, 0]
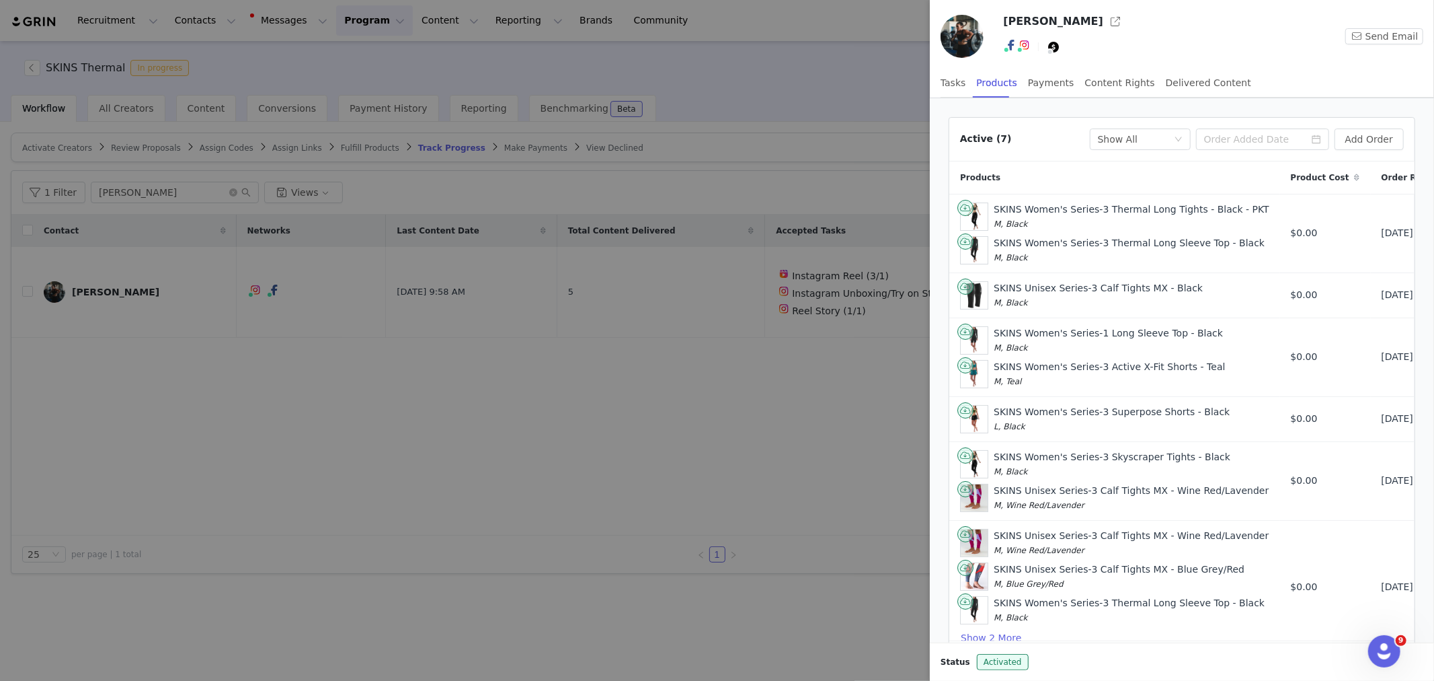
click at [859, 523] on div at bounding box center [717, 340] width 1434 height 681
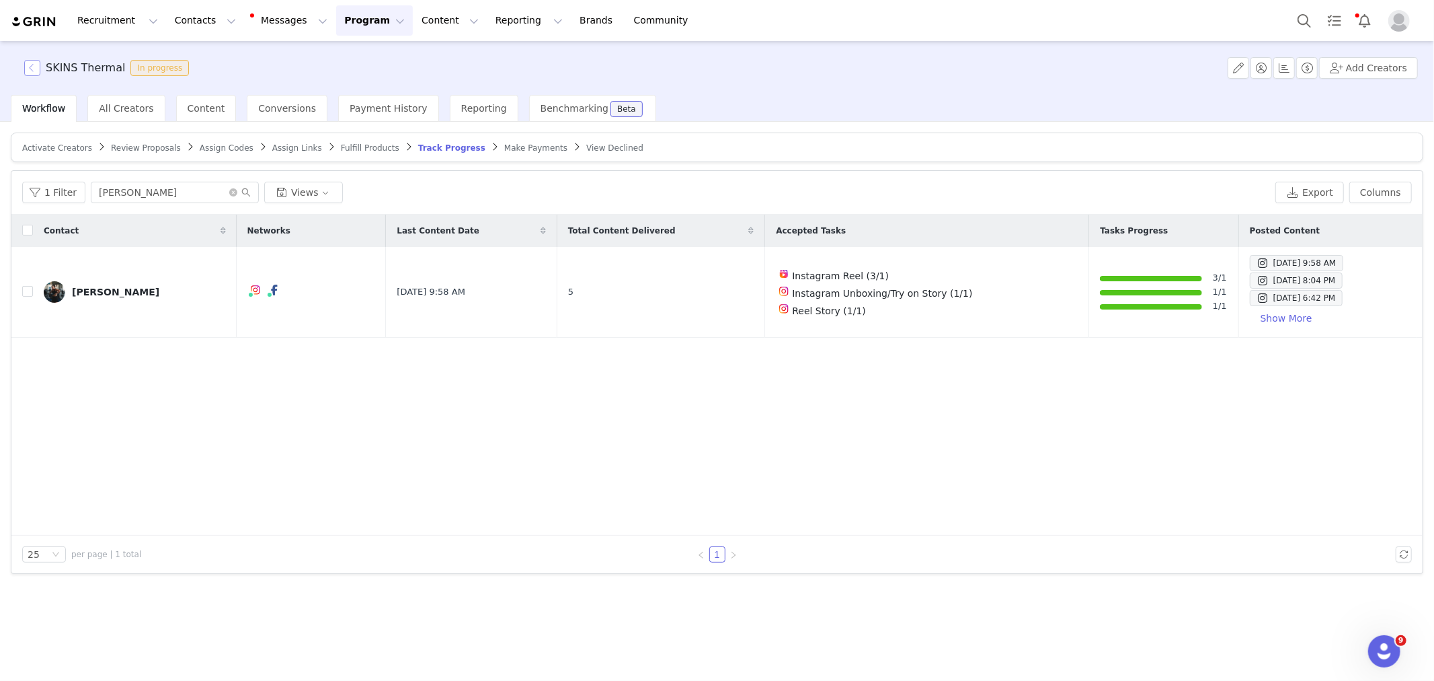
click at [30, 66] on button "button" at bounding box center [32, 68] width 16 height 16
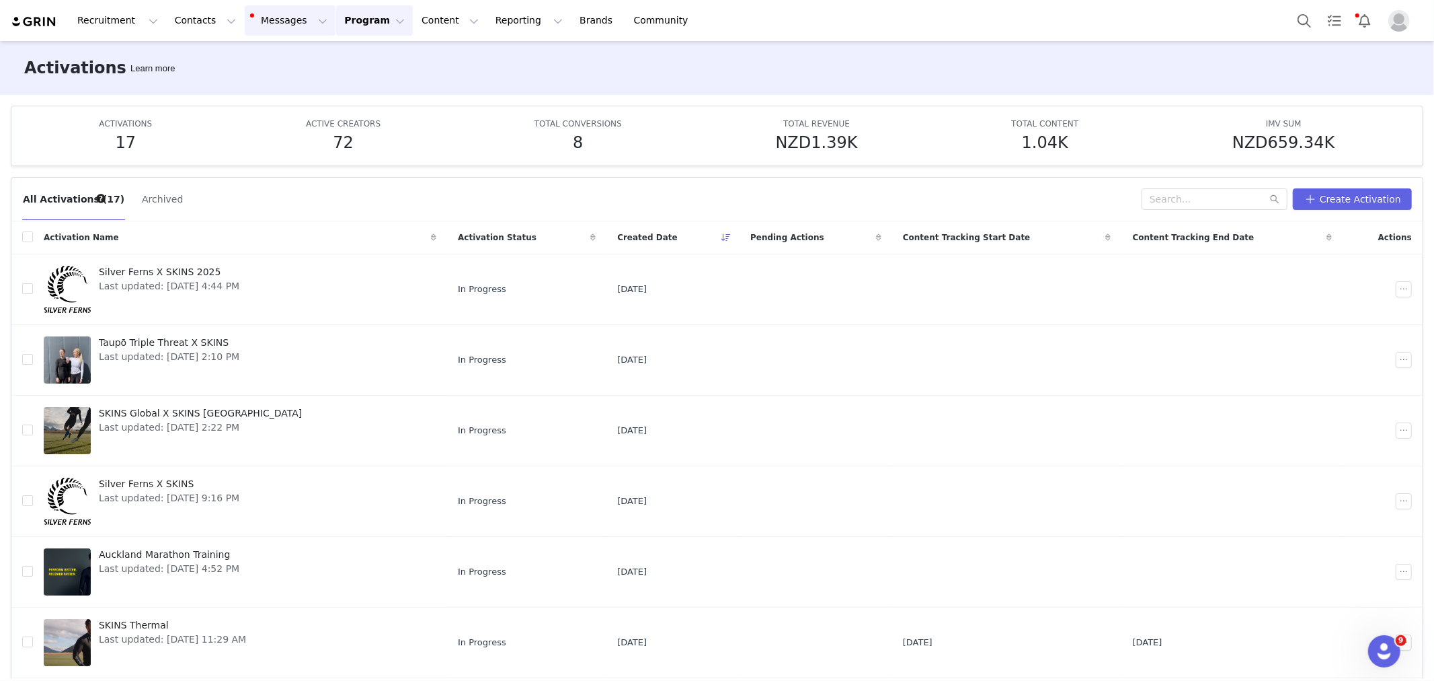
click at [256, 32] on button "Messages Messages" at bounding box center [290, 20] width 91 height 30
click at [245, 23] on button "Messages Messages" at bounding box center [290, 20] width 91 height 30
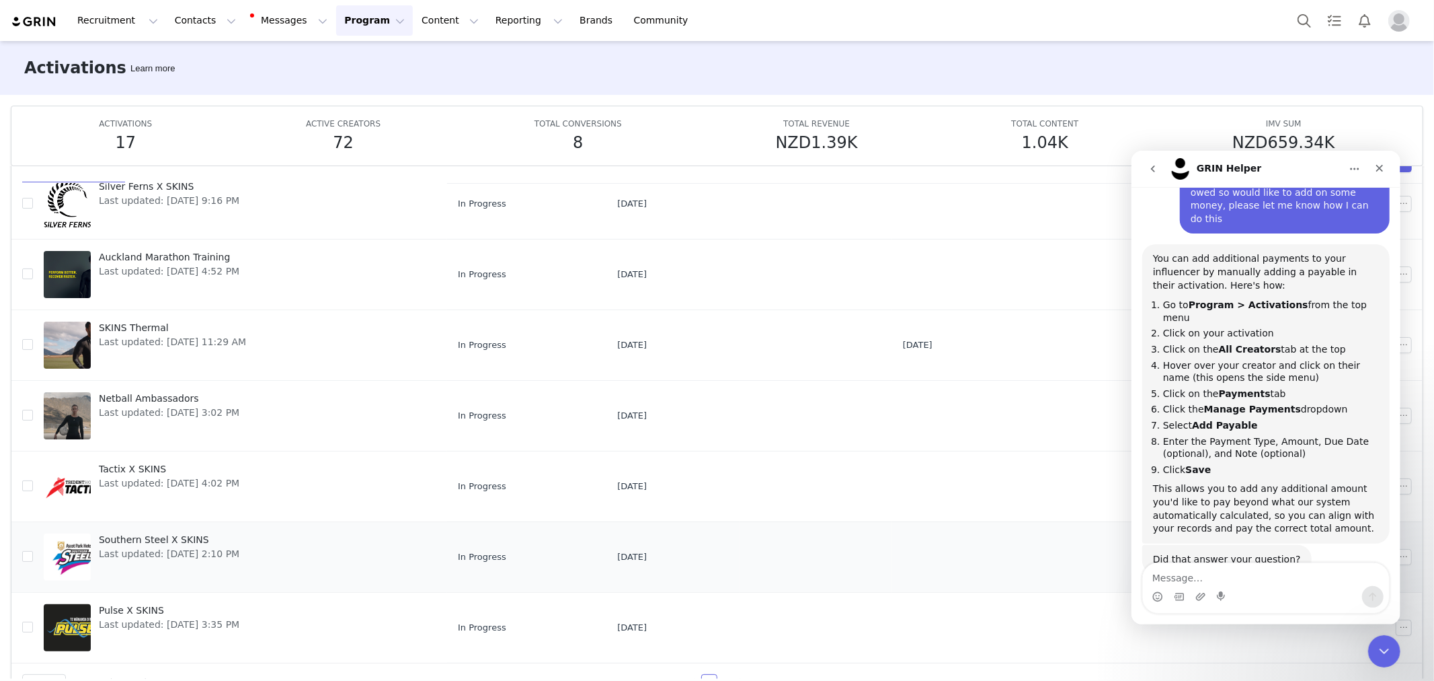
scroll to position [71, 0]
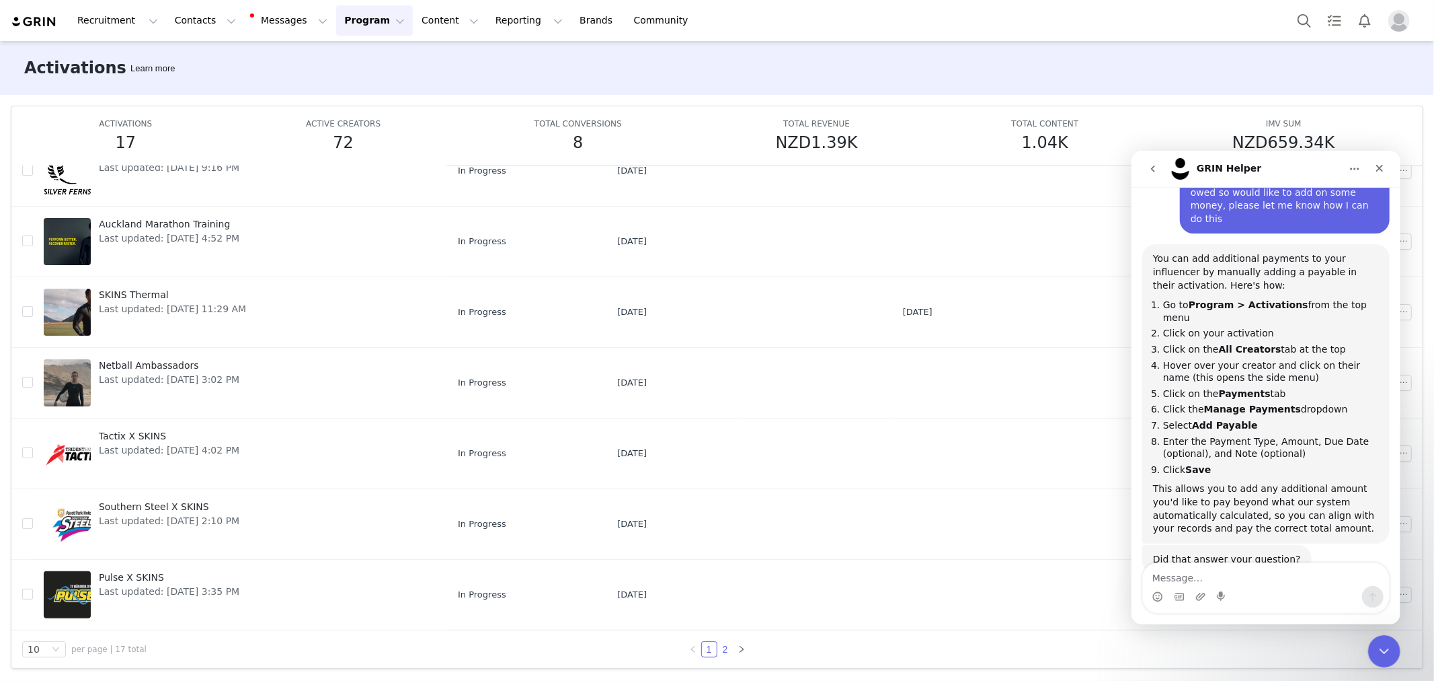
click at [724, 646] on link "2" at bounding box center [725, 649] width 15 height 15
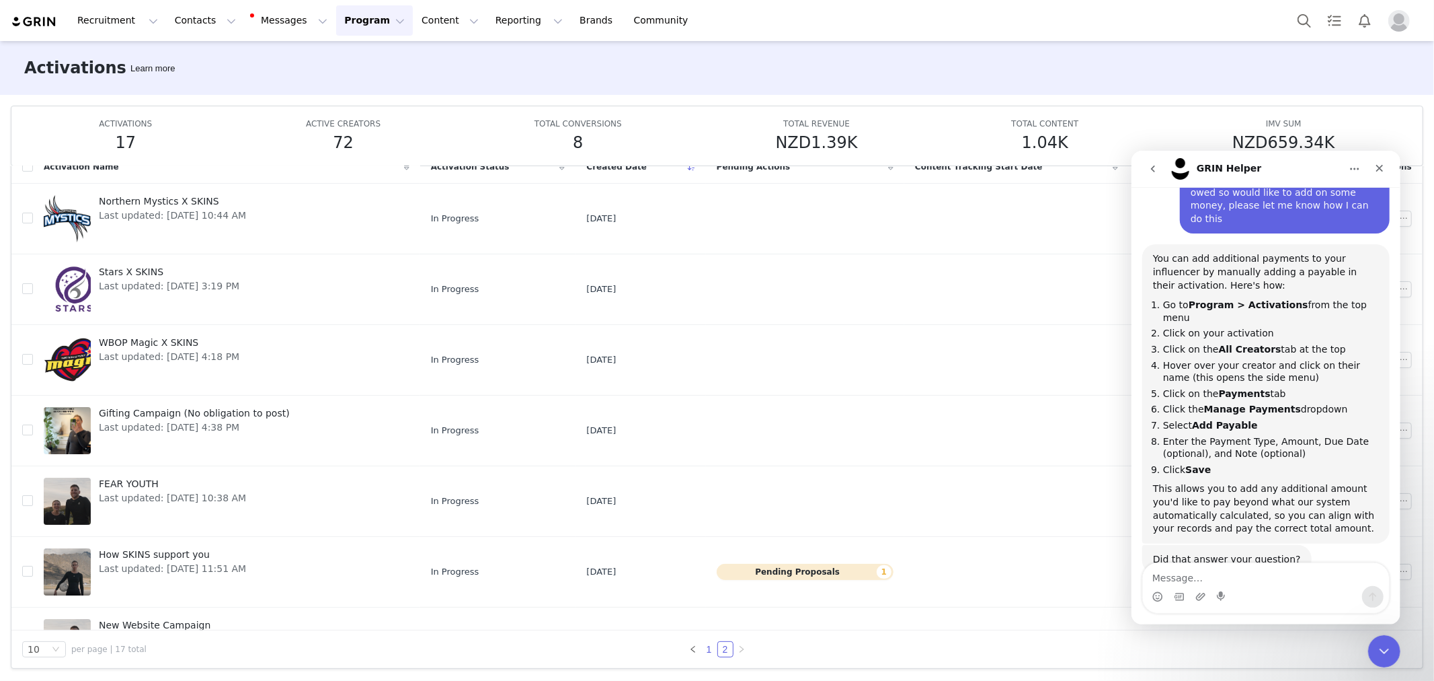
click at [702, 649] on link "1" at bounding box center [709, 649] width 15 height 15
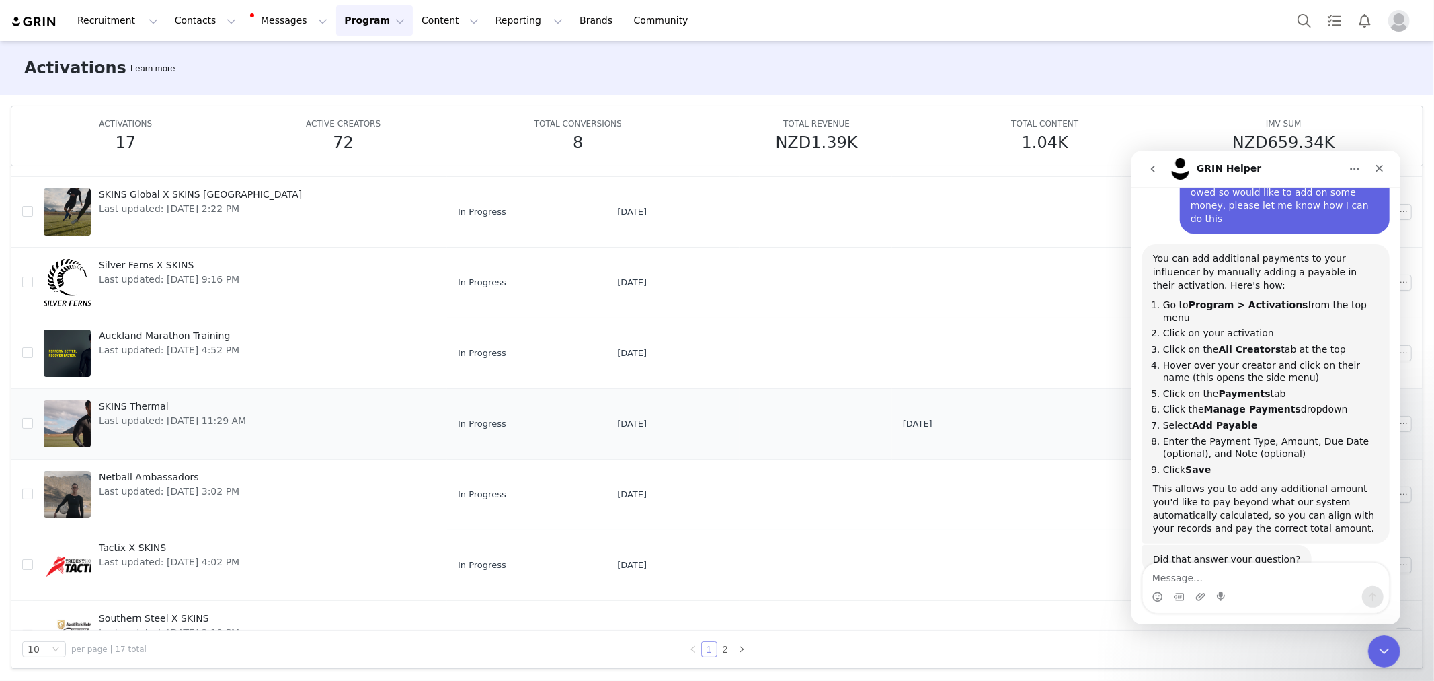
scroll to position [149, 0]
click at [189, 408] on span "SKINS Thermal" at bounding box center [172, 405] width 147 height 14
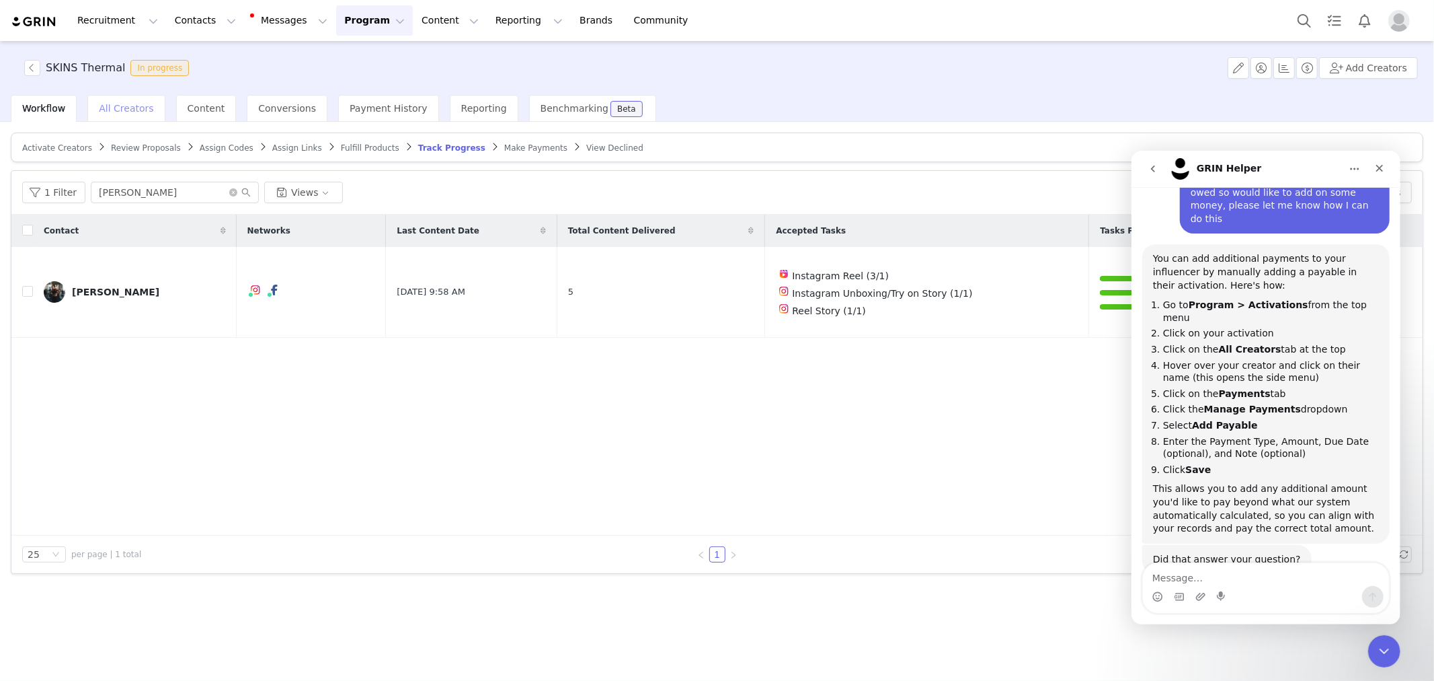
click at [102, 112] on span "All Creators" at bounding box center [126, 108] width 54 height 11
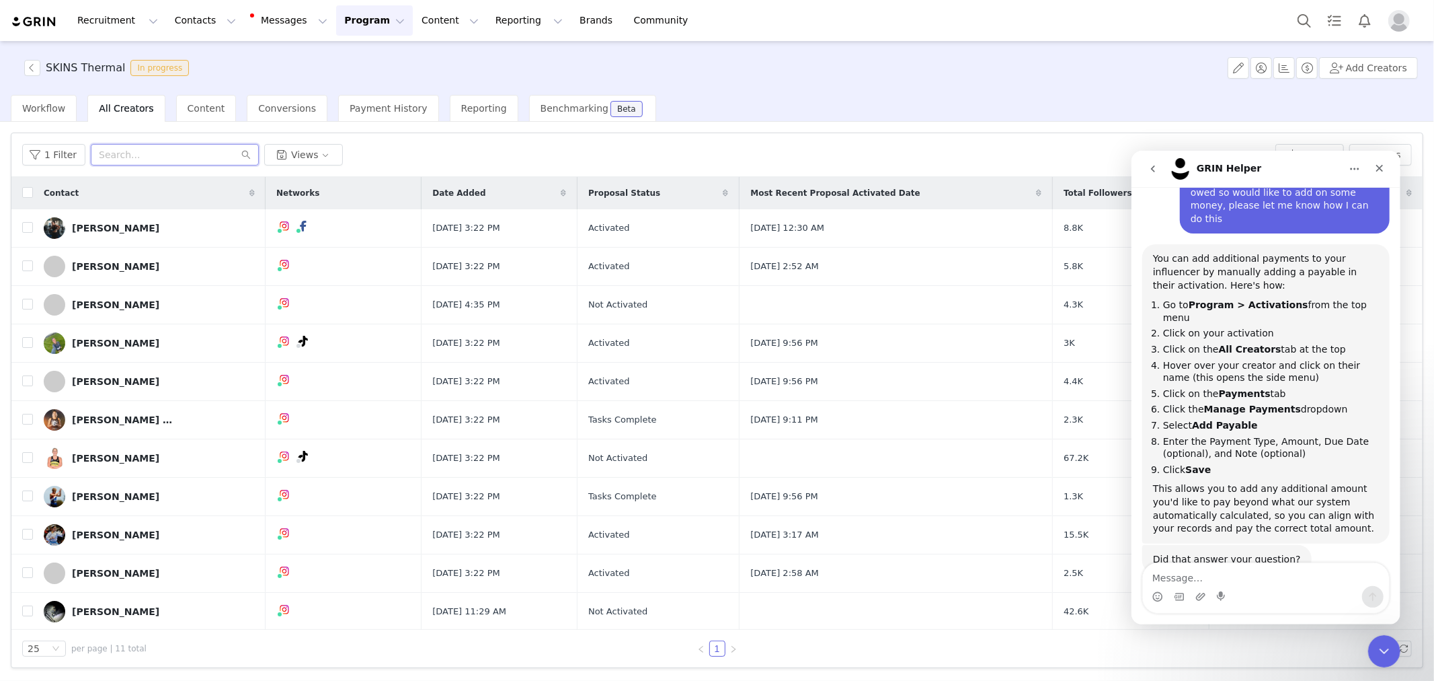
click at [144, 152] on input "text" at bounding box center [175, 155] width 168 height 22
type input "[PERSON_NAME]"
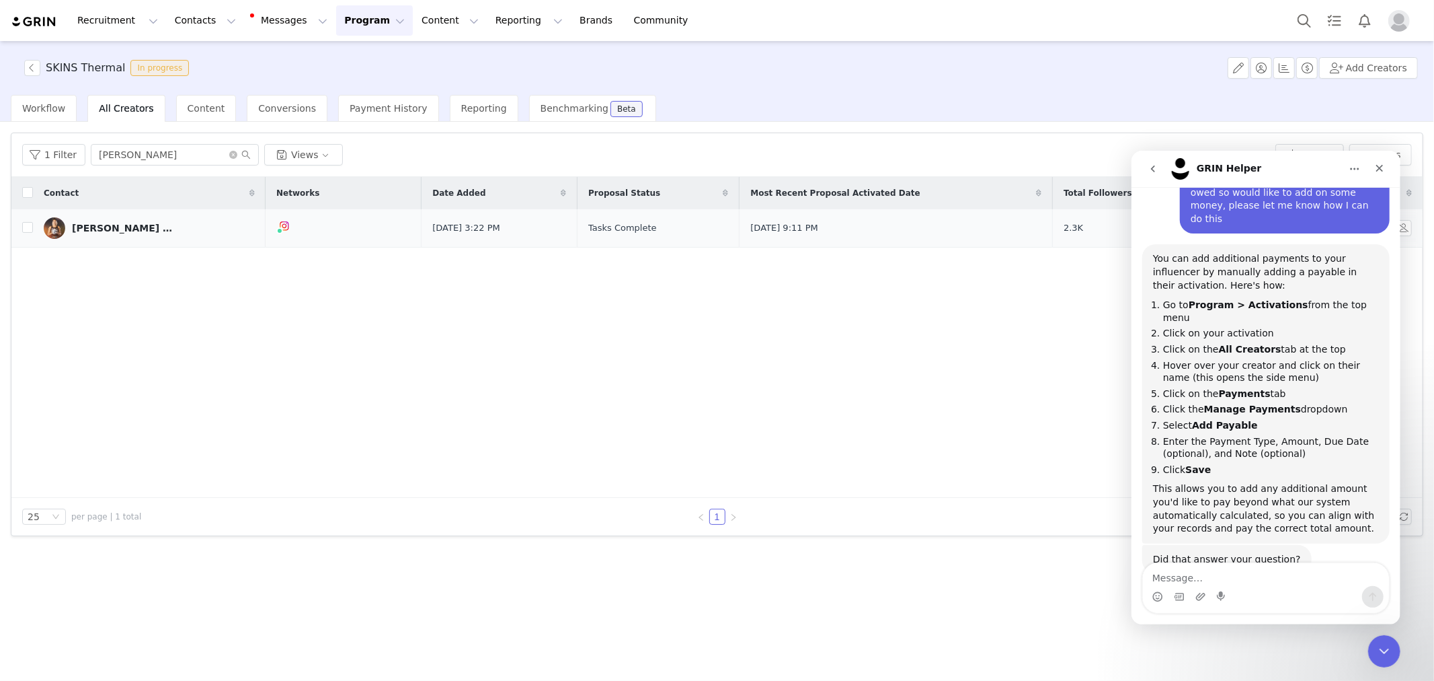
click at [105, 231] on div "[PERSON_NAME] Maihi" at bounding box center [122, 228] width 101 height 11
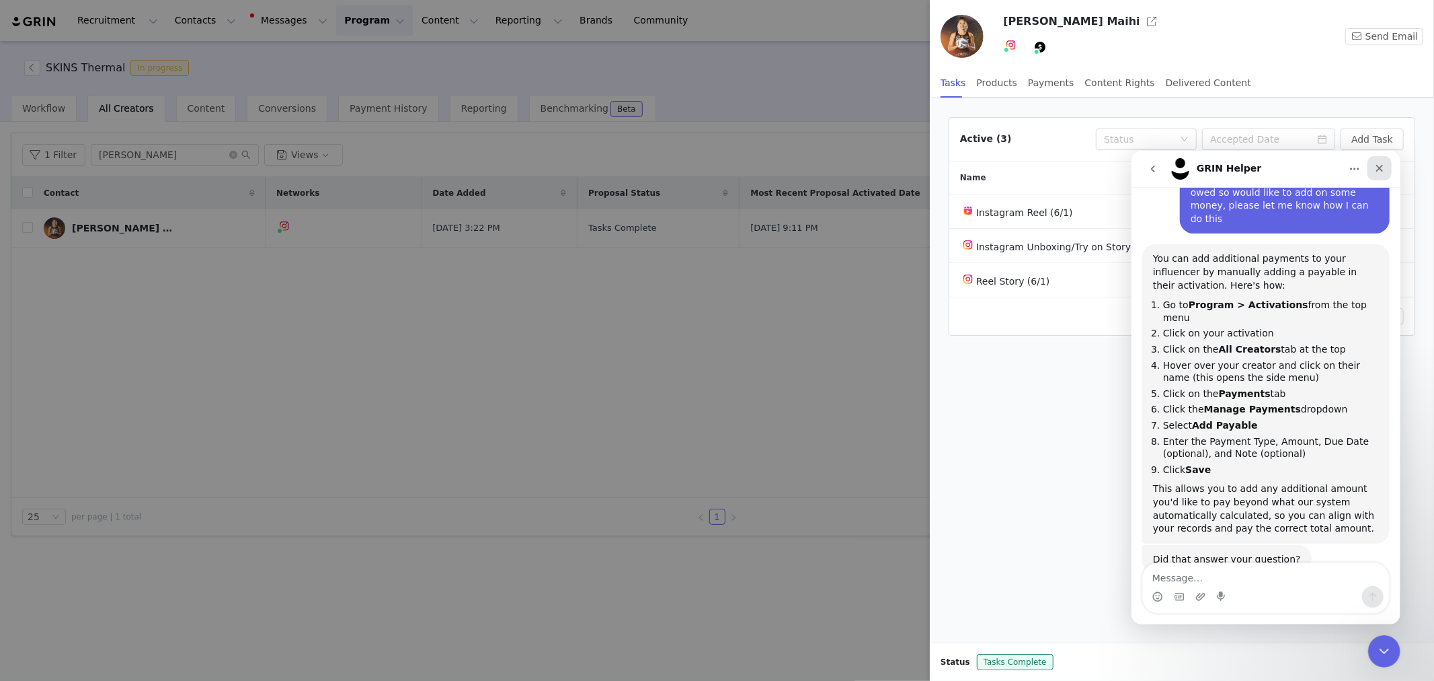
click at [1382, 162] on icon "Close" at bounding box center [1379, 167] width 11 height 11
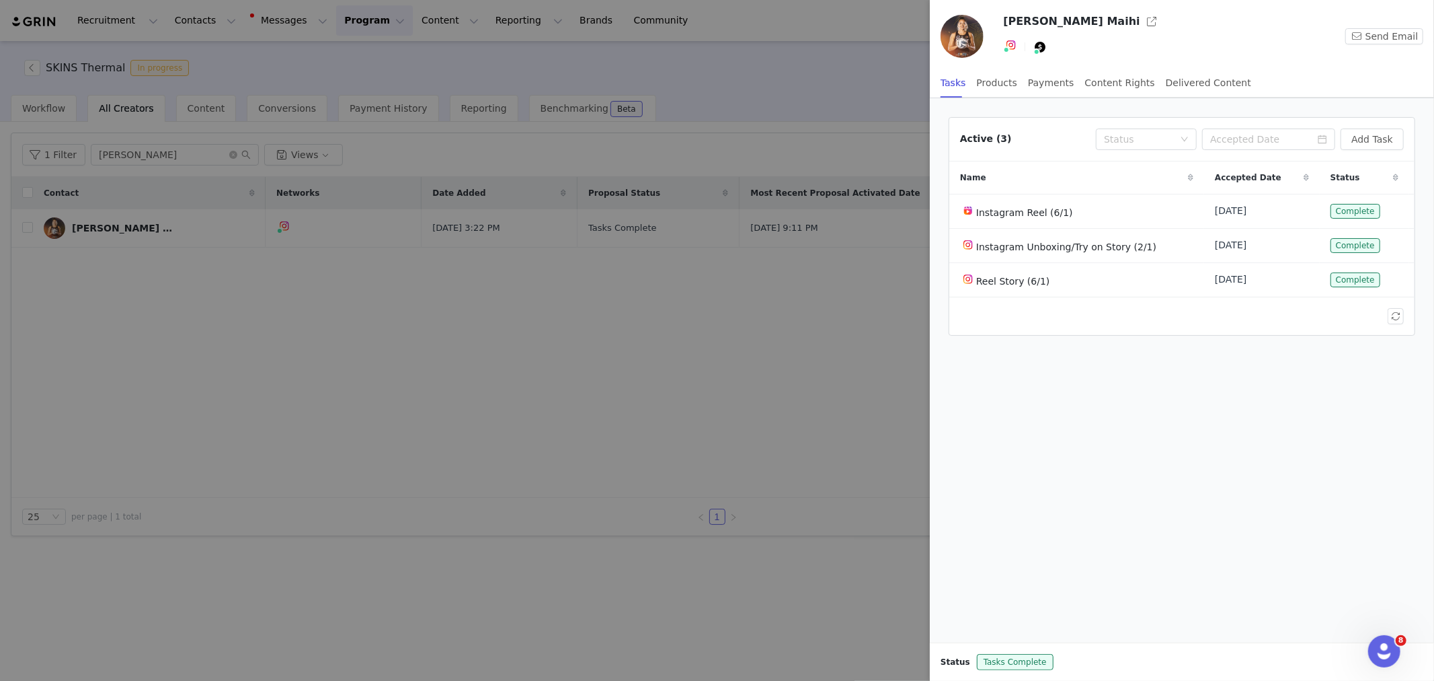
scroll to position [130, 0]
click at [1046, 84] on div "Payments" at bounding box center [1051, 83] width 46 height 30
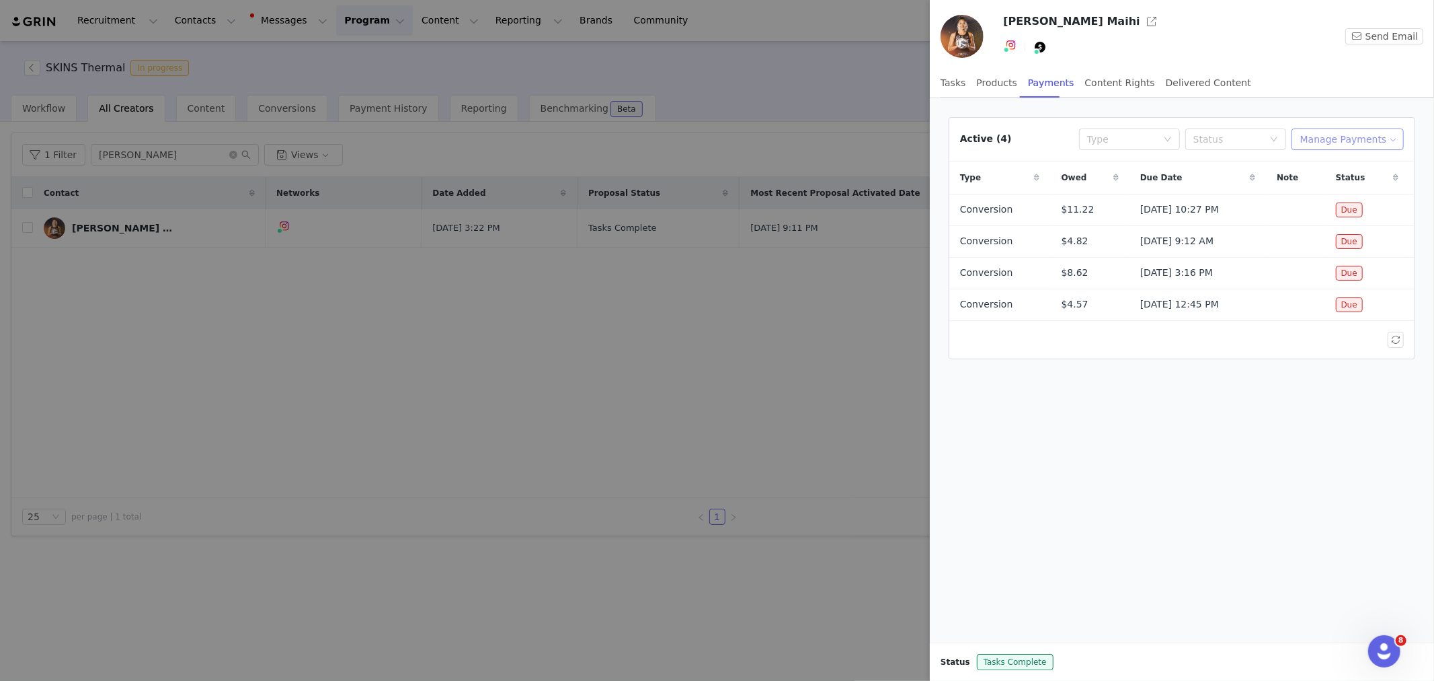
click at [1342, 136] on button "Manage Payments" at bounding box center [1348, 139] width 112 height 22
click at [1345, 186] on span "Add Payable" at bounding box center [1355, 187] width 58 height 15
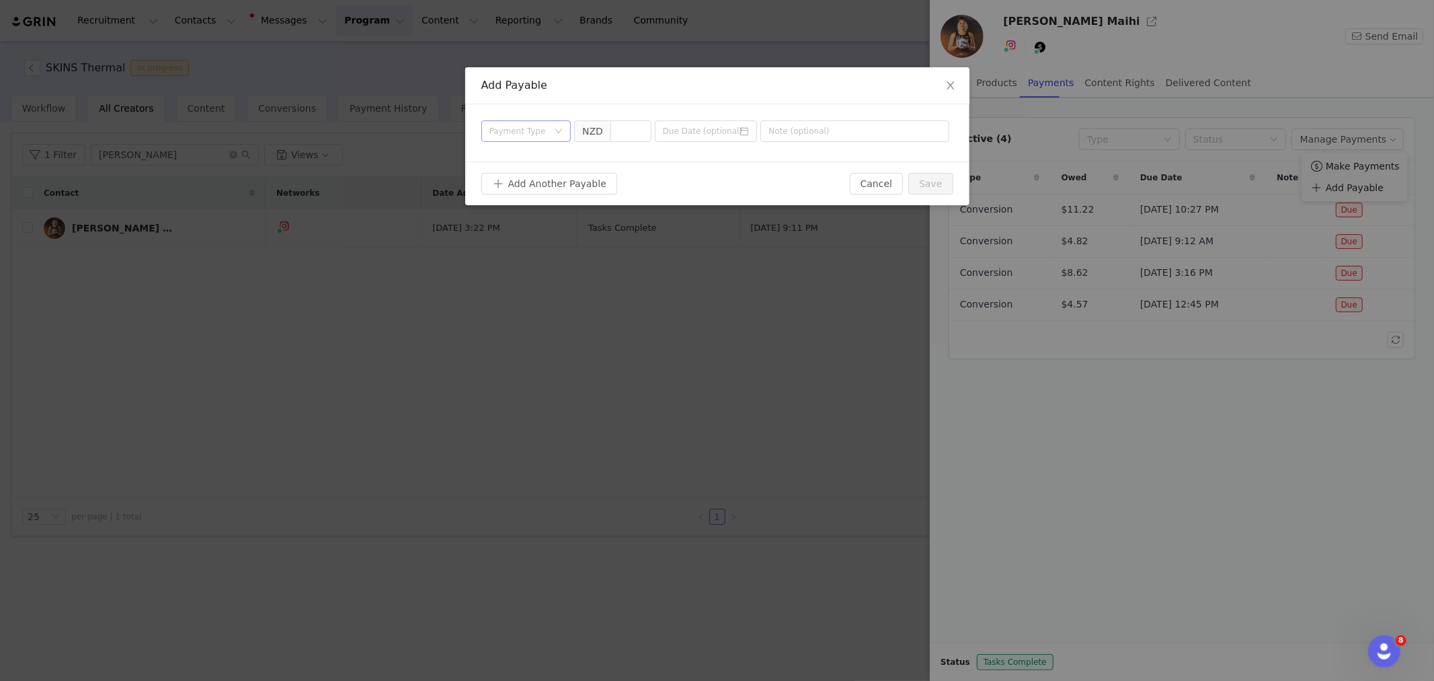
click at [525, 131] on div "Payment Type" at bounding box center [519, 130] width 59 height 13
drag, startPoint x: 530, startPoint y: 180, endPoint x: 537, endPoint y: 179, distance: 6.9
click at [530, 180] on li "Conversion" at bounding box center [526, 180] width 90 height 22
click at [632, 137] on input at bounding box center [631, 131] width 40 height 20
click at [953, 85] on icon "icon: close" at bounding box center [950, 85] width 11 height 11
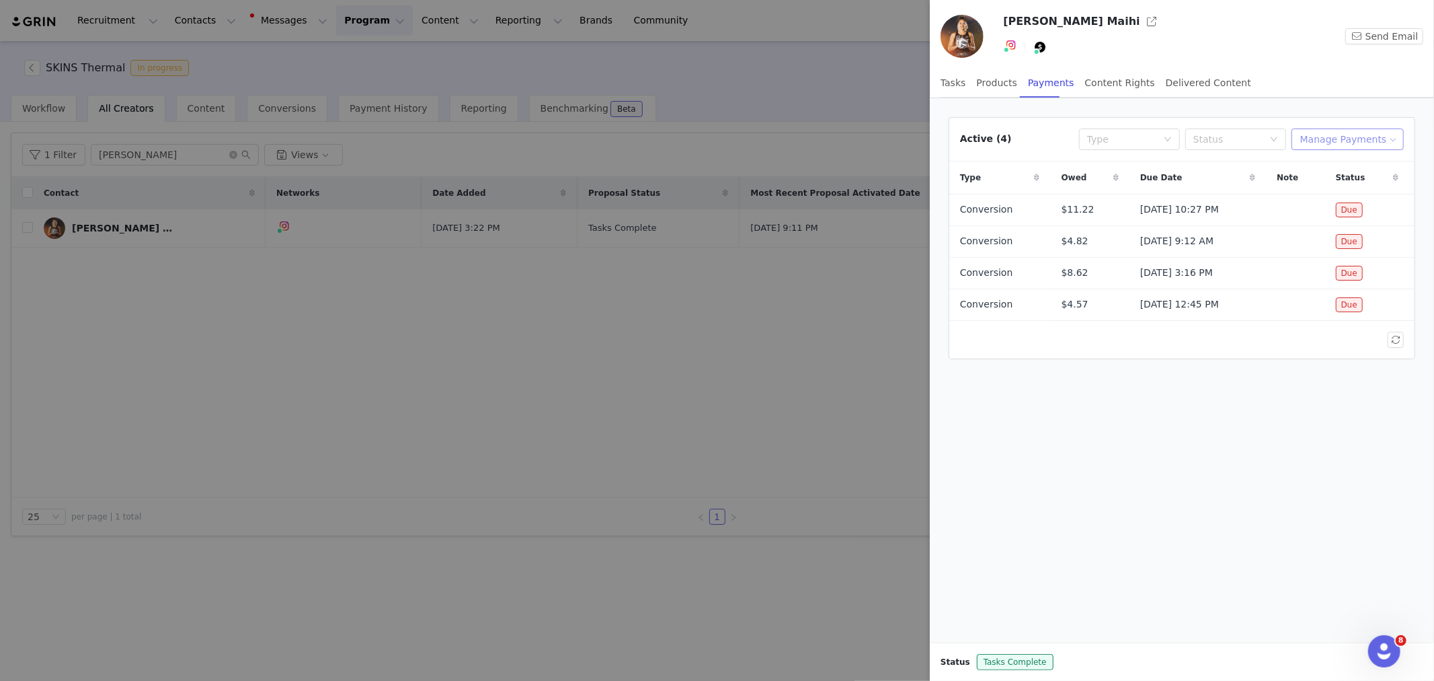
click at [1364, 146] on button "Manage Payments" at bounding box center [1348, 139] width 112 height 22
click at [1365, 163] on span "Make Payments" at bounding box center [1363, 166] width 74 height 15
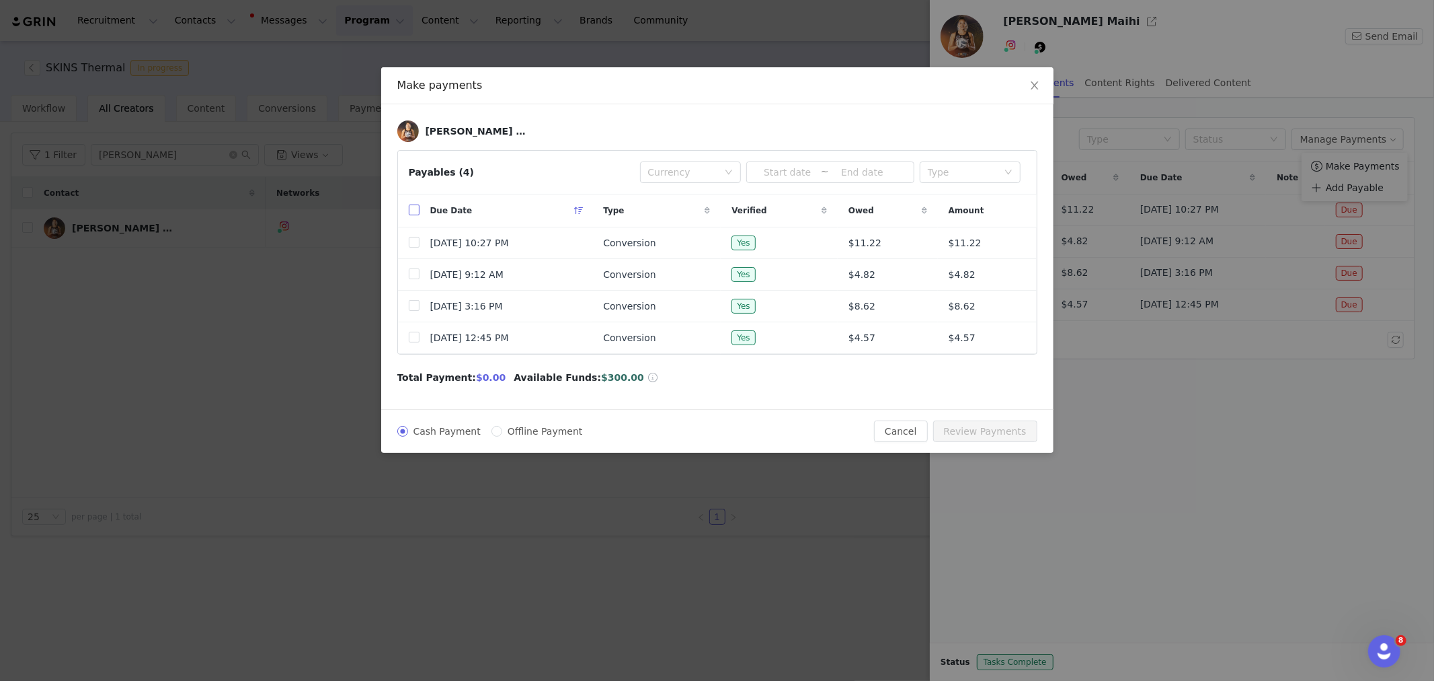
click at [410, 211] on input "checkbox" at bounding box center [414, 209] width 11 height 11
checkbox input "true"
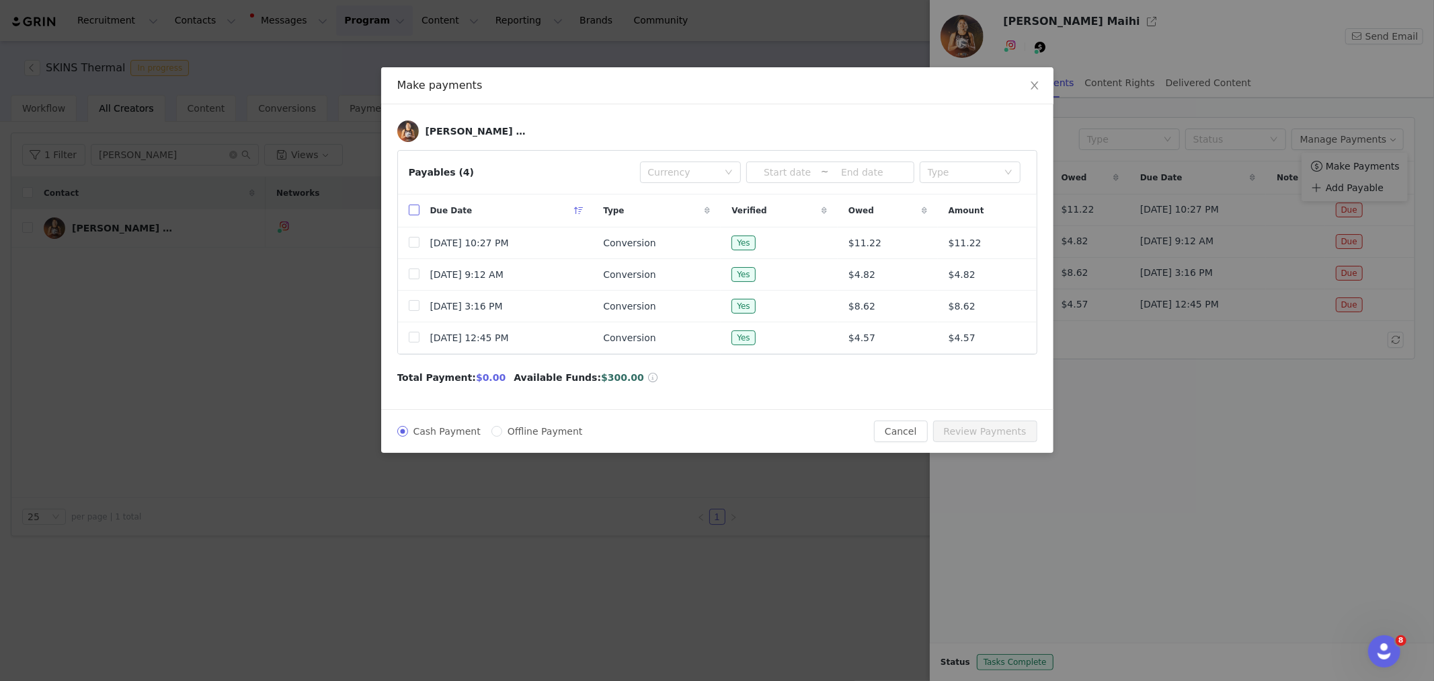
checkbox input "true"
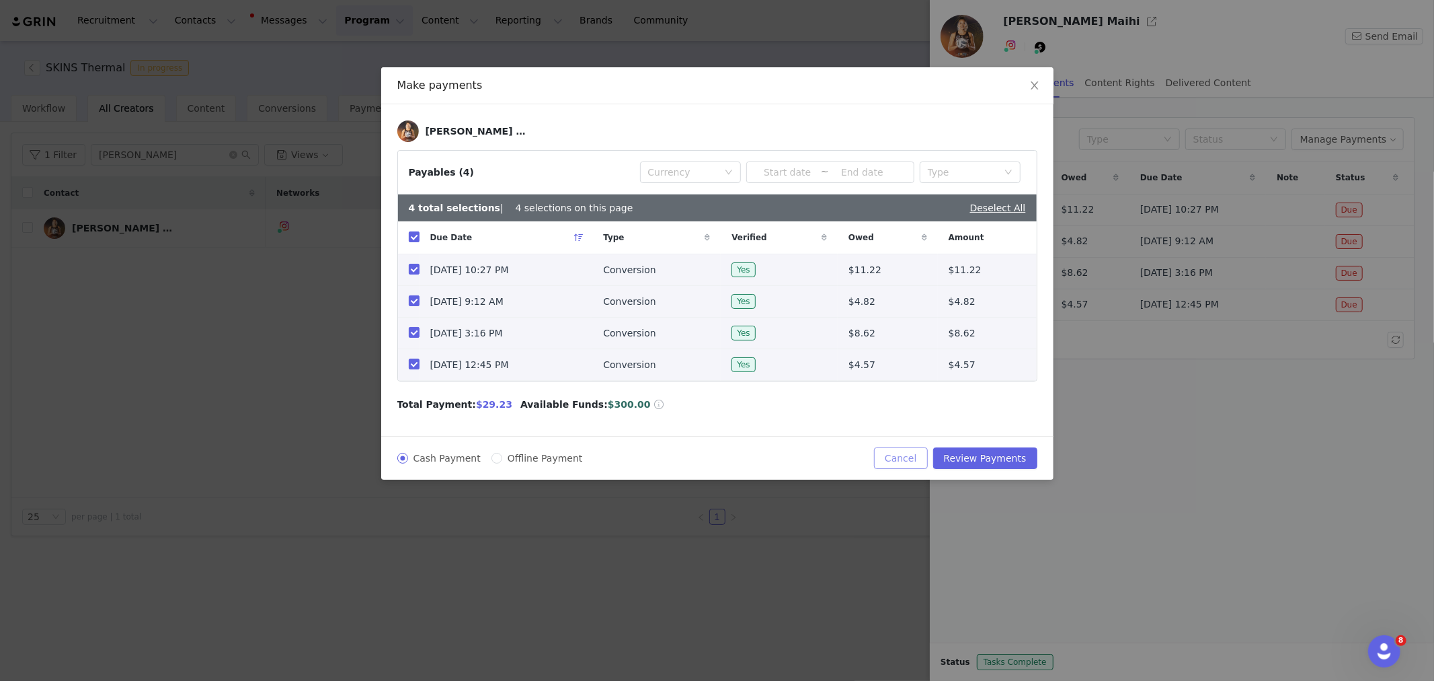
click at [917, 461] on button "Cancel" at bounding box center [900, 458] width 53 height 22
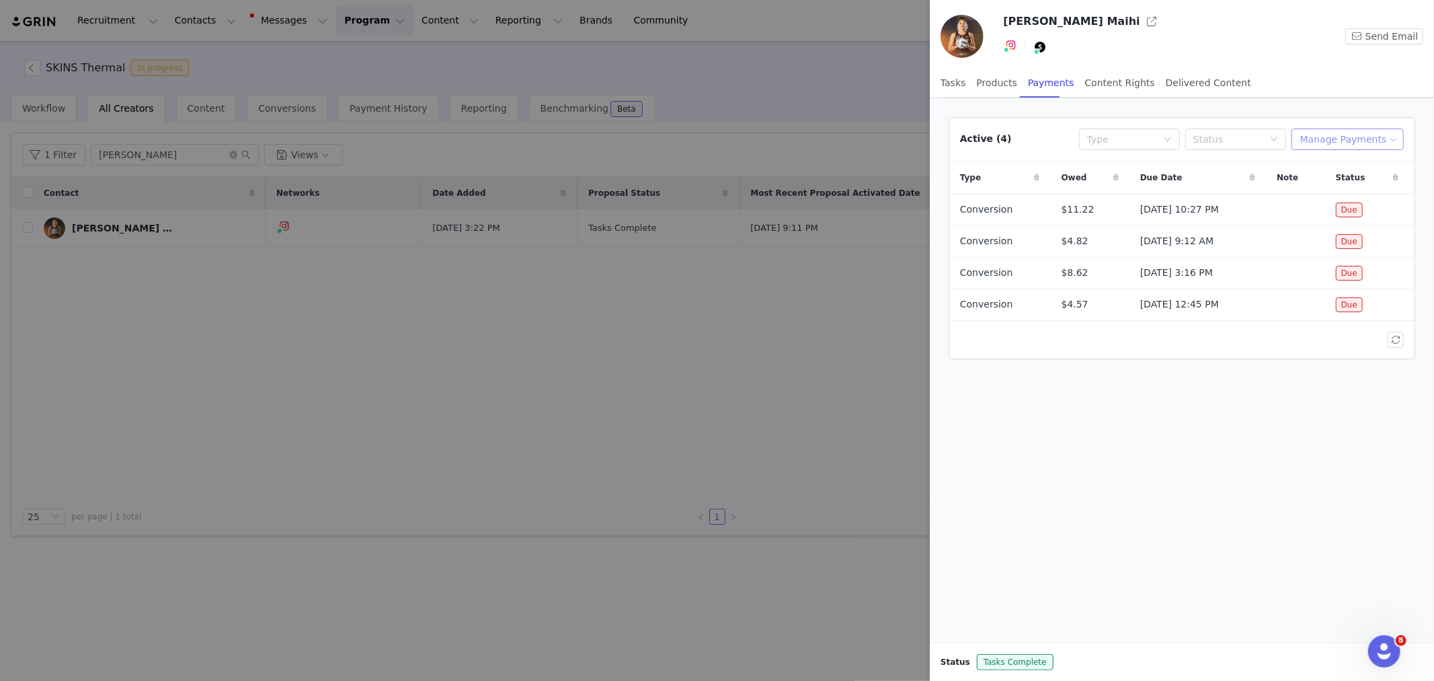
click at [1348, 146] on button "Manage Payments" at bounding box center [1348, 139] width 112 height 22
click at [1365, 186] on span "Add Payable" at bounding box center [1355, 187] width 58 height 15
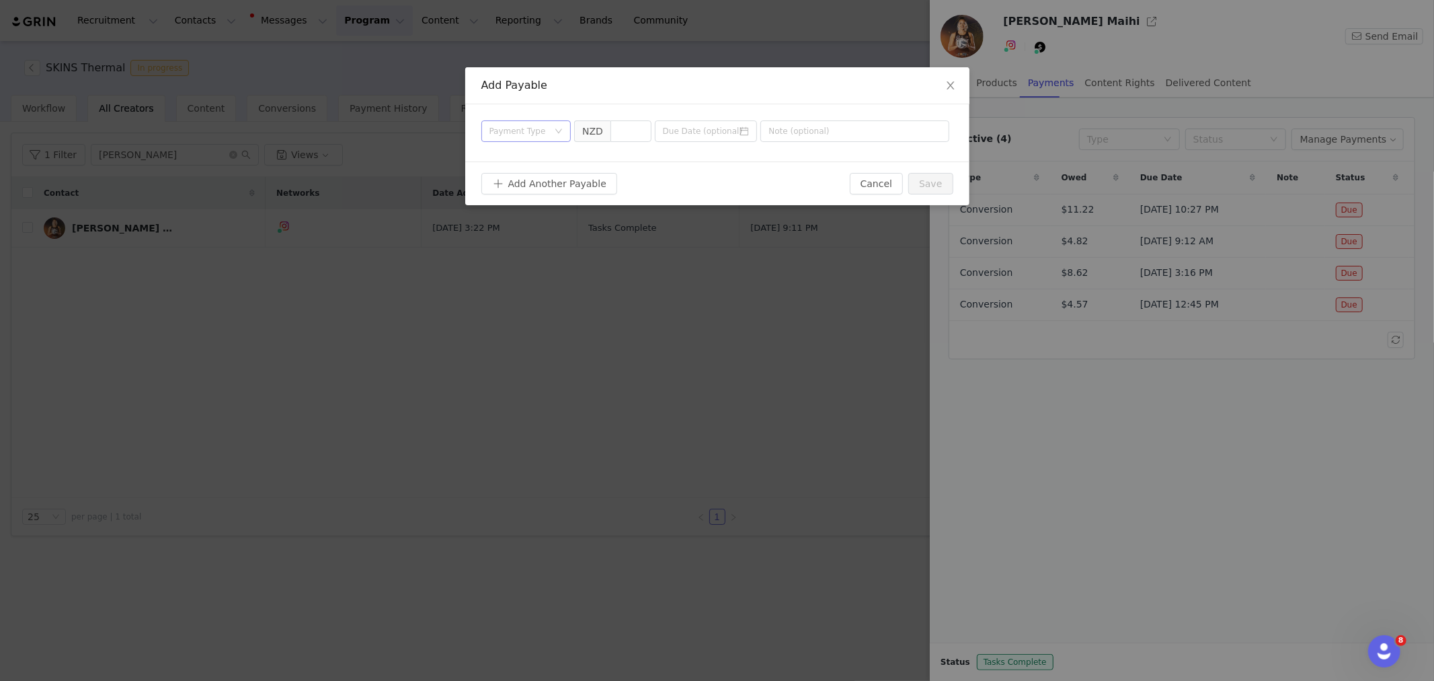
click at [541, 131] on div "Payment Type" at bounding box center [519, 130] width 59 height 13
click at [521, 182] on li "Conversion" at bounding box center [526, 180] width 90 height 22
click at [613, 136] on input at bounding box center [631, 131] width 40 height 20
click at [516, 134] on div "Conversion" at bounding box center [512, 131] width 45 height 20
click at [512, 245] on li "Contract" at bounding box center [526, 244] width 90 height 22
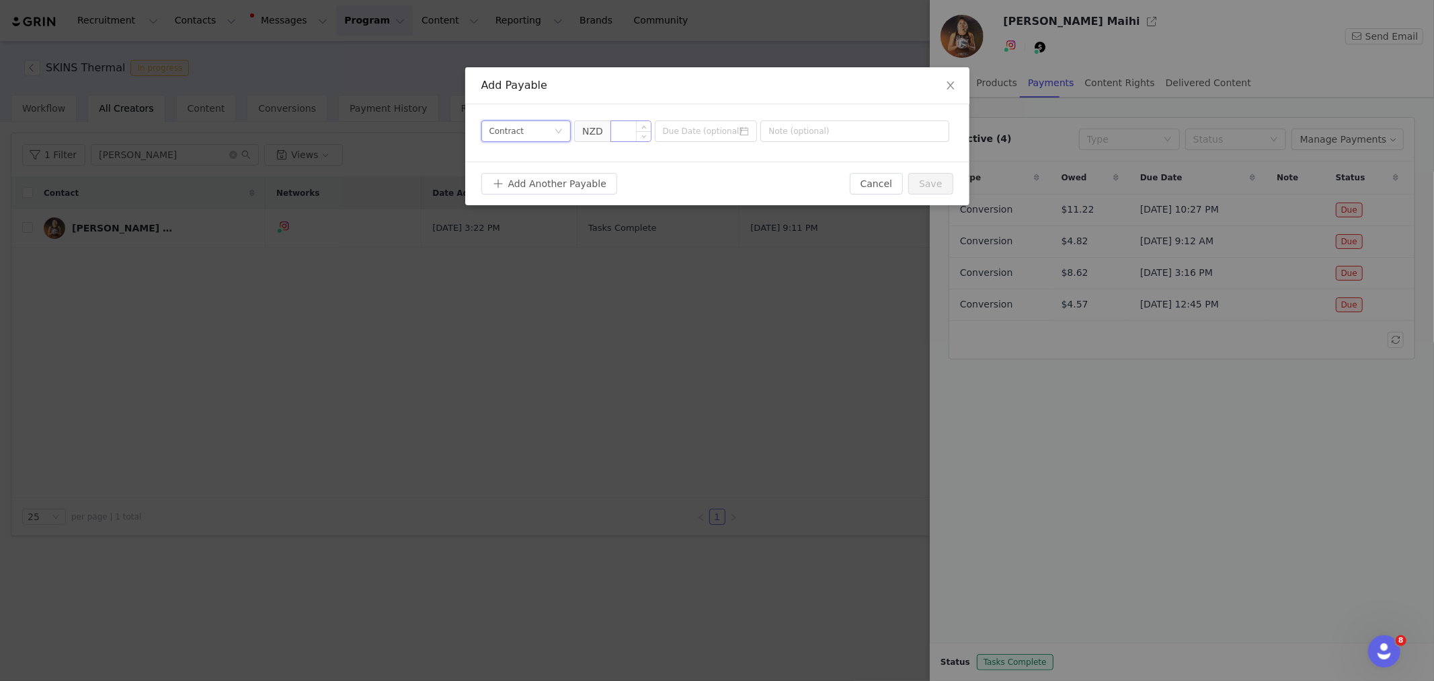
click at [623, 132] on input at bounding box center [631, 131] width 40 height 20
type input "34.38"
click at [704, 125] on input at bounding box center [706, 131] width 103 height 22
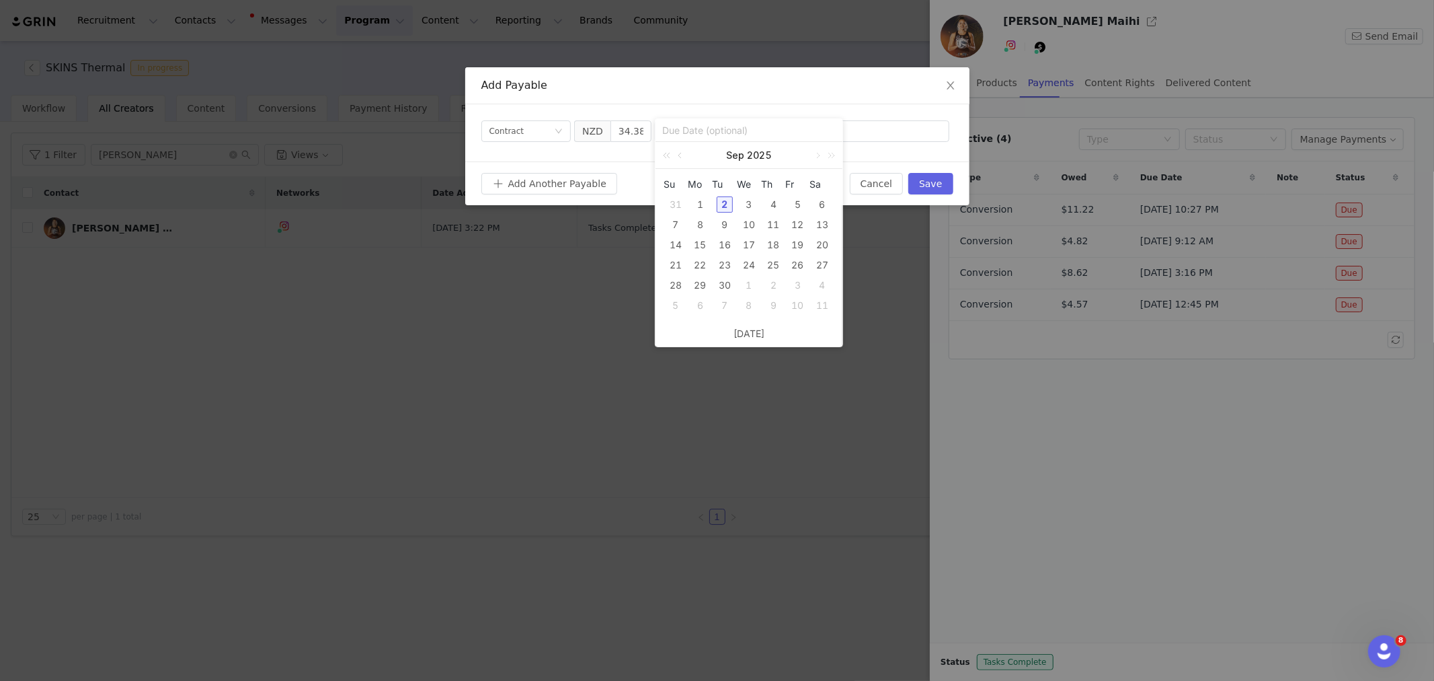
click at [722, 204] on div "2" at bounding box center [725, 204] width 16 height 16
type input "[DATE]"
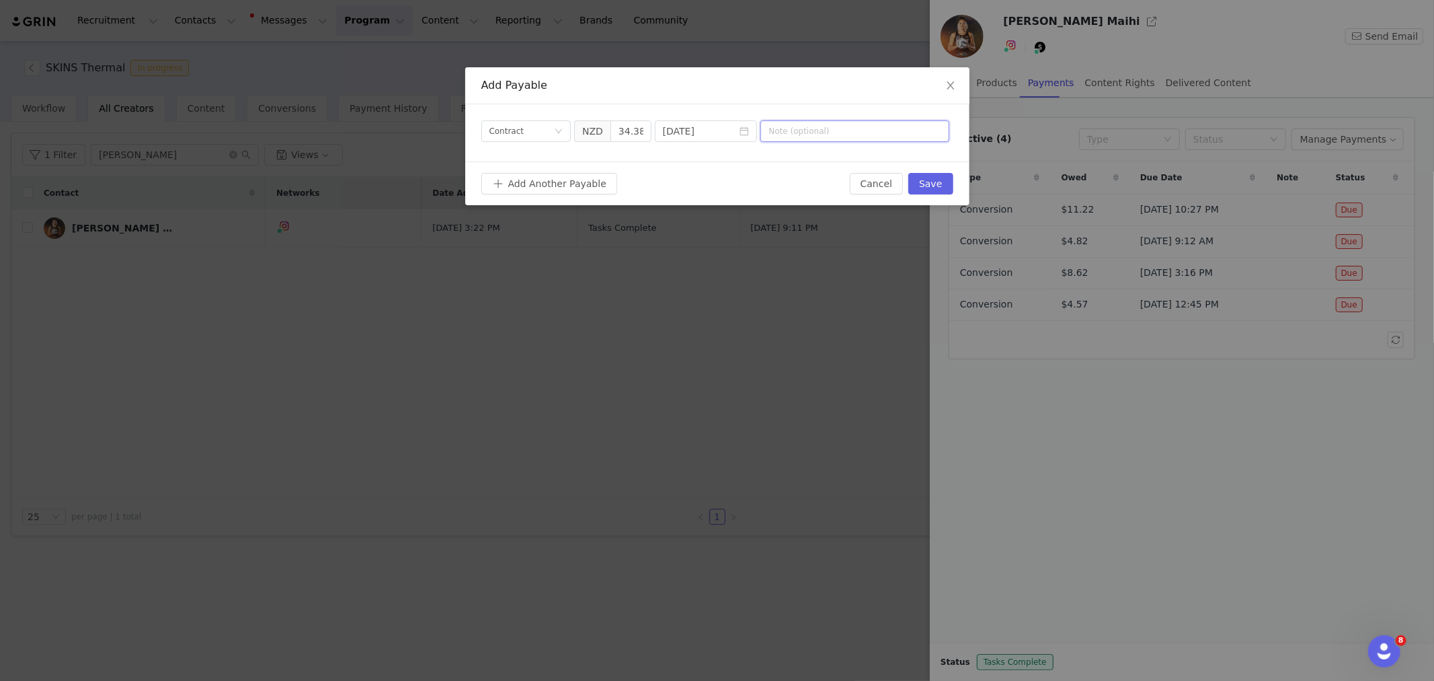
click at [853, 125] on input "text" at bounding box center [855, 131] width 189 height 22
click at [718, 124] on input "[DATE]" at bounding box center [706, 131] width 103 height 22
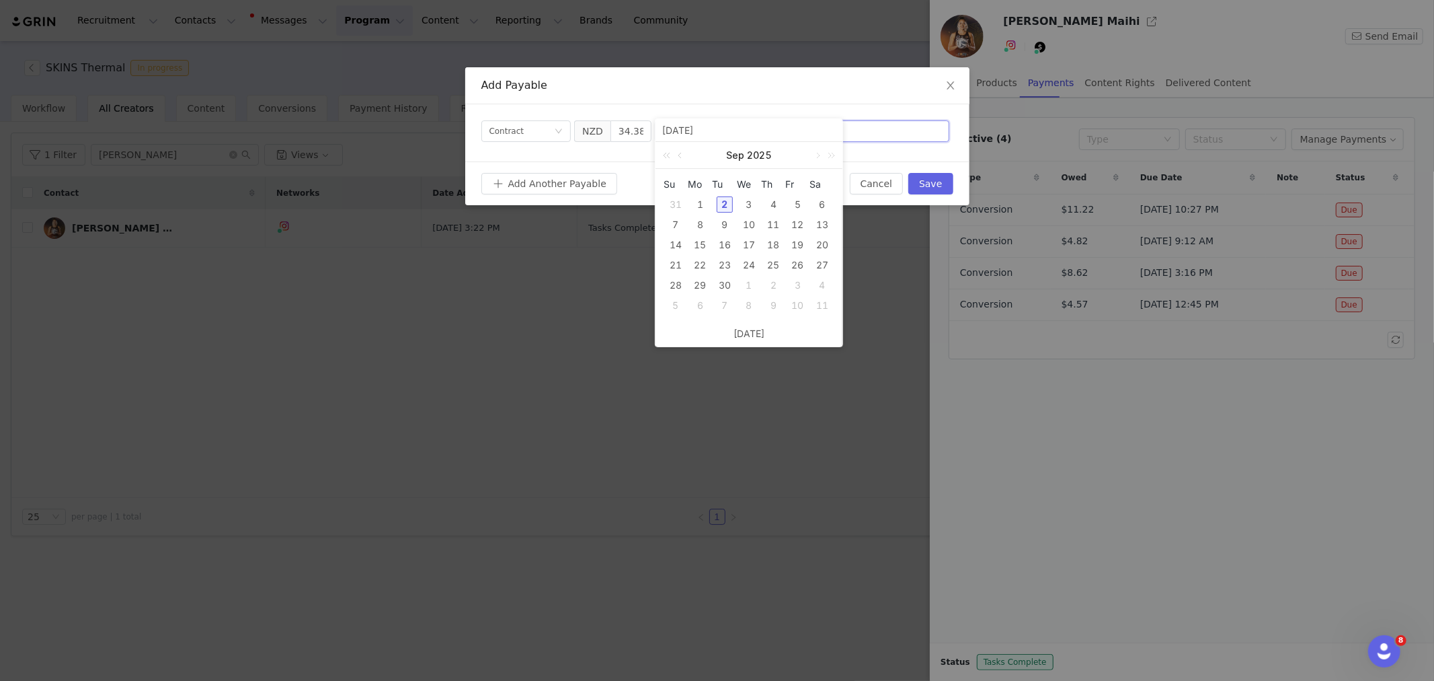
click at [867, 133] on input "text" at bounding box center [855, 131] width 189 height 22
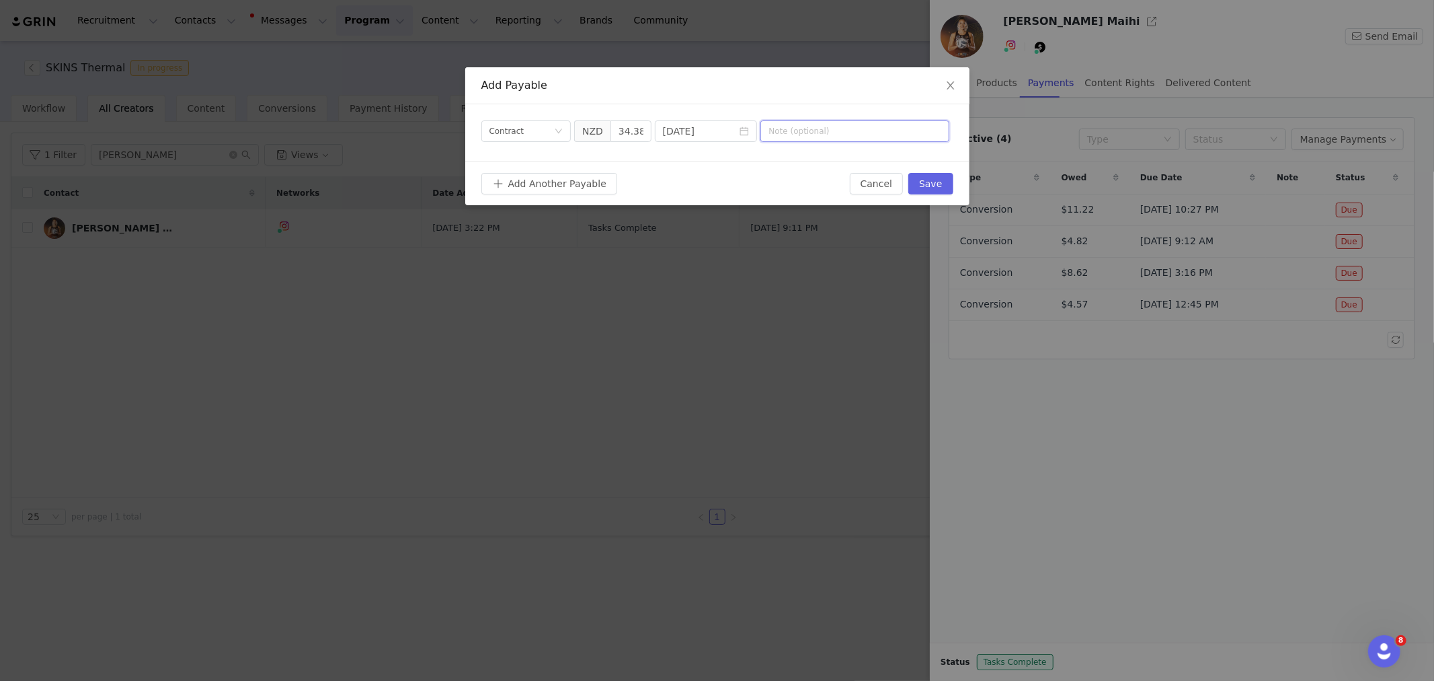
click at [885, 130] on input "text" at bounding box center [855, 131] width 189 height 22
drag, startPoint x: 899, startPoint y: 132, endPoint x: 910, endPoint y: 135, distance: 11.1
click at [910, 135] on input "Additional Payment for conversions" at bounding box center [855, 131] width 189 height 22
type input "Additional Payment for conversions"
click at [931, 185] on button "Save" at bounding box center [930, 184] width 44 height 22
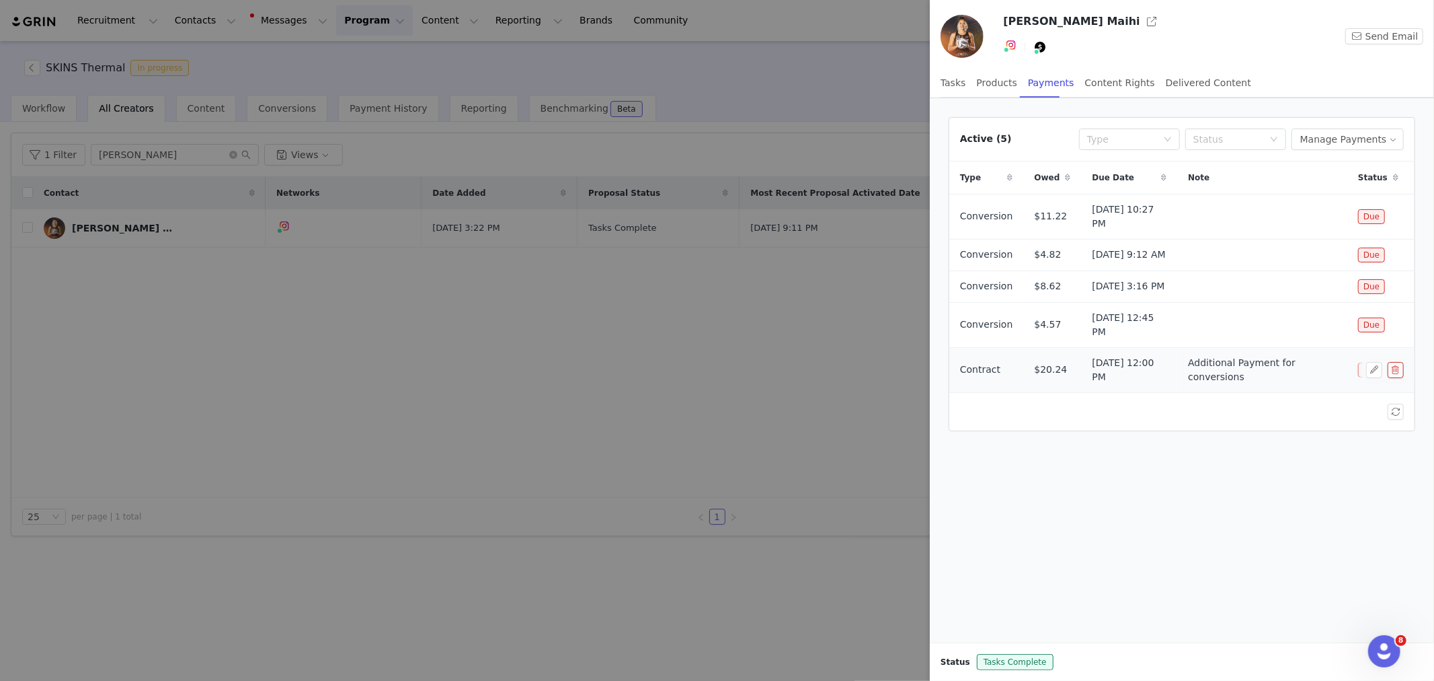
click at [1067, 364] on td "$20.24" at bounding box center [1053, 369] width 58 height 45
click at [375, 17] on div at bounding box center [717, 340] width 1434 height 681
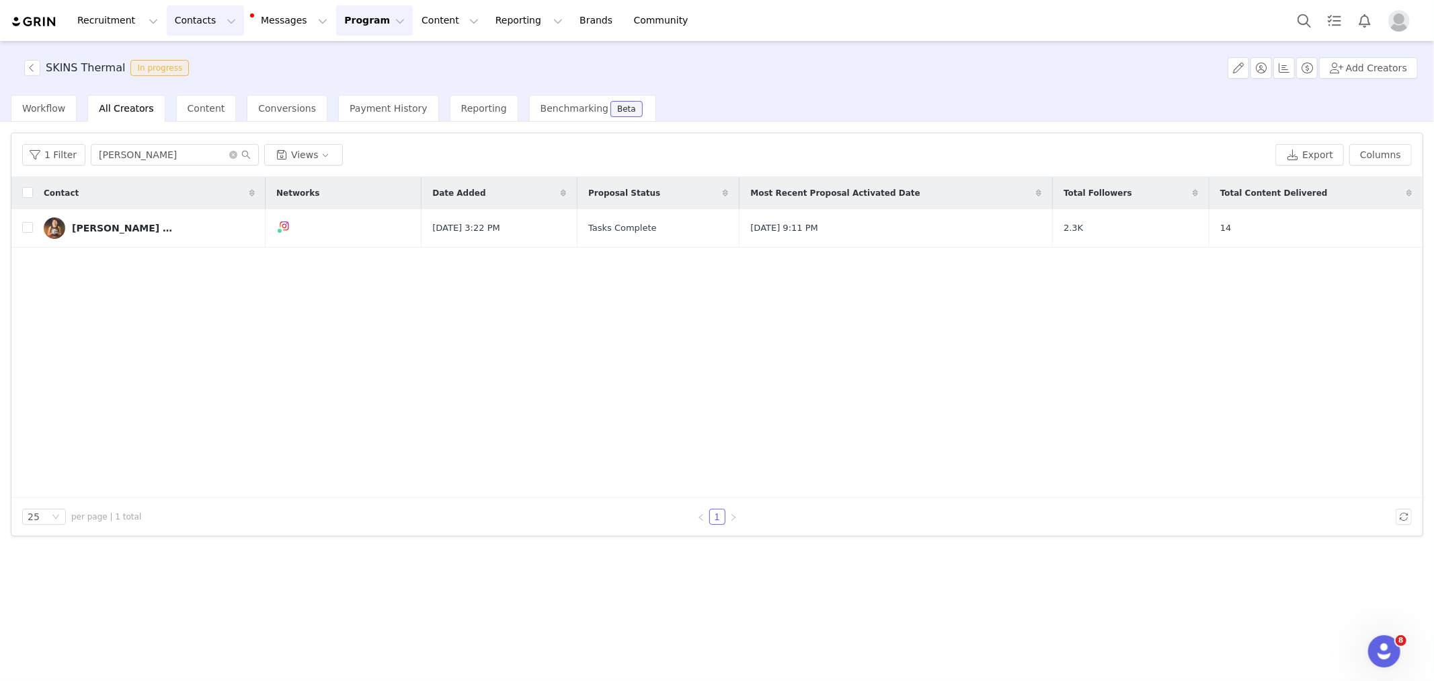
click at [169, 16] on button "Contacts Contacts" at bounding box center [205, 20] width 77 height 30
click at [130, 22] on button "Recruitment Recruitment" at bounding box center [117, 20] width 97 height 30
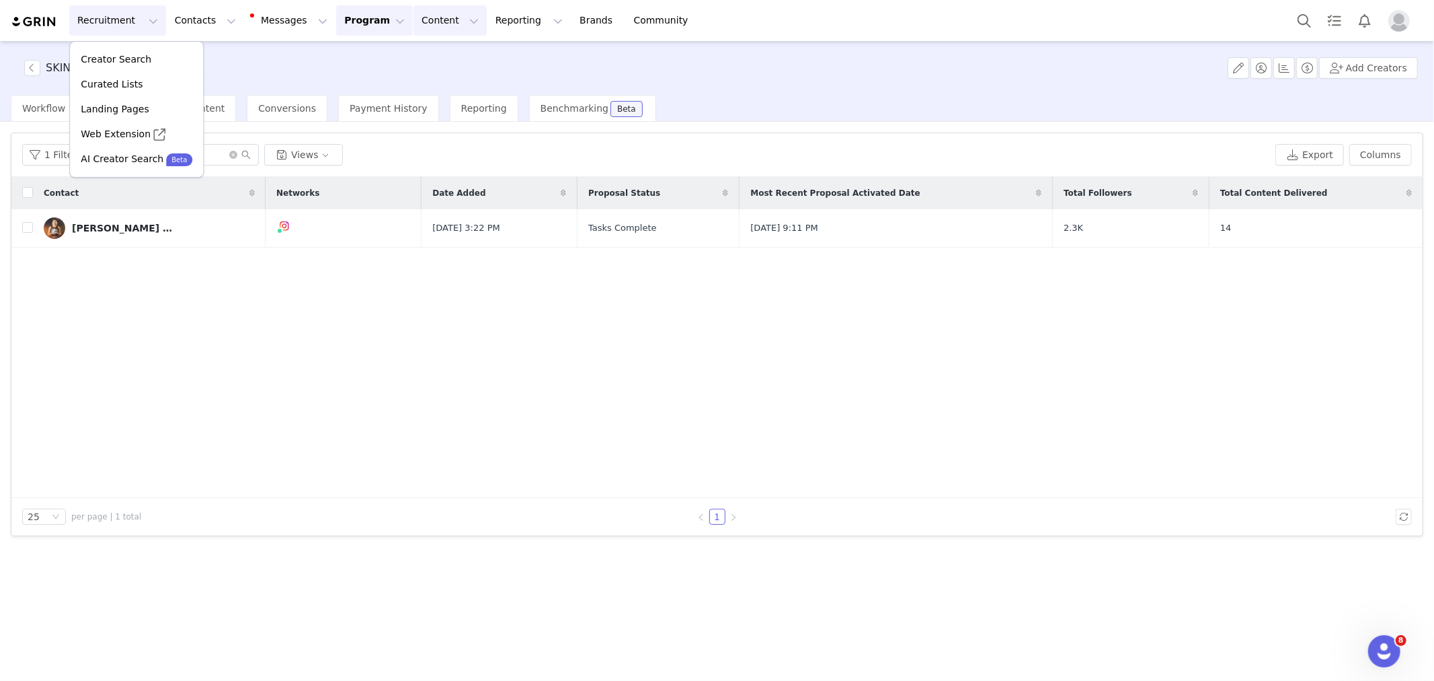
click at [414, 21] on button "Content Content" at bounding box center [450, 20] width 73 height 30
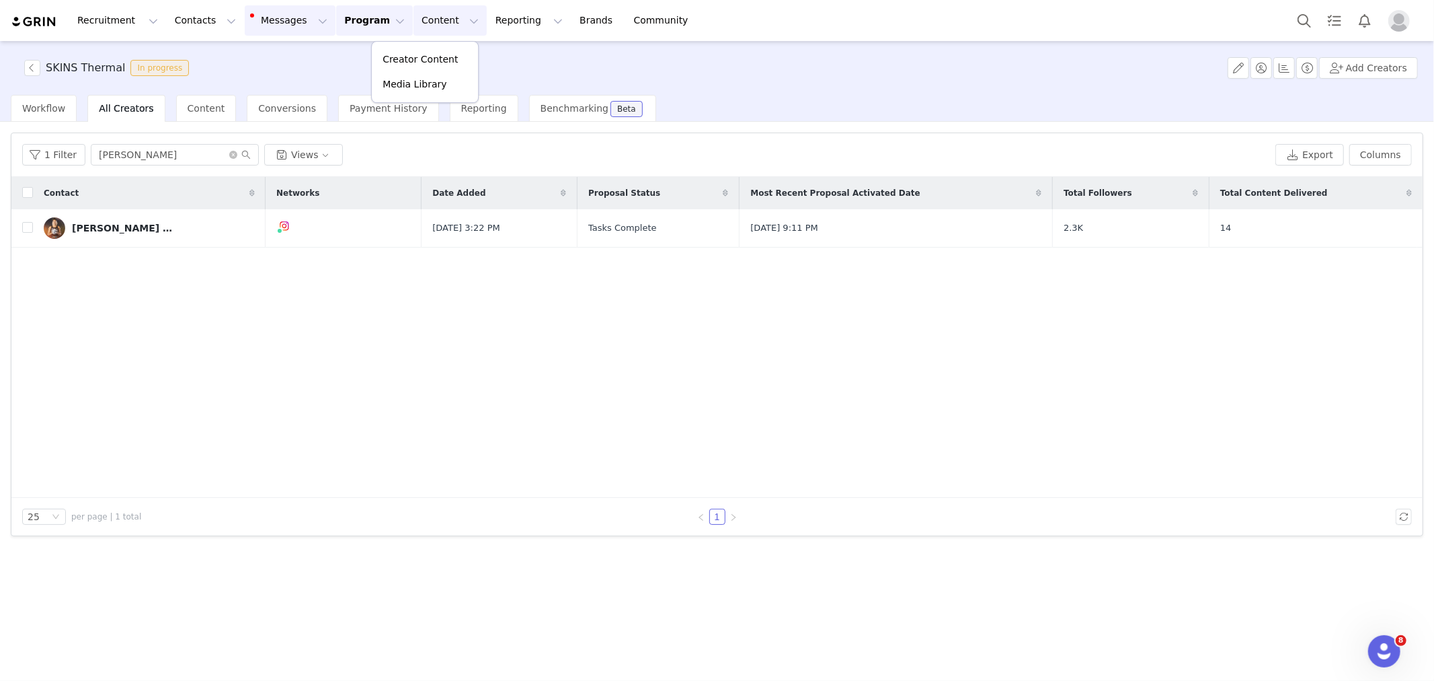
click at [292, 22] on button "Messages Messages" at bounding box center [290, 20] width 91 height 30
click at [338, 24] on button "Program Program" at bounding box center [374, 20] width 77 height 30
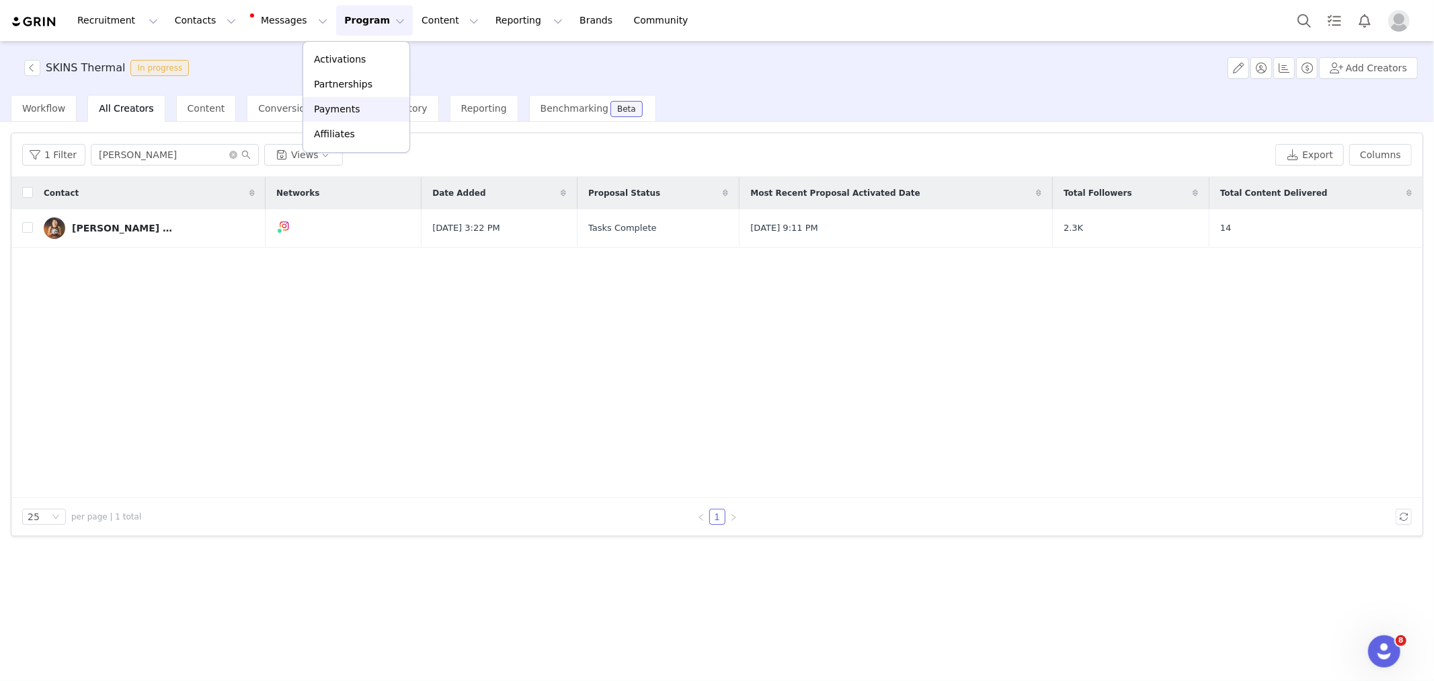
drag, startPoint x: 344, startPoint y: 110, endPoint x: 351, endPoint y: 110, distance: 7.4
click at [344, 110] on p "Payments" at bounding box center [337, 109] width 46 height 14
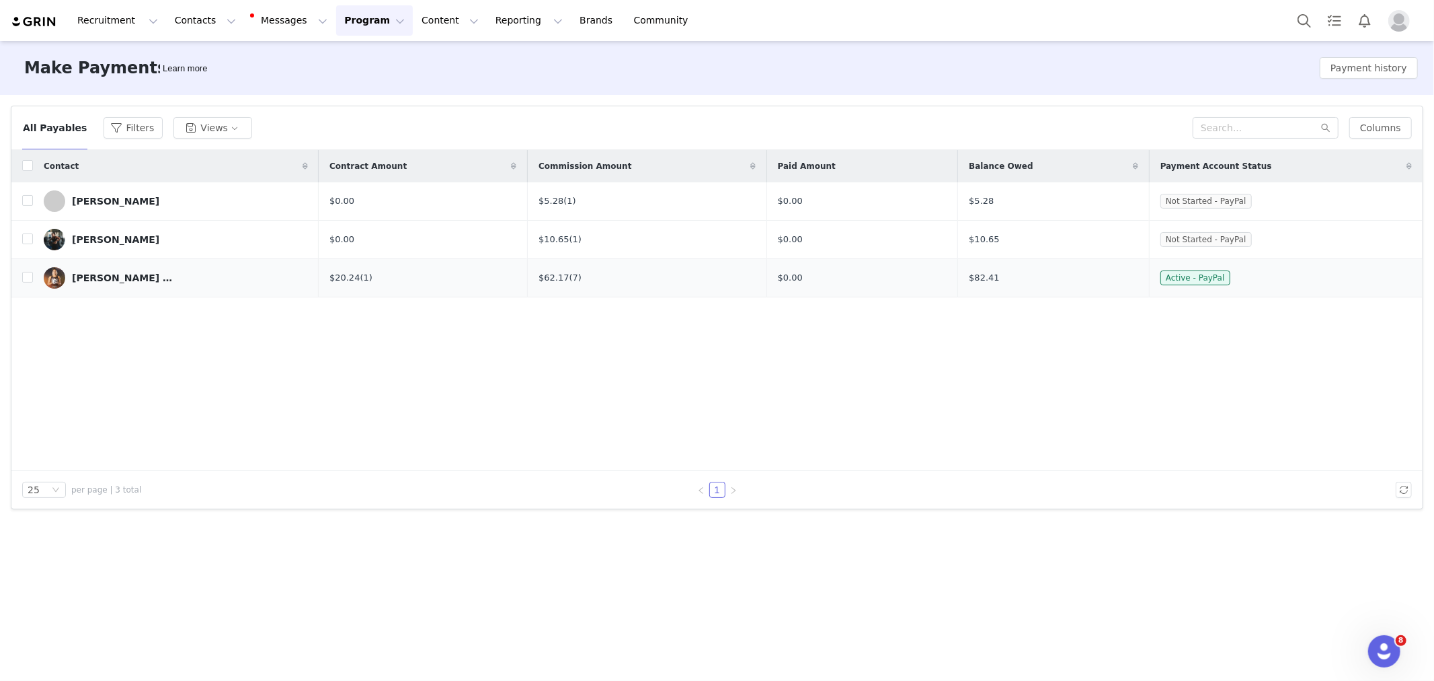
click at [117, 280] on div "[PERSON_NAME] Maihi" at bounding box center [122, 277] width 101 height 11
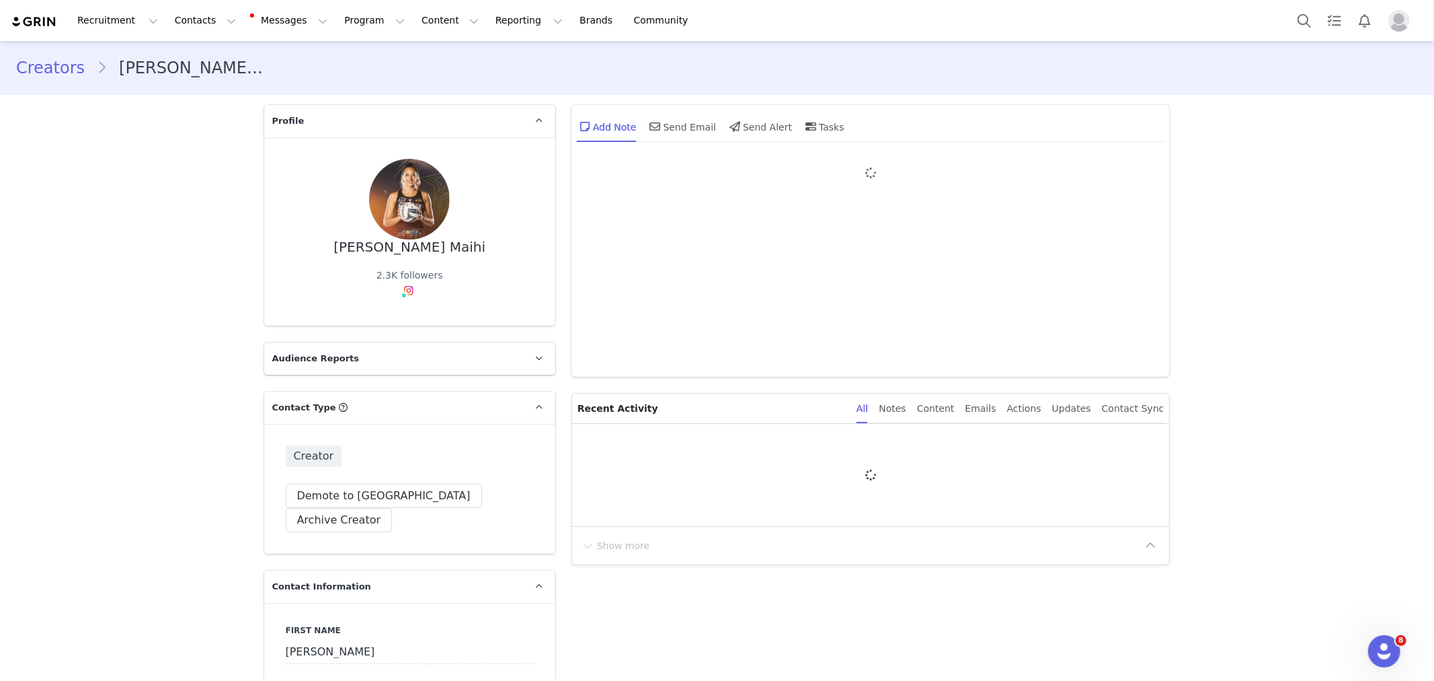
type input "+1 ([GEOGRAPHIC_DATA])"
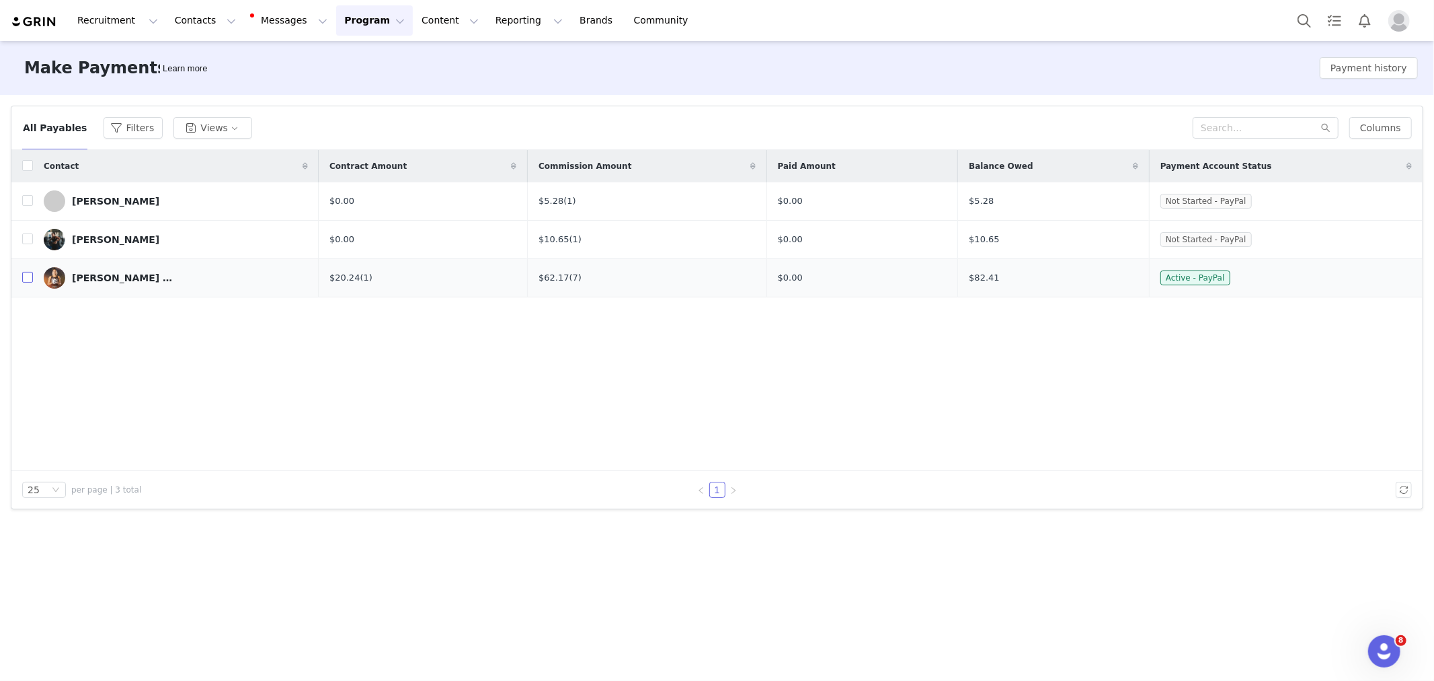
click at [29, 278] on input "checkbox" at bounding box center [27, 277] width 11 height 11
checkbox input "true"
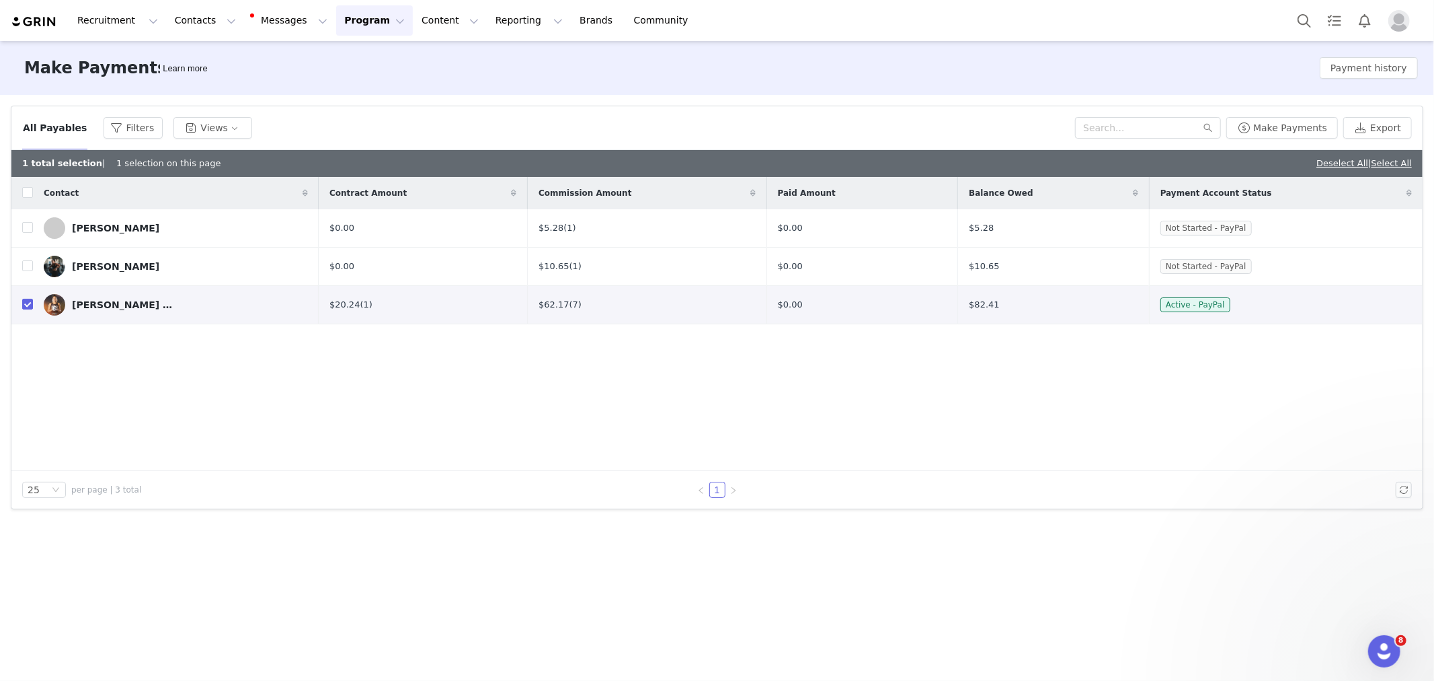
scroll to position [200, 0]
click at [1295, 125] on button "Make Payments" at bounding box center [1283, 128] width 112 height 22
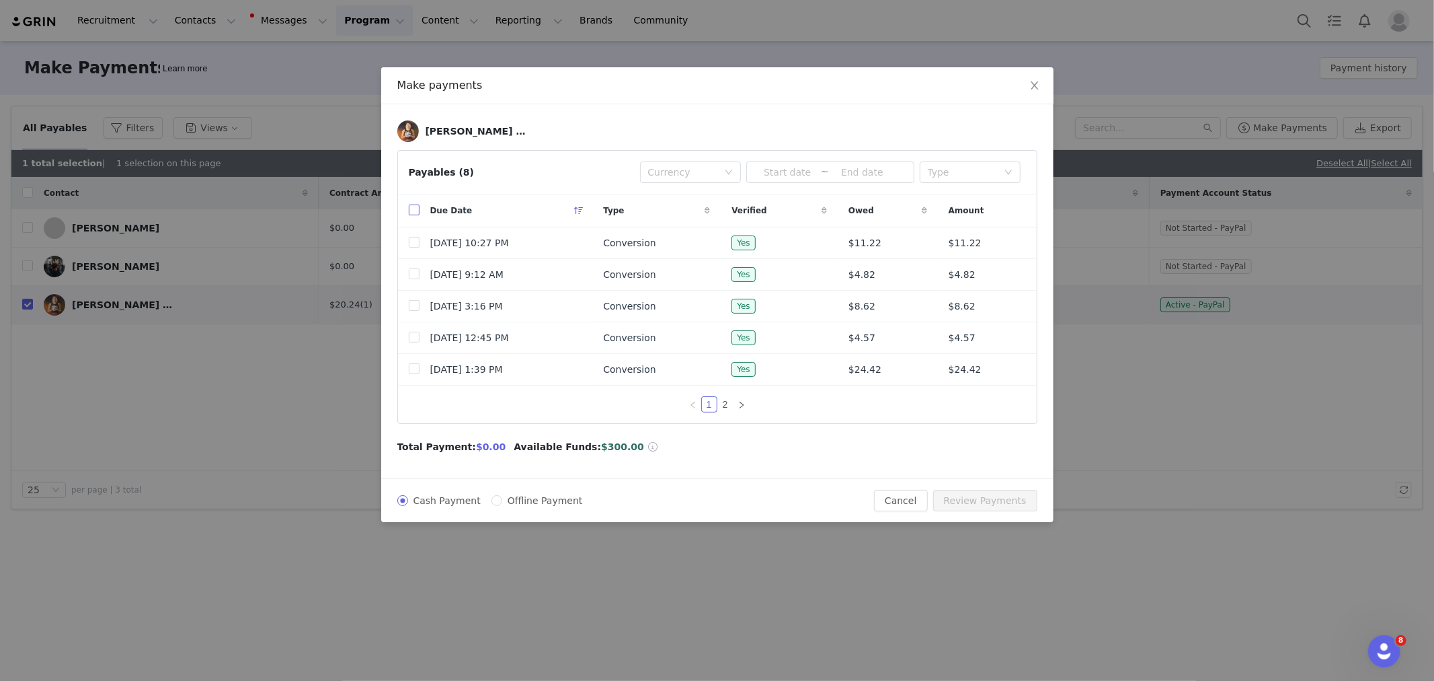
click at [411, 209] on input "checkbox" at bounding box center [414, 209] width 11 height 11
checkbox input "true"
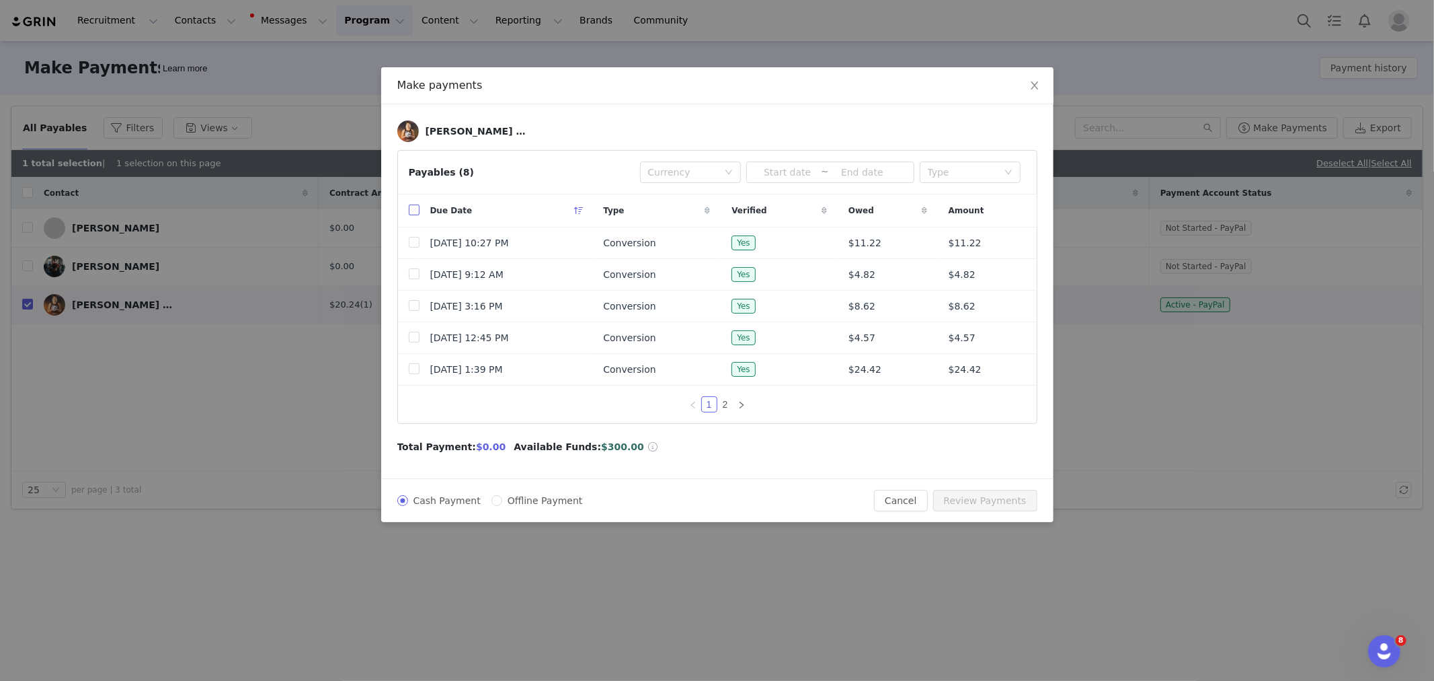
checkbox input "true"
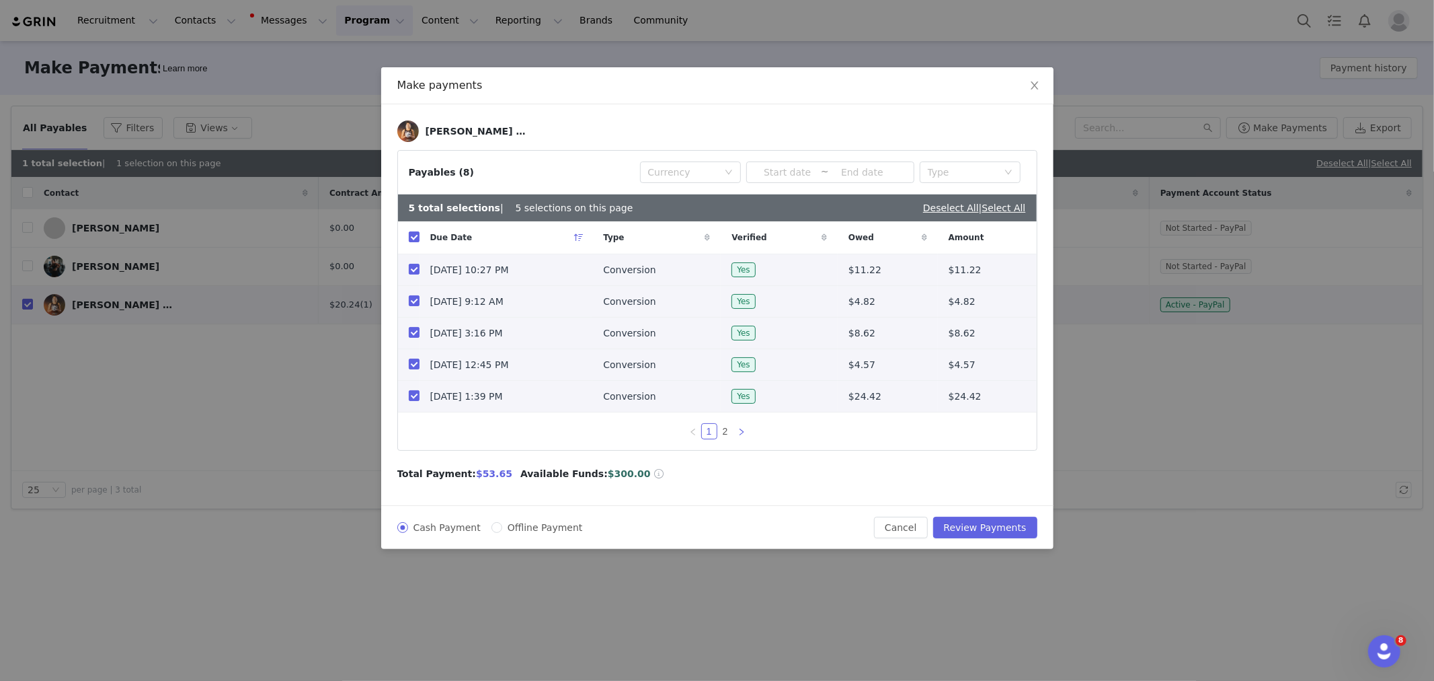
click at [736, 431] on link at bounding box center [742, 431] width 16 height 16
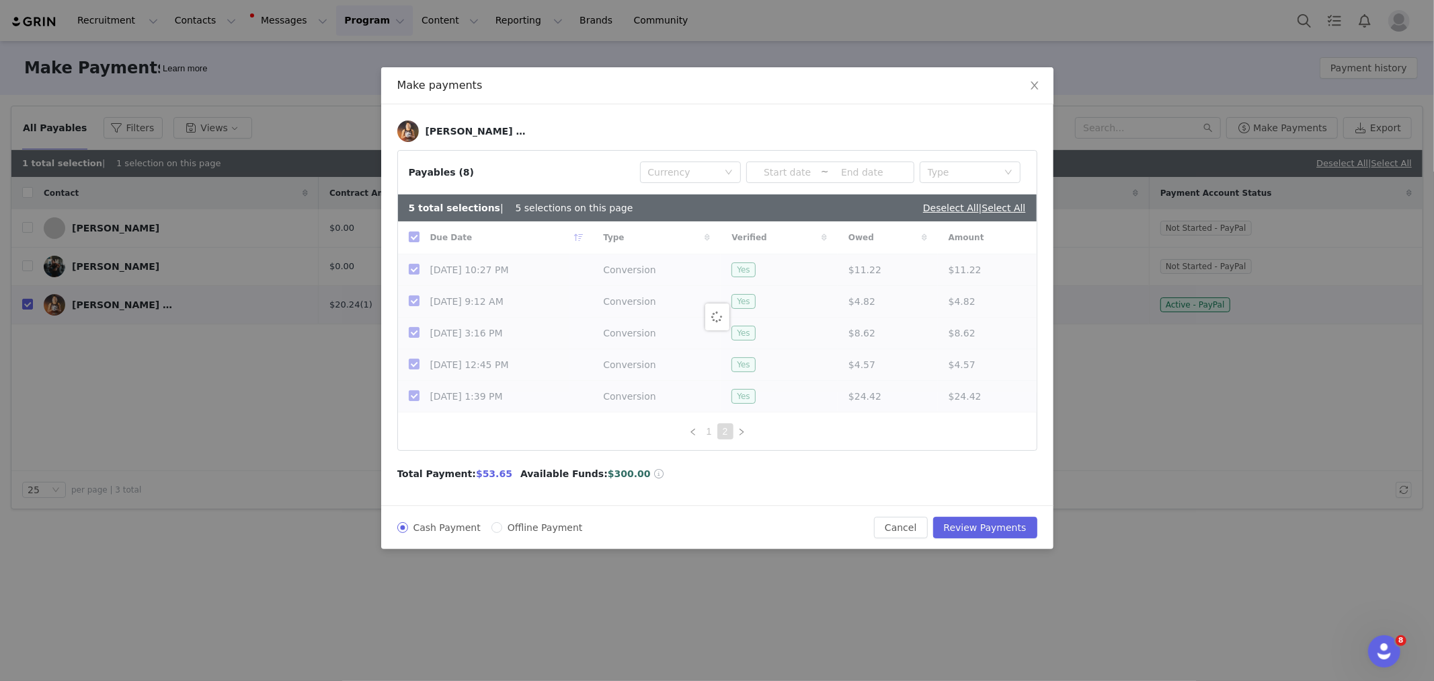
checkbox input "false"
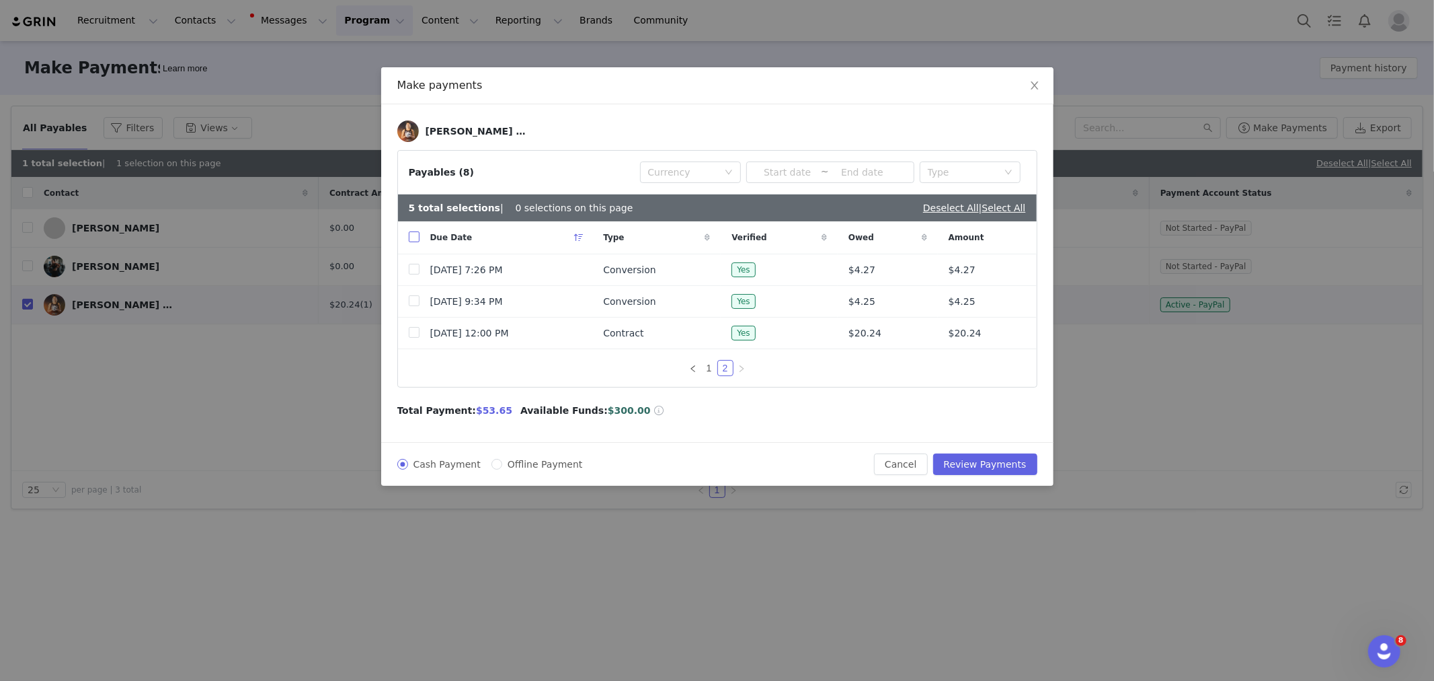
click at [412, 232] on input "checkbox" at bounding box center [414, 236] width 11 height 11
checkbox input "true"
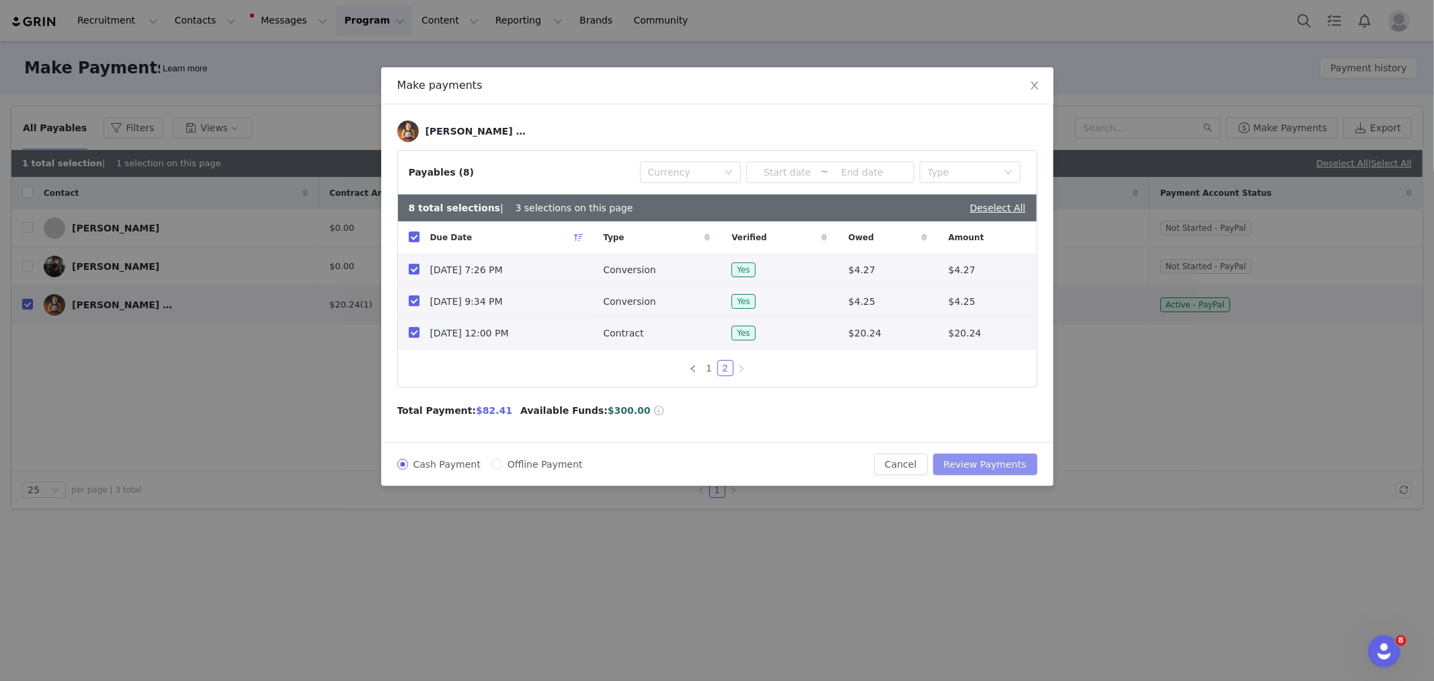
click at [1004, 466] on button "Review Payments" at bounding box center [985, 464] width 104 height 22
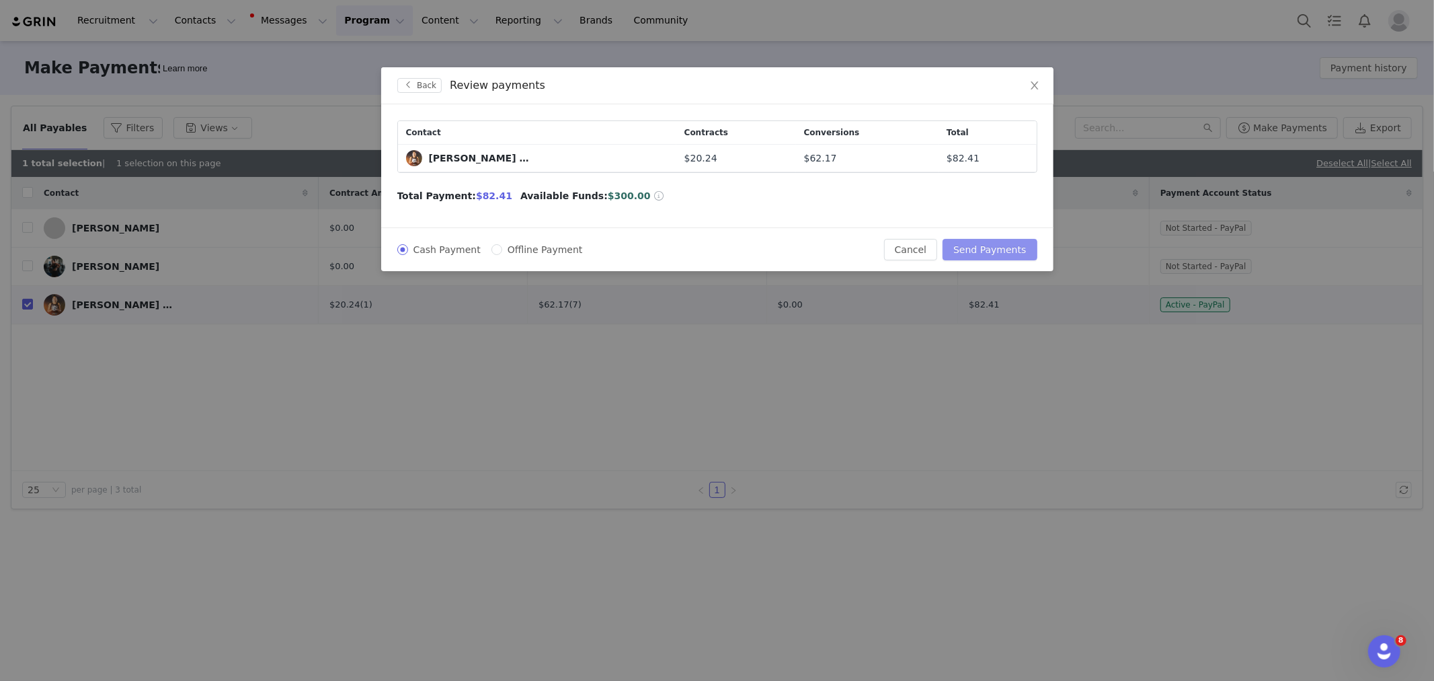
click at [999, 244] on button "Send Payments" at bounding box center [990, 250] width 94 height 22
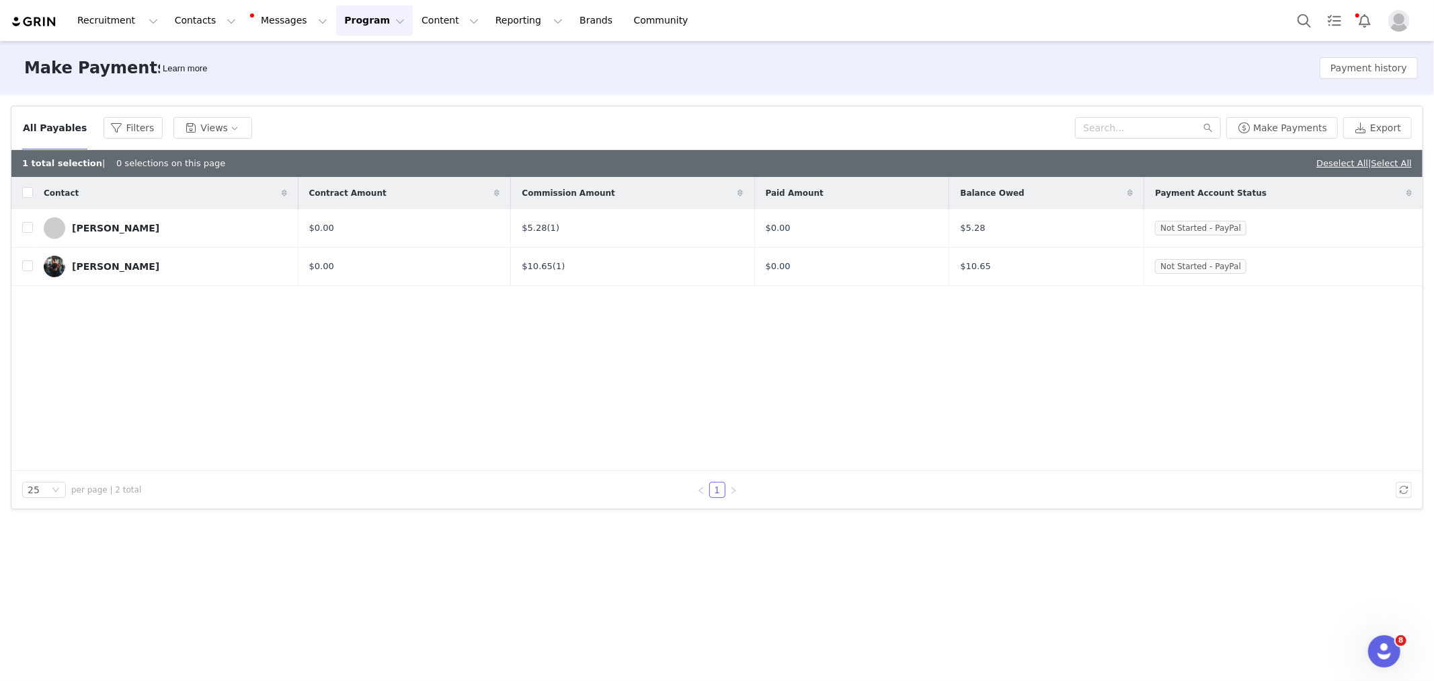
scroll to position [193, 0]
